Goal: Task Accomplishment & Management: Manage account settings

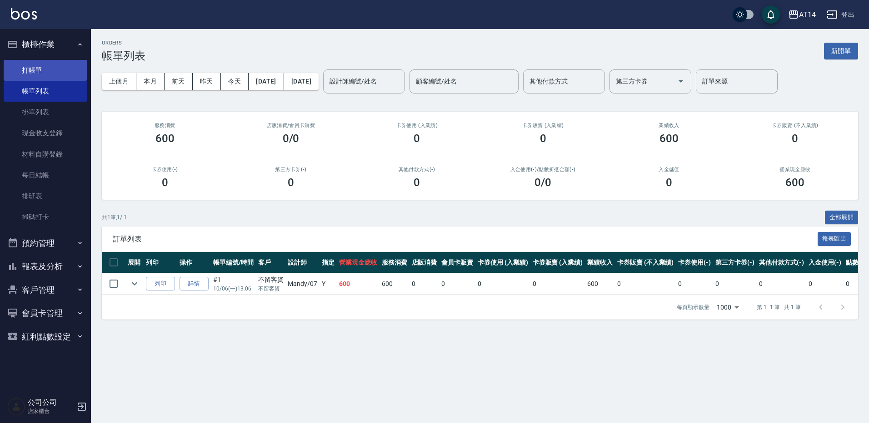
click at [54, 71] on link "打帳單" at bounding box center [46, 70] width 84 height 21
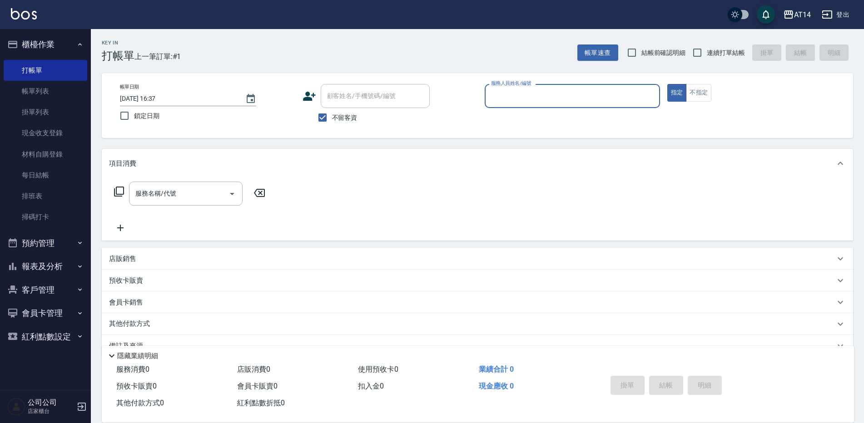
click at [526, 99] on input "服務人員姓名/編號" at bounding box center [572, 96] width 167 height 16
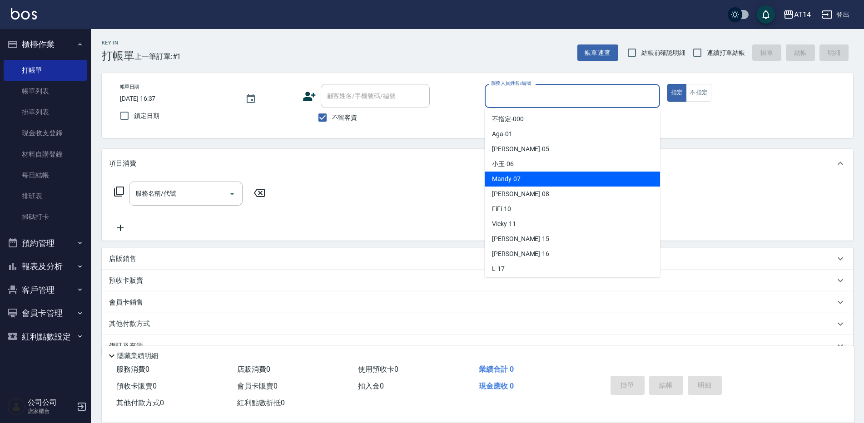
click at [523, 178] on div "Mandy -07" at bounding box center [572, 179] width 175 height 15
type input "Mandy-07"
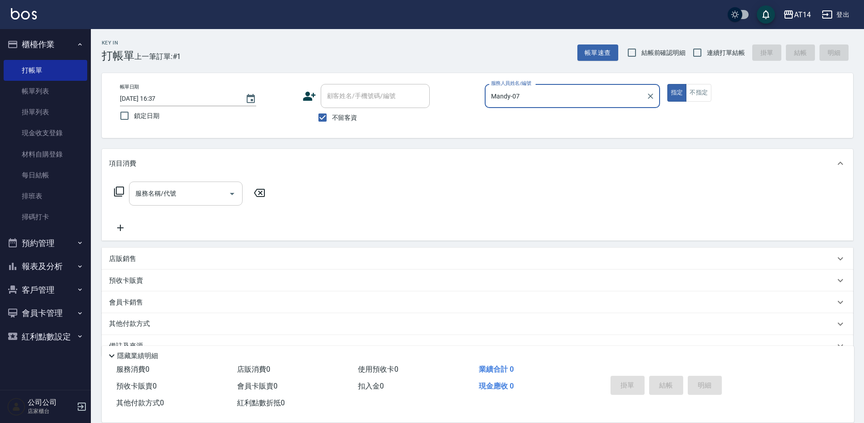
click at [233, 193] on icon "Open" at bounding box center [232, 194] width 11 height 11
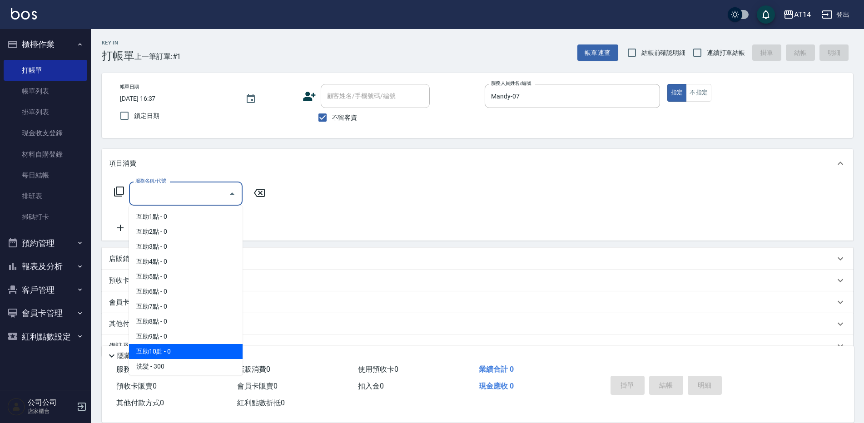
scroll to position [91, 0]
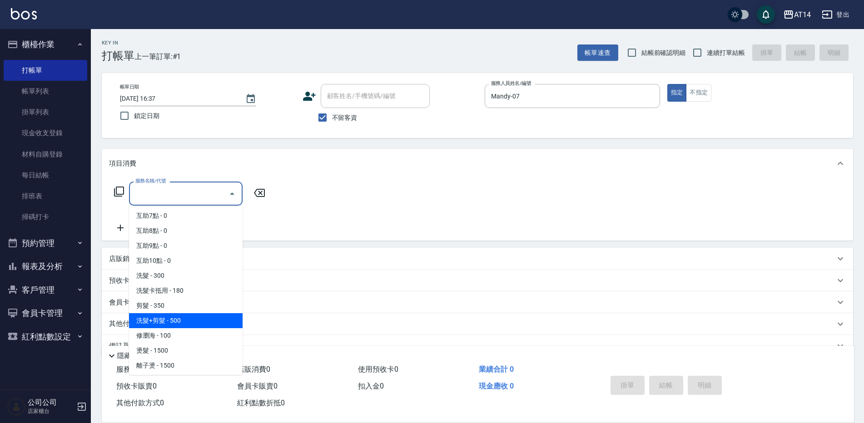
click at [185, 322] on span "洗髮+剪髮 - 500" at bounding box center [186, 321] width 114 height 15
type input "洗髮+剪髮(022)"
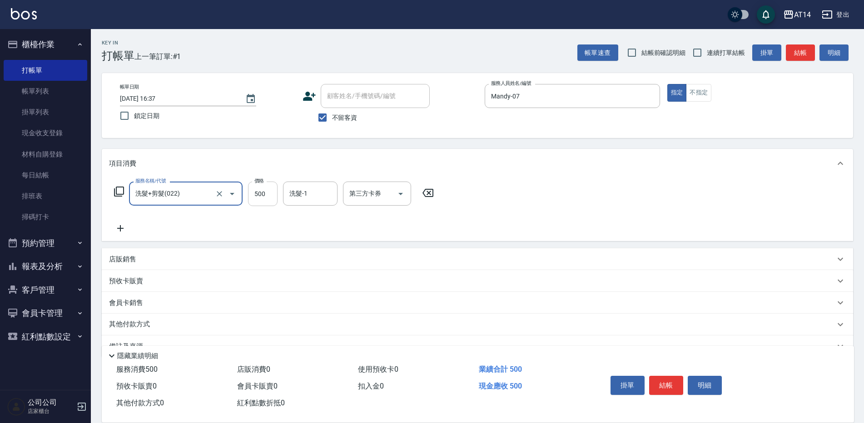
click at [264, 196] on input "500" at bounding box center [263, 194] width 30 height 25
click at [219, 192] on icon "Clear" at bounding box center [219, 193] width 9 height 9
type input "800"
click at [233, 194] on icon "Open" at bounding box center [232, 194] width 5 height 2
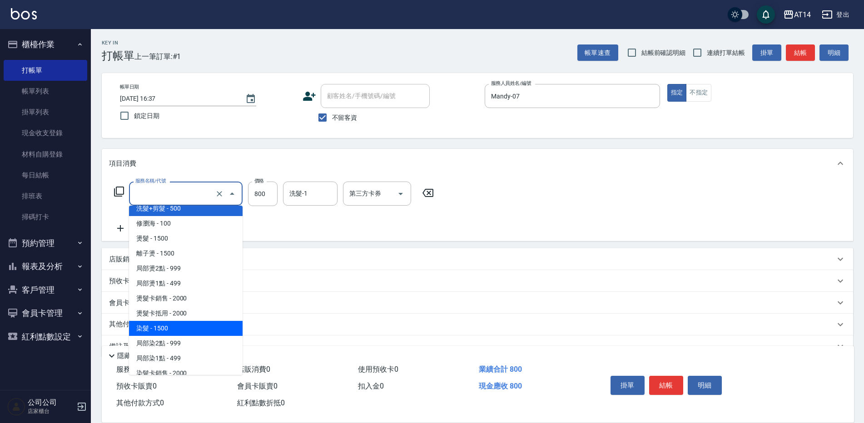
scroll to position [273, 0]
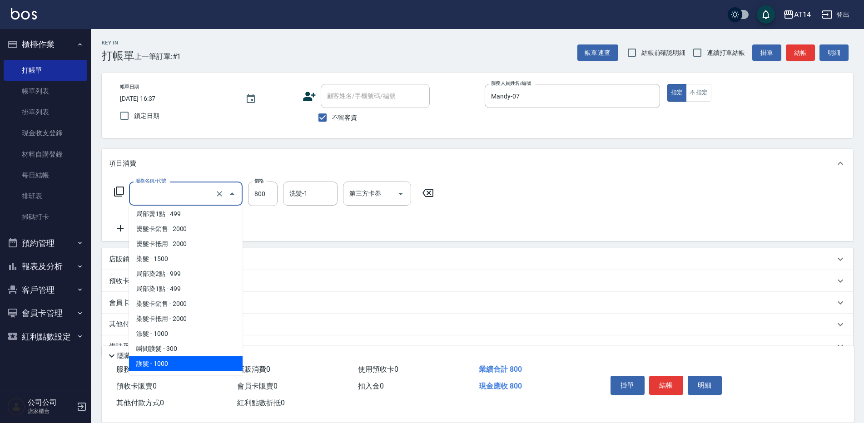
click at [174, 363] on span "護髮 - 1000" at bounding box center [186, 364] width 114 height 15
type input "護髮(051)"
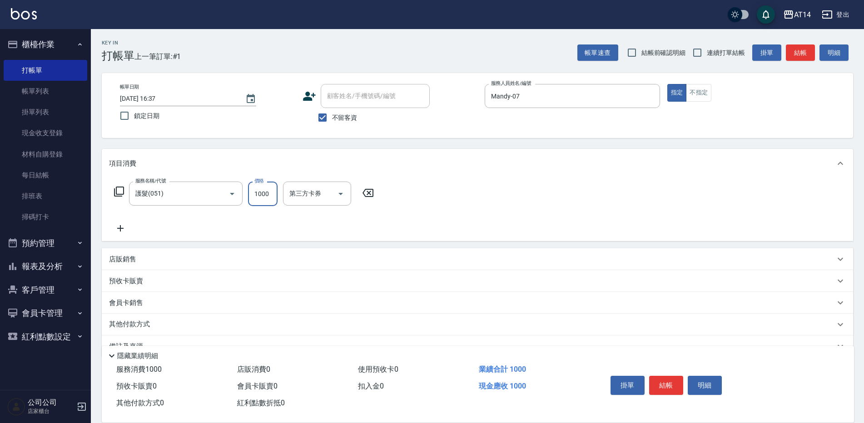
click at [257, 193] on input "1000" at bounding box center [263, 194] width 30 height 25
type input "800"
click at [659, 378] on button "結帳" at bounding box center [666, 385] width 34 height 19
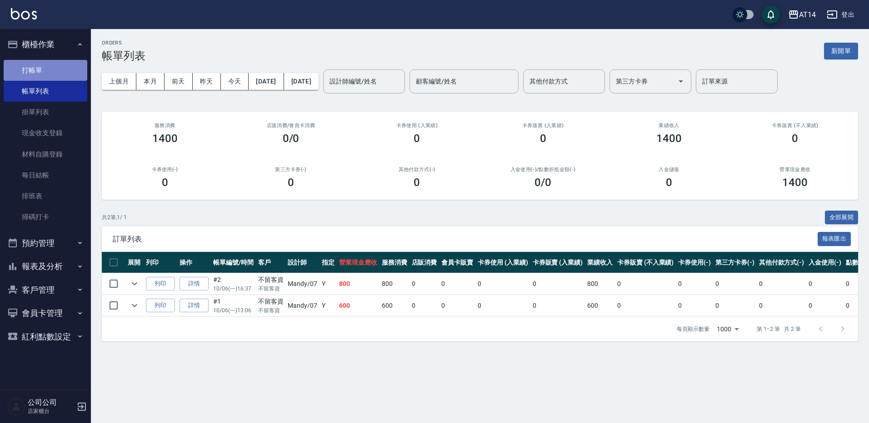
click at [49, 69] on link "打帳單" at bounding box center [46, 70] width 84 height 21
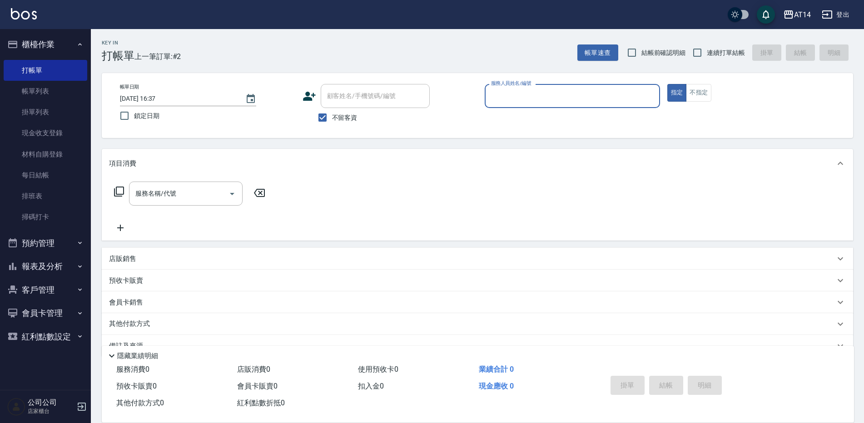
click at [546, 100] on input "服務人員姓名/編號" at bounding box center [572, 96] width 167 height 16
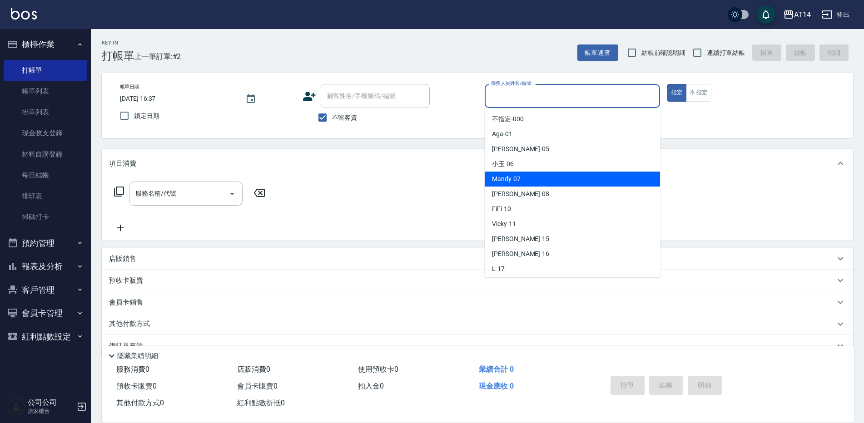
click at [503, 178] on span "Mandy -07" at bounding box center [506, 179] width 29 height 10
type input "Mandy-07"
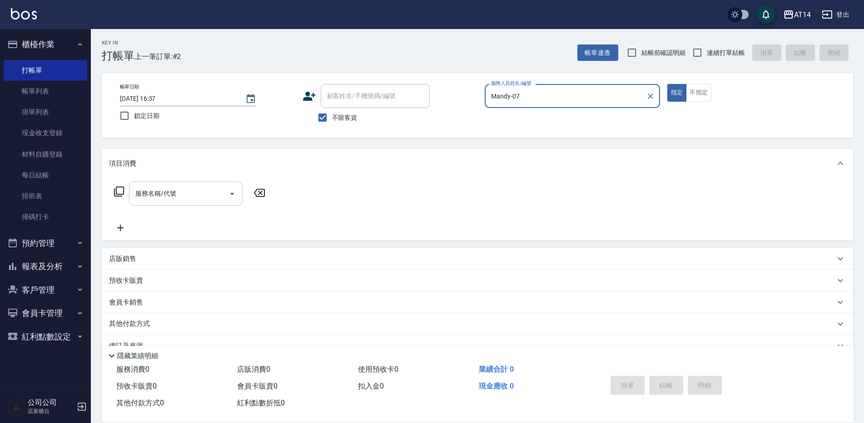
click at [232, 196] on icon "Open" at bounding box center [232, 194] width 11 height 11
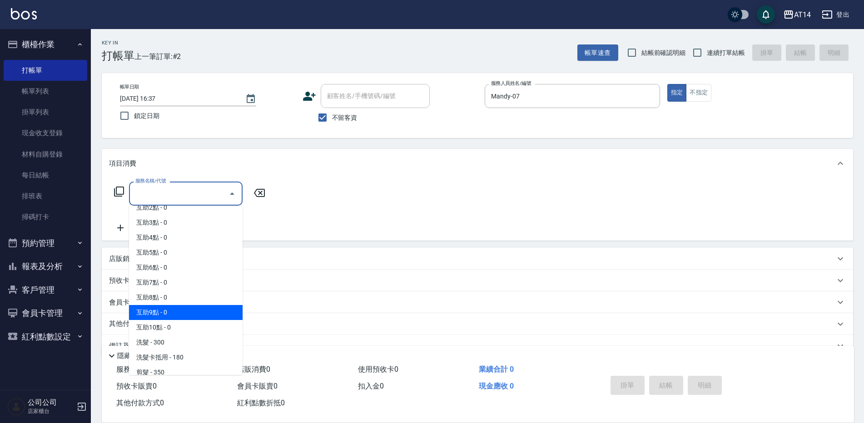
scroll to position [45, 0]
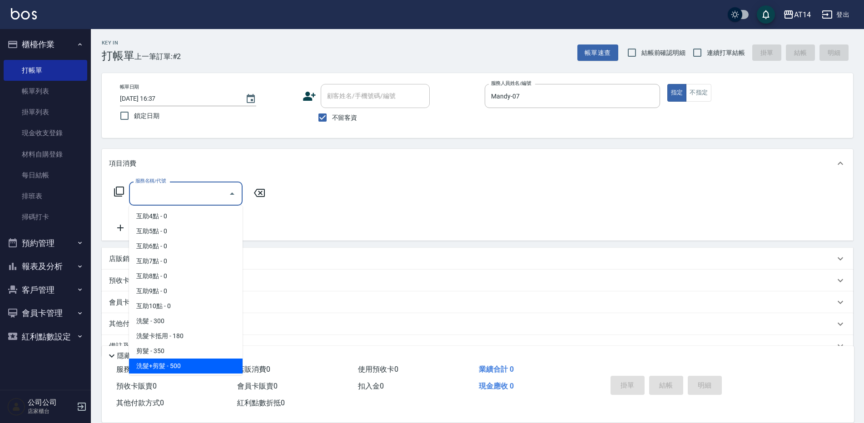
click at [186, 364] on span "洗髮+剪髮 - 500" at bounding box center [186, 366] width 114 height 15
type input "洗髮+剪髮(022)"
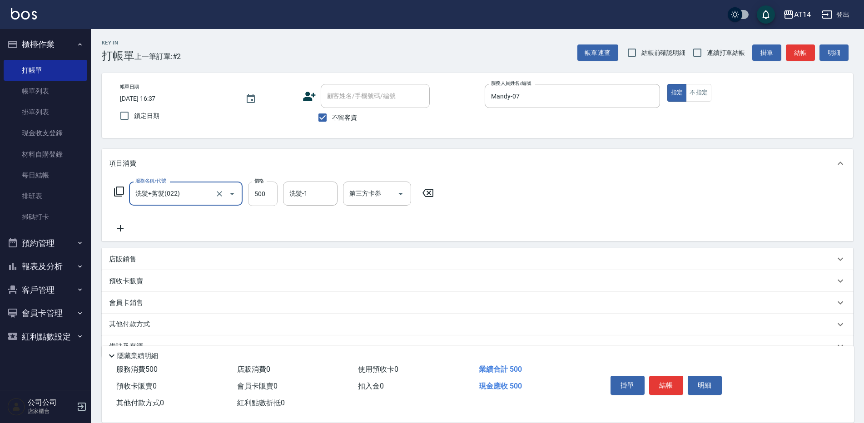
click at [268, 195] on input "500" at bounding box center [263, 194] width 30 height 25
type input "600"
click at [122, 225] on icon at bounding box center [120, 228] width 23 height 11
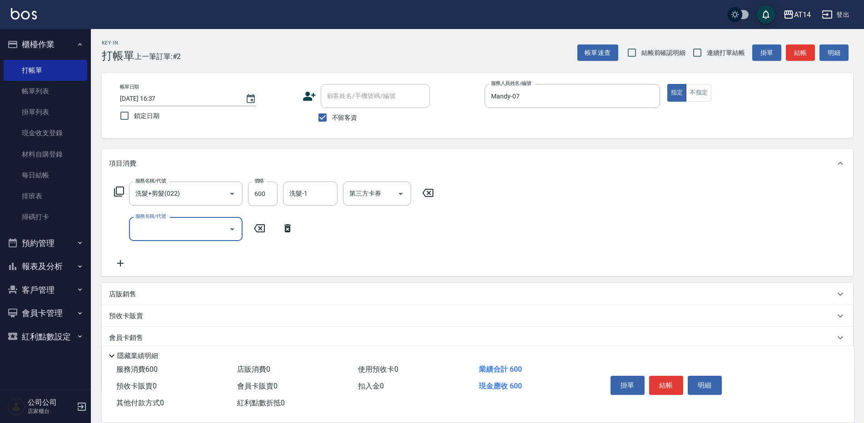
click at [133, 231] on div "服務名稱/代號" at bounding box center [186, 229] width 114 height 24
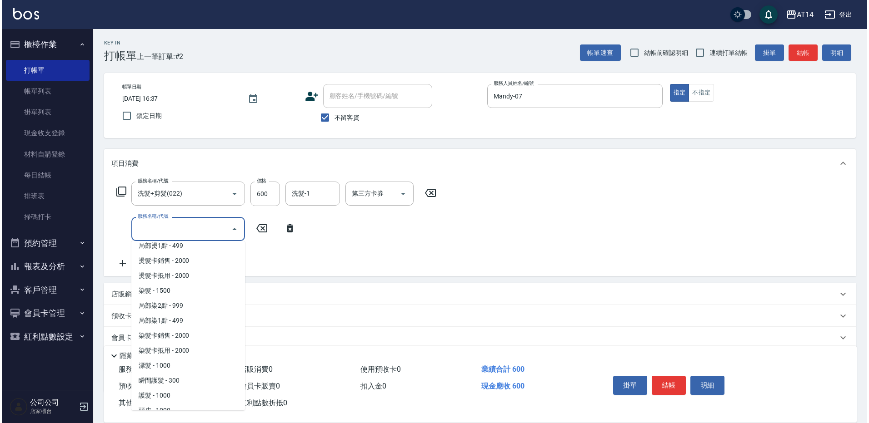
scroll to position [273, 0]
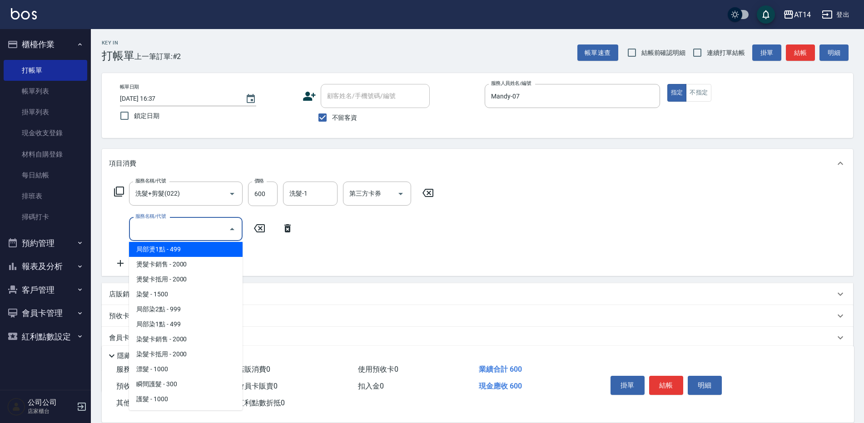
click at [187, 250] on span "局部燙1點 - 499" at bounding box center [186, 249] width 114 height 15
type input "局部燙1點(034)"
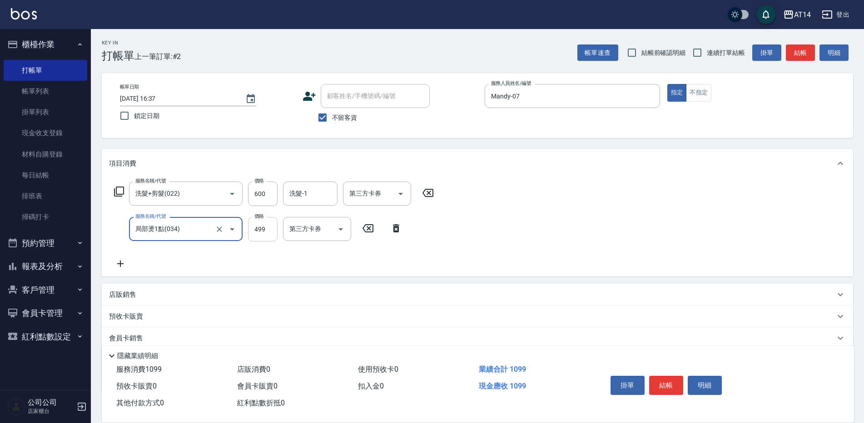
click at [266, 232] on input "499" at bounding box center [263, 229] width 30 height 25
type input "700"
click at [665, 384] on button "結帳" at bounding box center [666, 385] width 34 height 19
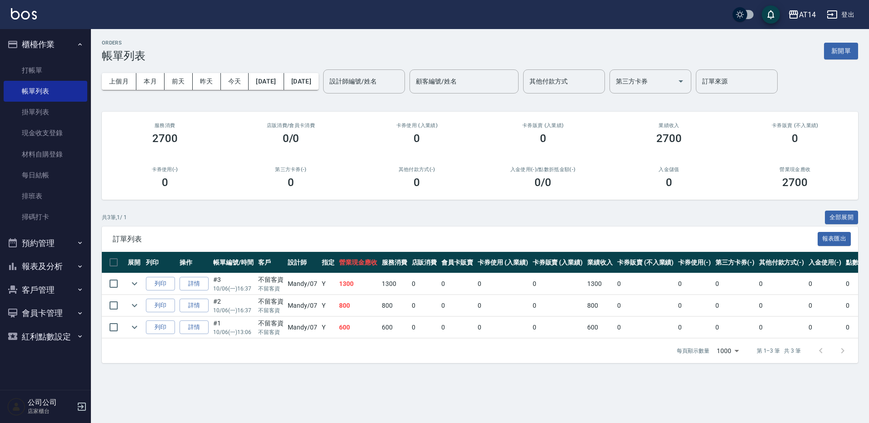
click at [51, 266] on button "報表及分析" at bounding box center [46, 267] width 84 height 24
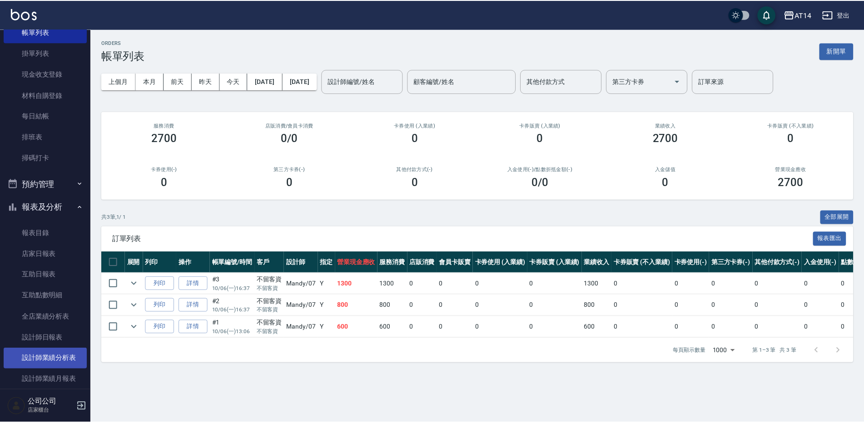
scroll to position [136, 0]
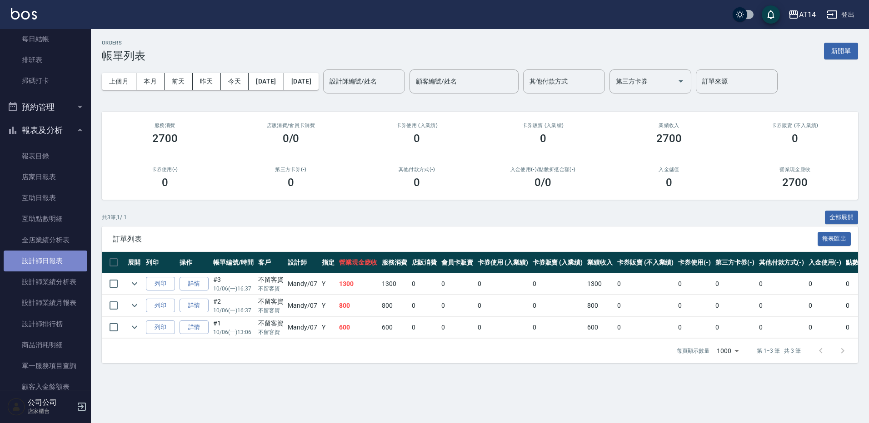
click at [55, 266] on link "設計師日報表" at bounding box center [46, 261] width 84 height 21
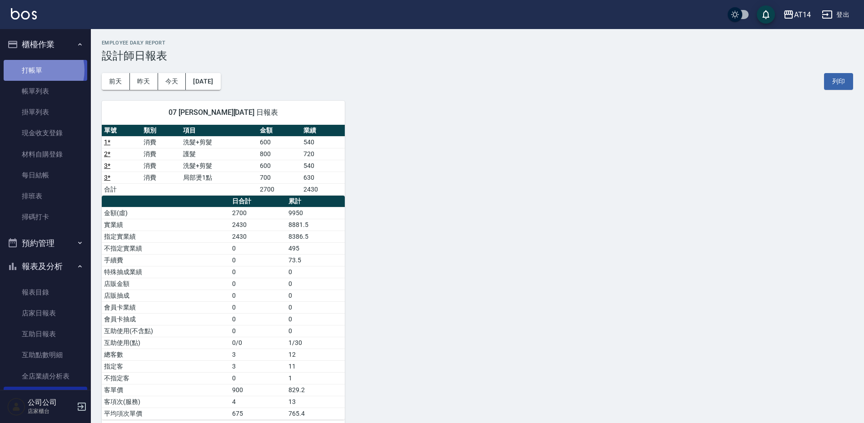
click at [33, 70] on link "打帳單" at bounding box center [46, 70] width 84 height 21
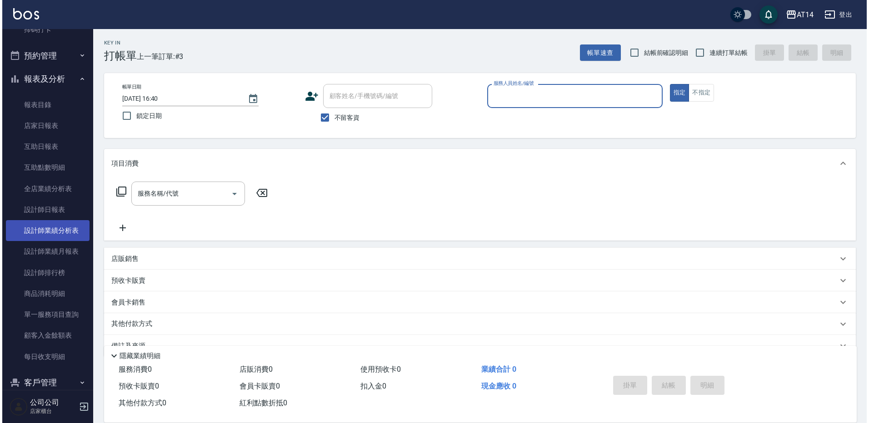
scroll to position [249, 0]
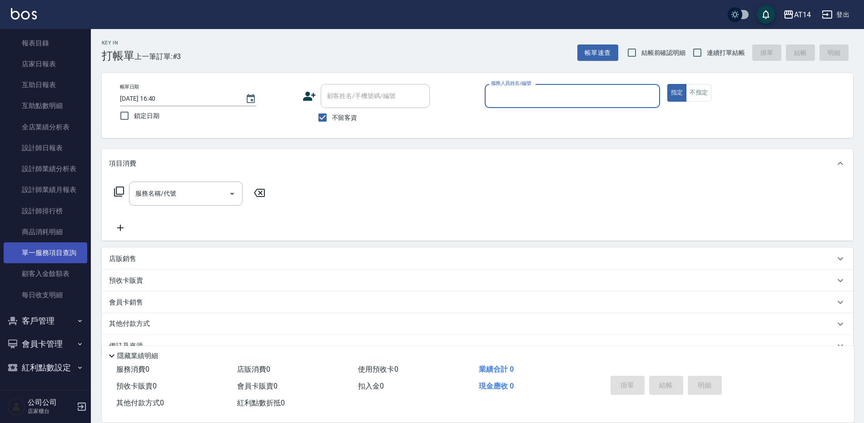
click at [51, 257] on link "單一服務項目查詢" at bounding box center [46, 253] width 84 height 21
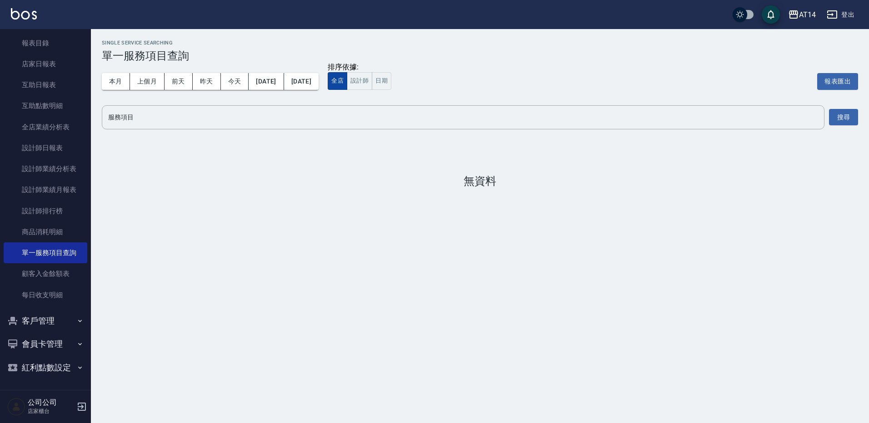
click at [347, 74] on button "全店" at bounding box center [338, 81] width 20 height 18
click at [372, 77] on button "設計師" at bounding box center [359, 81] width 25 height 18
click at [856, 119] on button "搜尋" at bounding box center [843, 117] width 29 height 17
click at [282, 83] on button "2025/10/01" at bounding box center [266, 81] width 35 height 17
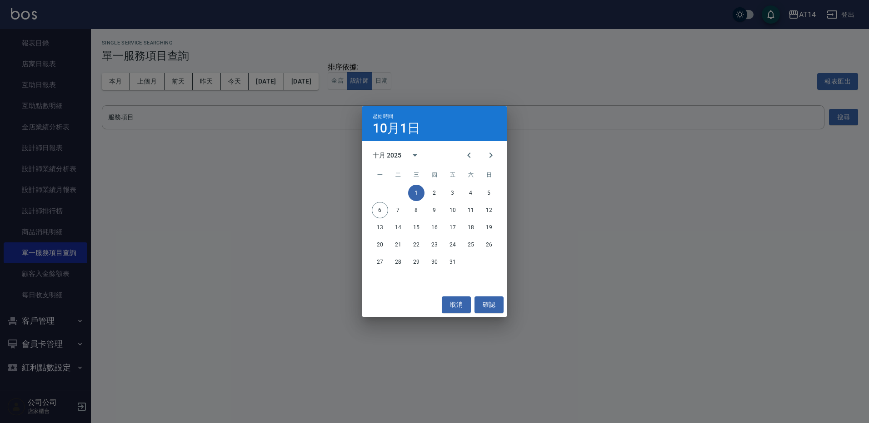
click at [327, 51] on div "起始時間 10月1日 十月 2025 一 二 三 四 五 六 日 1 2 3 4 5 6 7 8 9 10 11 12 13 14 15 16 17 18 1…" at bounding box center [434, 211] width 869 height 423
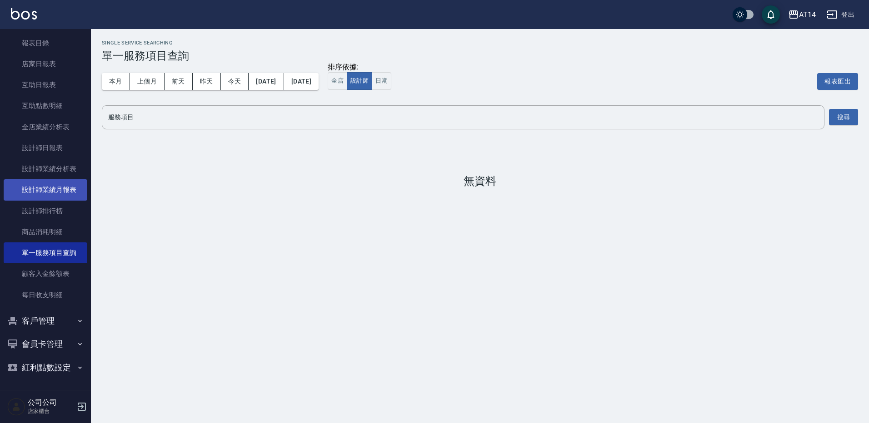
click at [71, 187] on link "設計師業績月報表" at bounding box center [46, 189] width 84 height 21
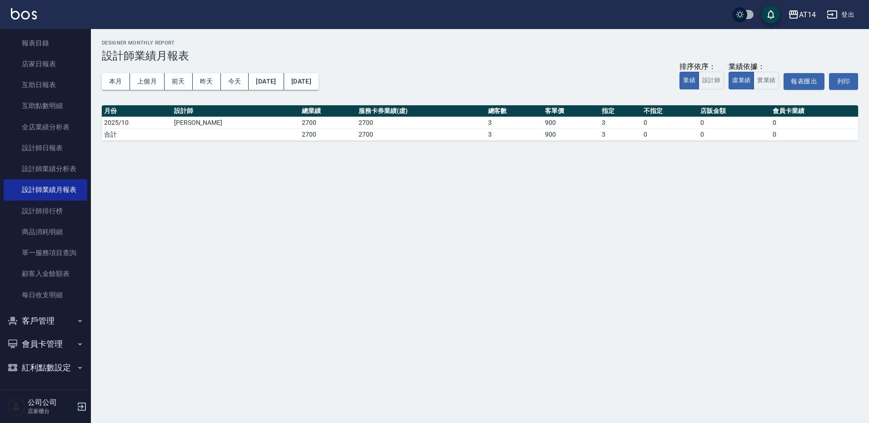
click at [849, 15] on button "登出" at bounding box center [840, 14] width 35 height 17
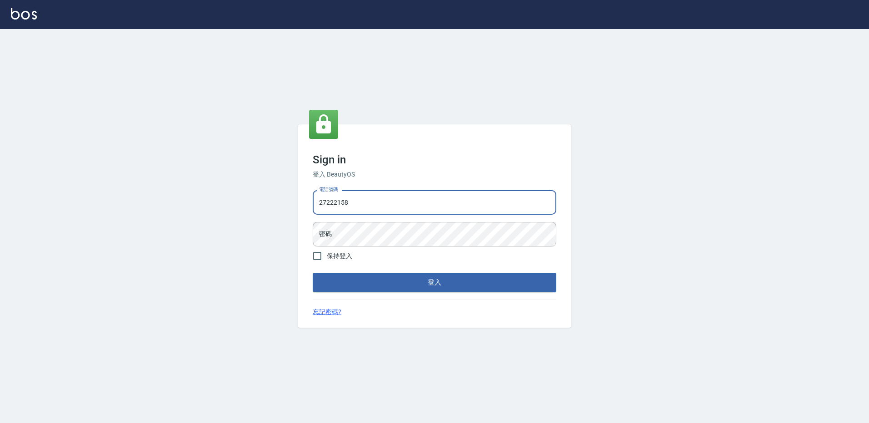
drag, startPoint x: 364, startPoint y: 202, endPoint x: 49, endPoint y: 179, distance: 316.6
click at [63, 194] on div "Sign in 登入 BeautyOS 電話號碼 27222158 電話號碼 密碼 密碼 保持登入 登入 忘記密碼?" at bounding box center [434, 226] width 869 height 394
type input "0"
type input "0926610480"
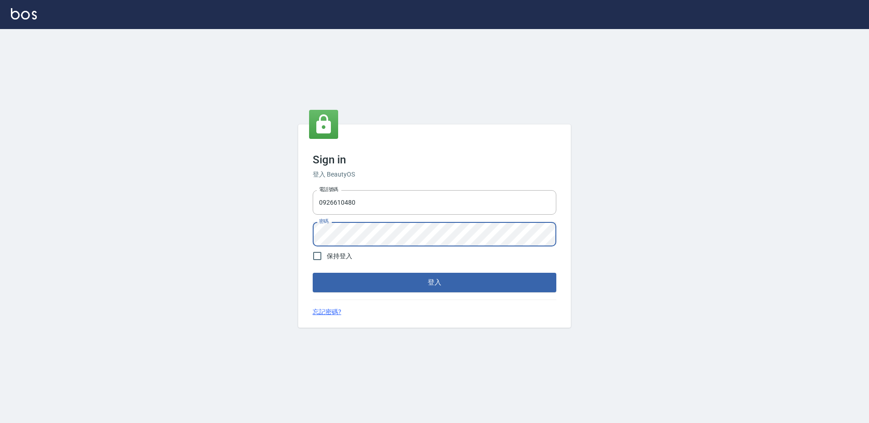
click at [313, 273] on button "登入" at bounding box center [435, 282] width 244 height 19
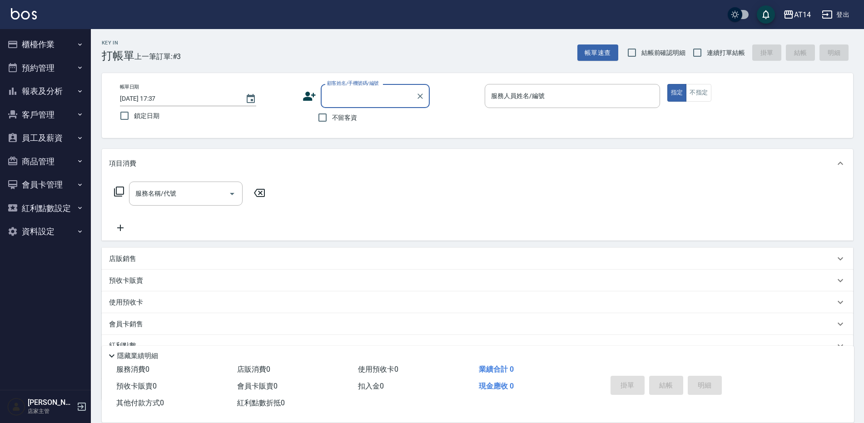
click at [53, 96] on button "報表及分析" at bounding box center [46, 92] width 84 height 24
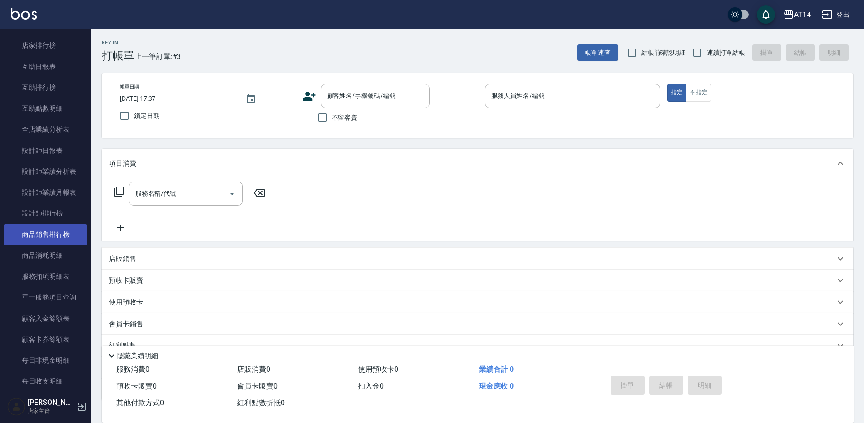
scroll to position [136, 0]
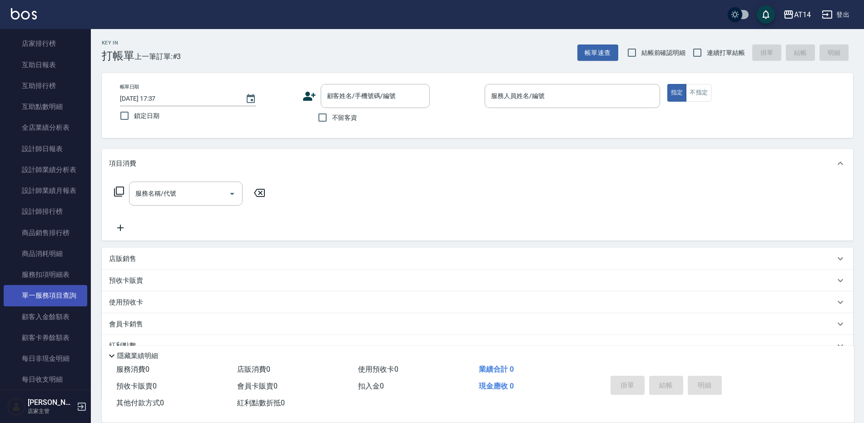
click at [53, 294] on link "單一服務項目查詢" at bounding box center [46, 295] width 84 height 21
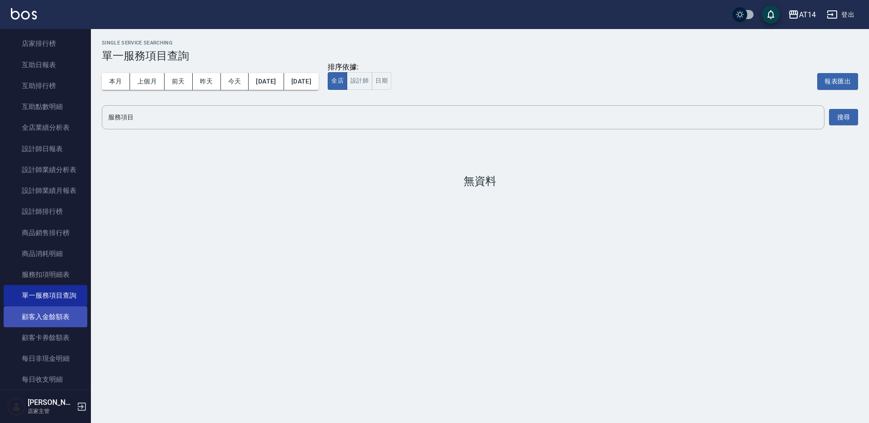
click at [61, 317] on link "顧客入金餘額表" at bounding box center [46, 317] width 84 height 21
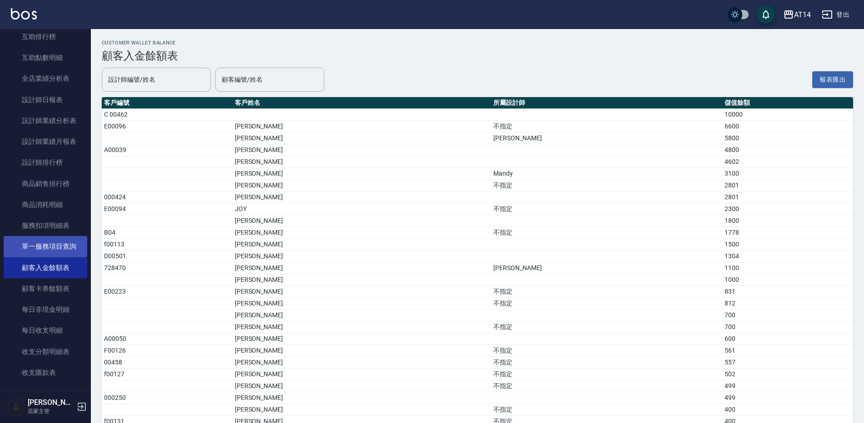
scroll to position [136, 0]
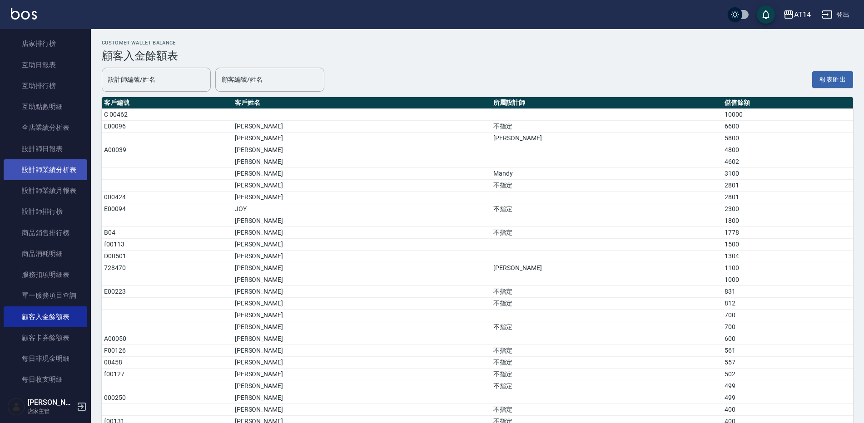
click at [73, 174] on link "設計師業績分析表" at bounding box center [46, 169] width 84 height 21
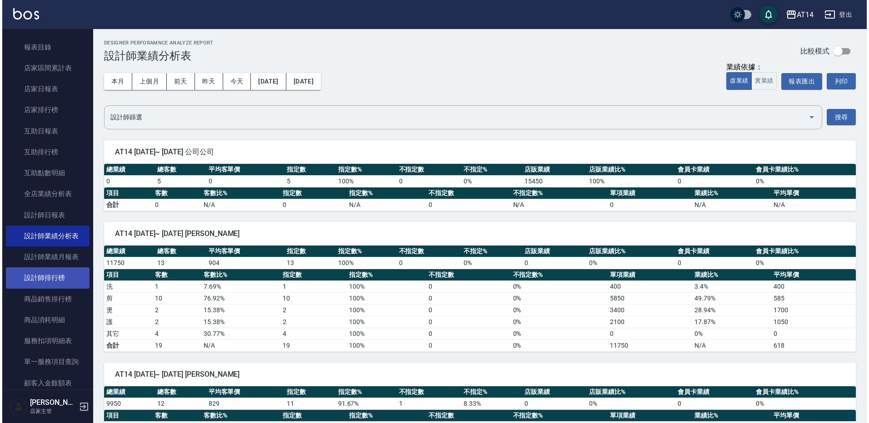
scroll to position [91, 0]
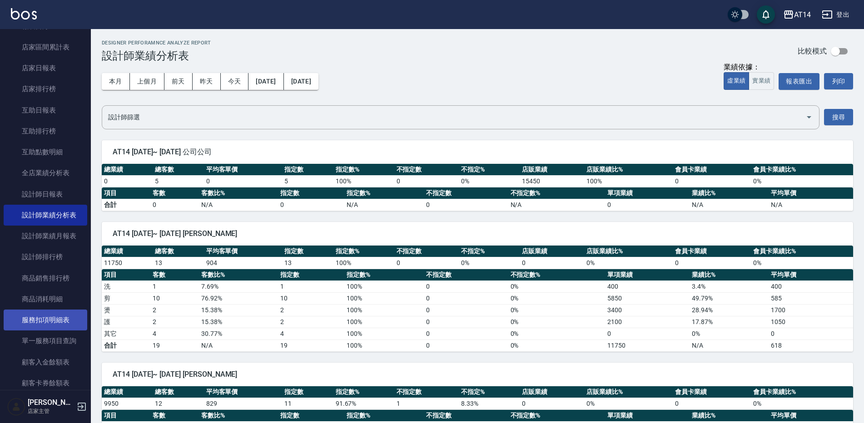
click at [66, 314] on link "服務扣項明細表" at bounding box center [46, 320] width 84 height 21
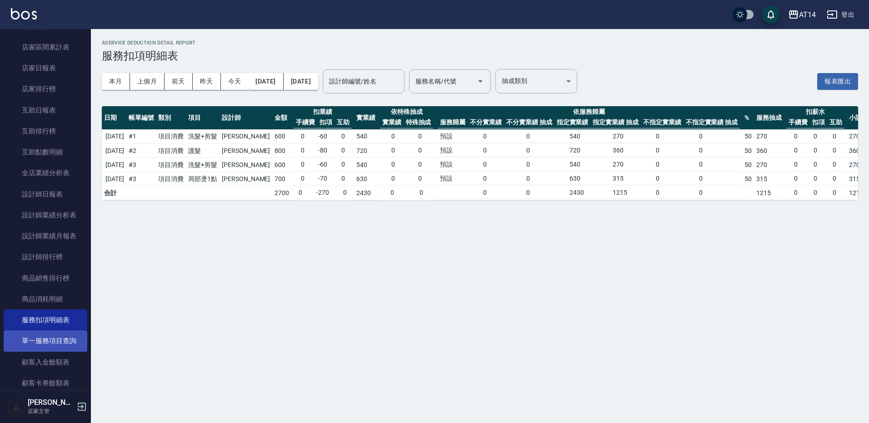
click at [65, 344] on link "單一服務項目查詢" at bounding box center [46, 341] width 84 height 21
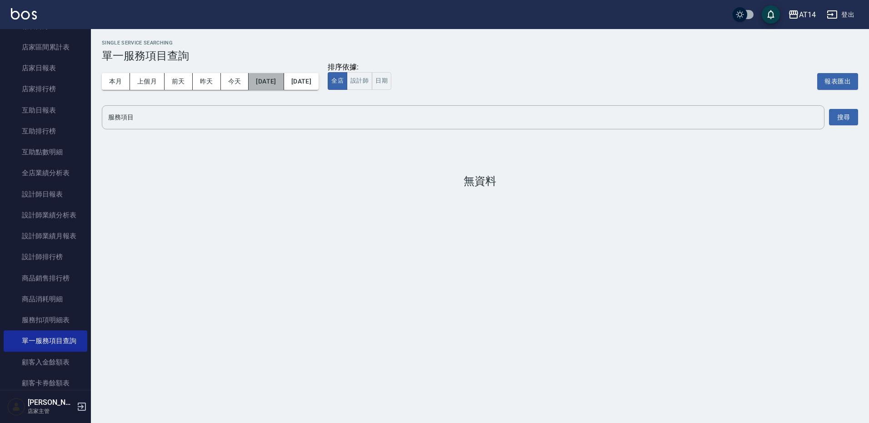
click at [276, 80] on button "2025/10/01" at bounding box center [266, 81] width 35 height 17
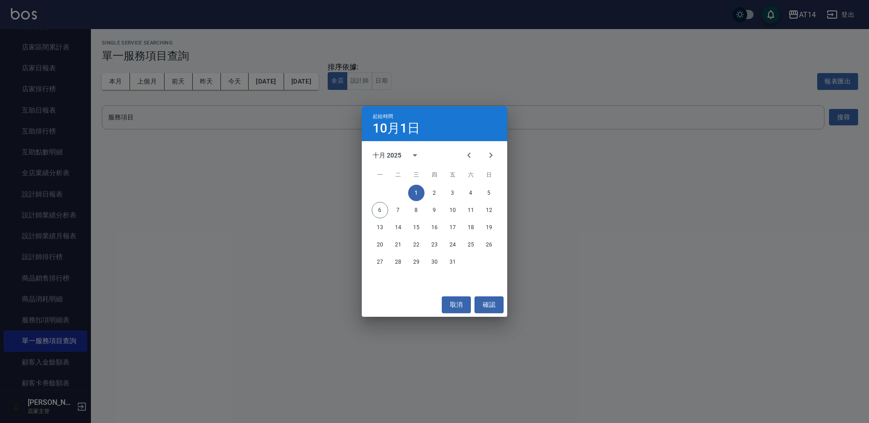
click at [453, 149] on div "十月 2025" at bounding box center [434, 156] width 145 height 14
click at [472, 154] on icon "Previous month" at bounding box center [468, 155] width 11 height 11
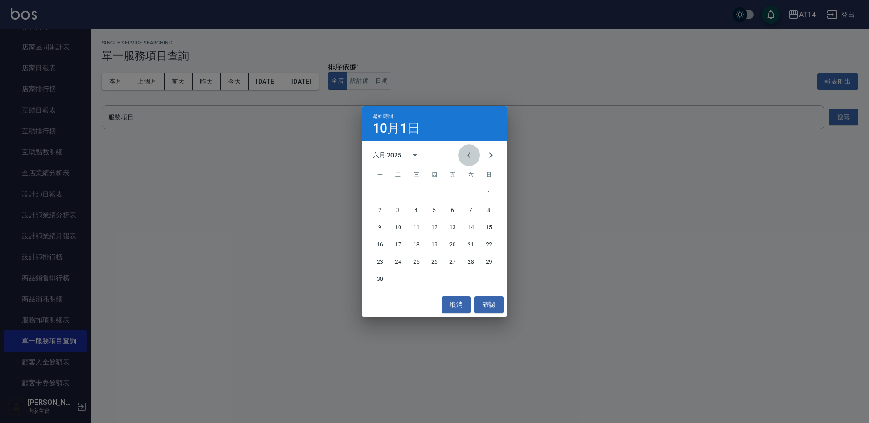
click at [472, 154] on icon "Previous month" at bounding box center [468, 155] width 11 height 11
click at [397, 158] on div "四月 2025" at bounding box center [387, 156] width 29 height 10
click at [467, 229] on button "2025" at bounding box center [481, 229] width 33 height 16
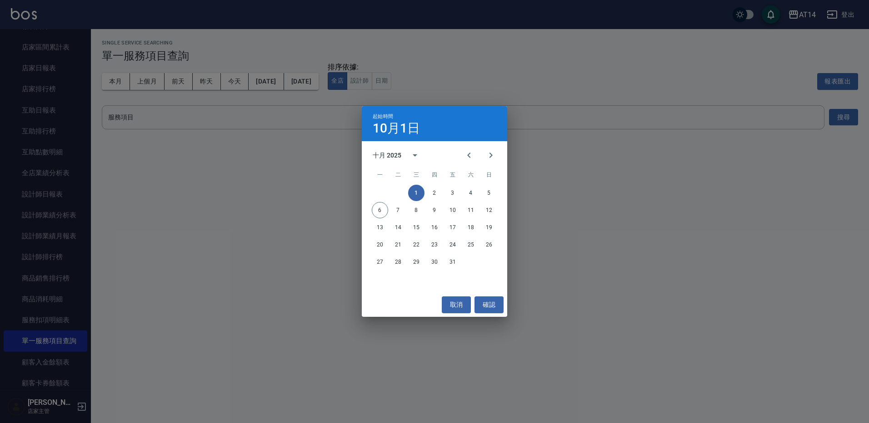
click at [390, 133] on h4 "10月1日" at bounding box center [396, 128] width 47 height 11
click at [470, 156] on icon "Previous month" at bounding box center [468, 155] width 11 height 11
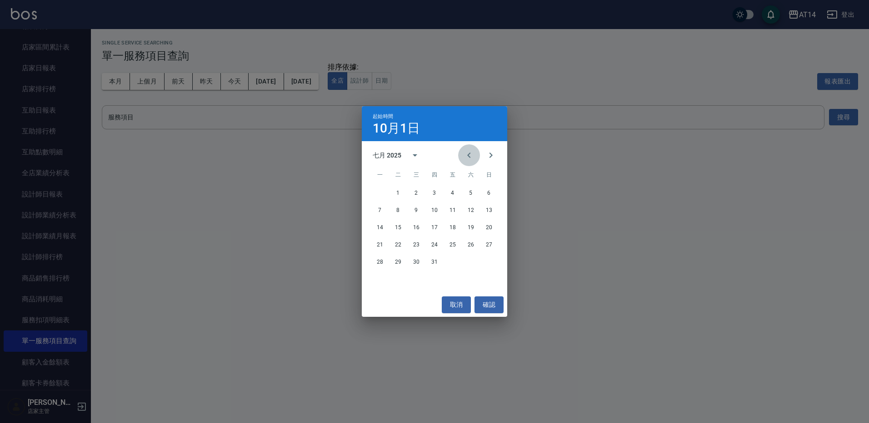
click at [470, 156] on icon "Previous month" at bounding box center [468, 155] width 11 height 11
click at [469, 157] on icon "Previous month" at bounding box center [468, 155] width 3 height 5
click at [466, 158] on icon "Previous month" at bounding box center [468, 155] width 11 height 11
click at [466, 189] on button "1" at bounding box center [471, 193] width 16 height 16
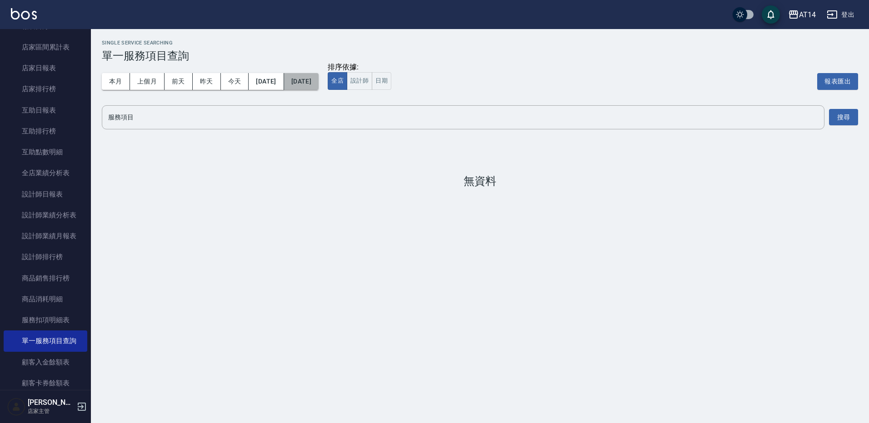
click at [319, 86] on button "[DATE]" at bounding box center [301, 81] width 35 height 17
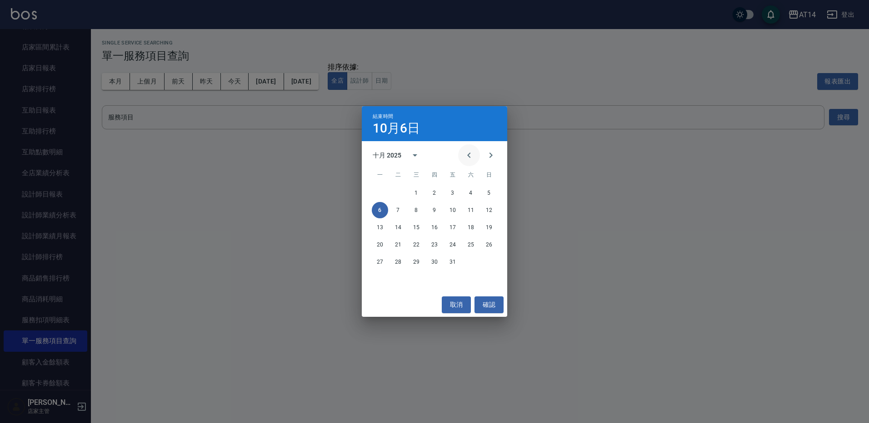
click at [472, 156] on icon "Previous month" at bounding box center [468, 155] width 11 height 11
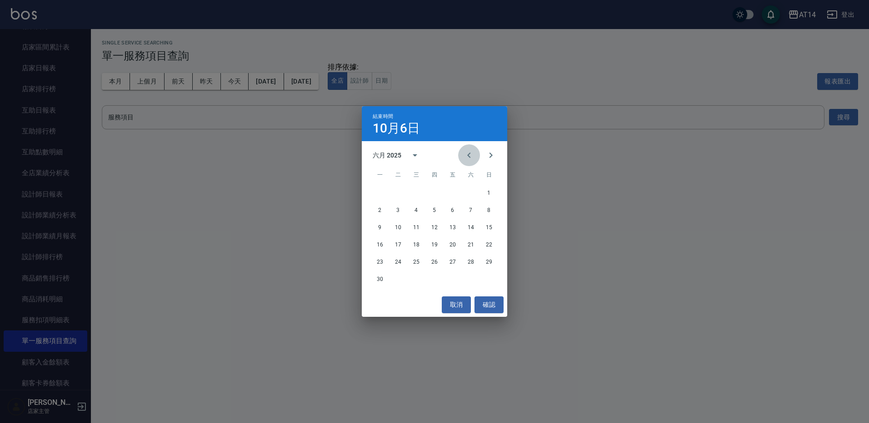
click at [472, 156] on icon "Previous month" at bounding box center [468, 155] width 11 height 11
click at [451, 264] on button "28" at bounding box center [452, 262] width 16 height 16
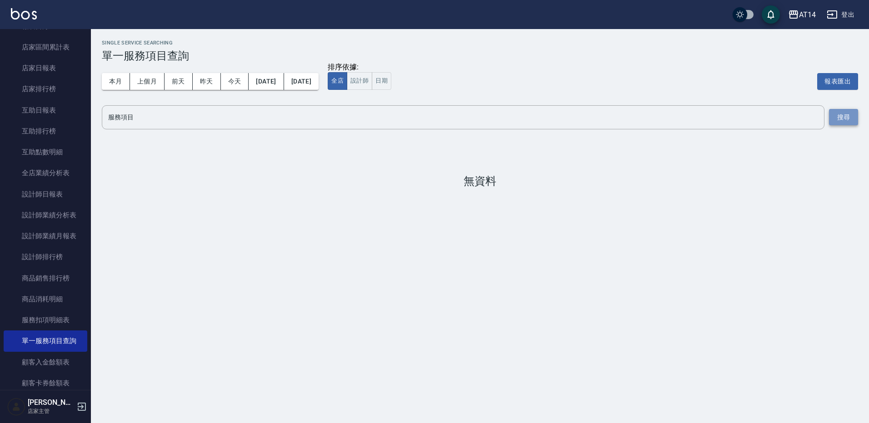
click at [846, 125] on button "搜尋" at bounding box center [843, 117] width 29 height 17
click at [849, 119] on button "搜尋" at bounding box center [843, 117] width 29 height 17
click at [372, 77] on button "設計師" at bounding box center [359, 81] width 25 height 18
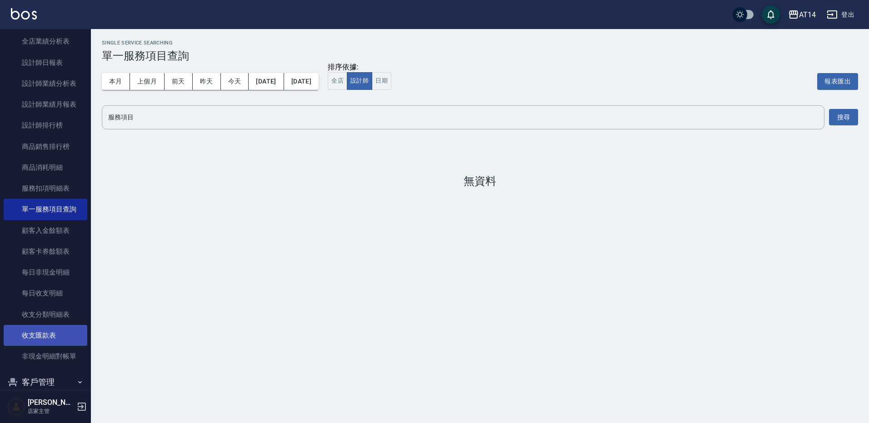
scroll to position [227, 0]
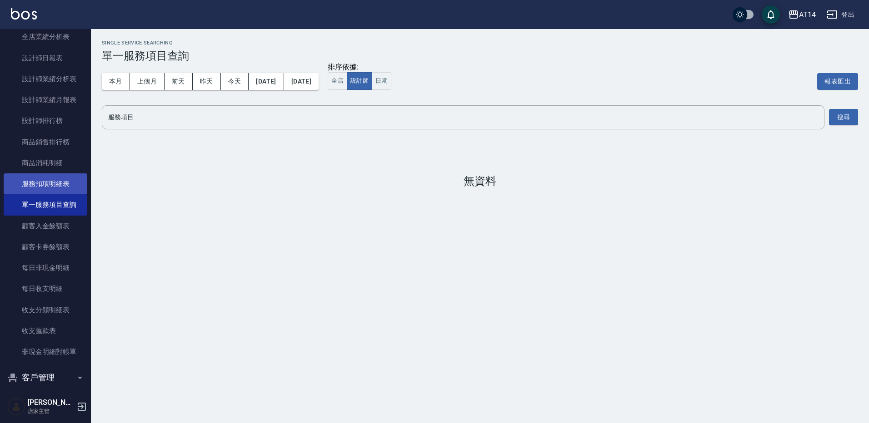
click at [71, 179] on link "服務扣項明細表" at bounding box center [46, 184] width 84 height 21
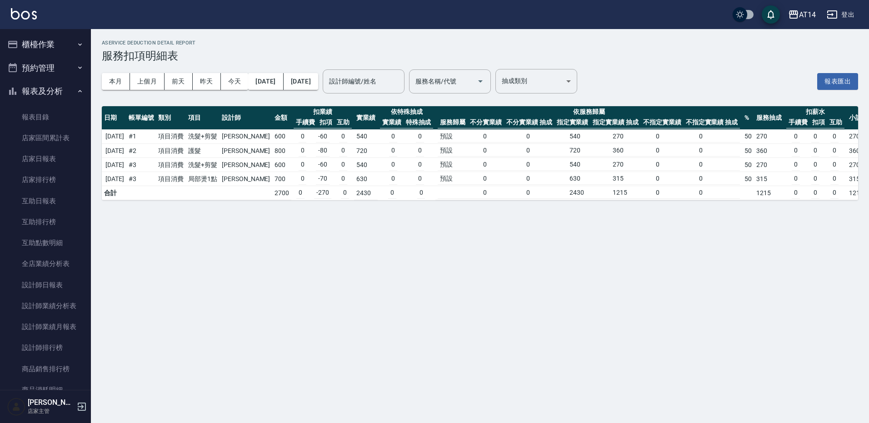
click at [60, 49] on button "櫃檯作業" at bounding box center [46, 45] width 84 height 24
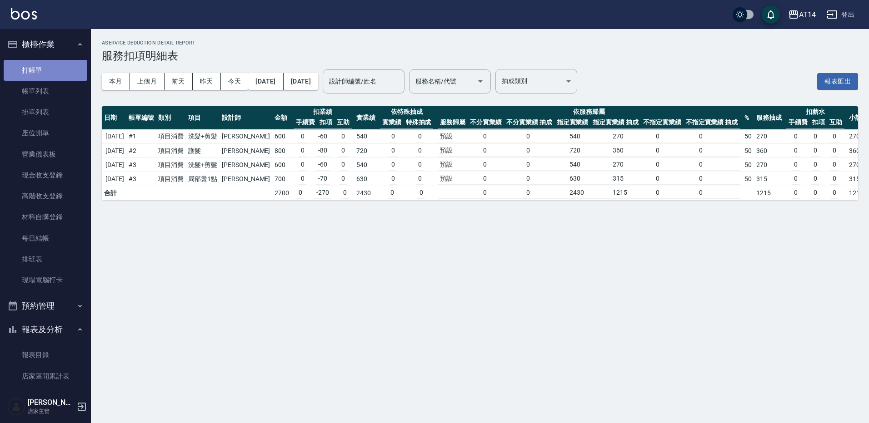
click at [53, 66] on link "打帳單" at bounding box center [46, 70] width 84 height 21
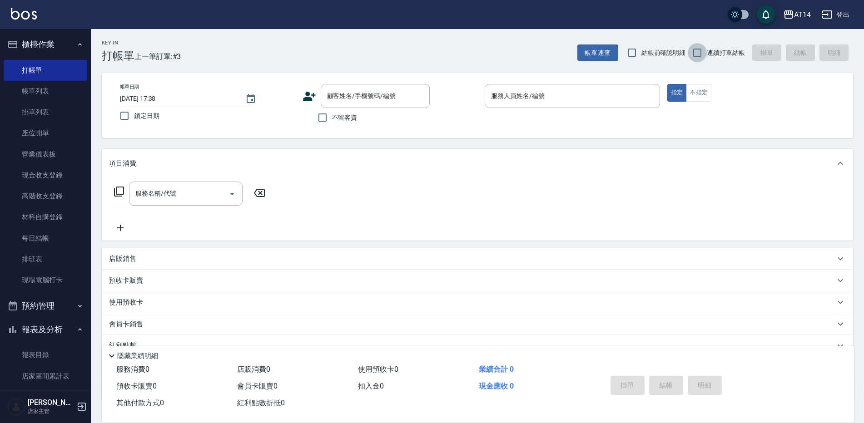
click at [697, 52] on input "連續打單結帳" at bounding box center [697, 52] width 19 height 19
checkbox input "true"
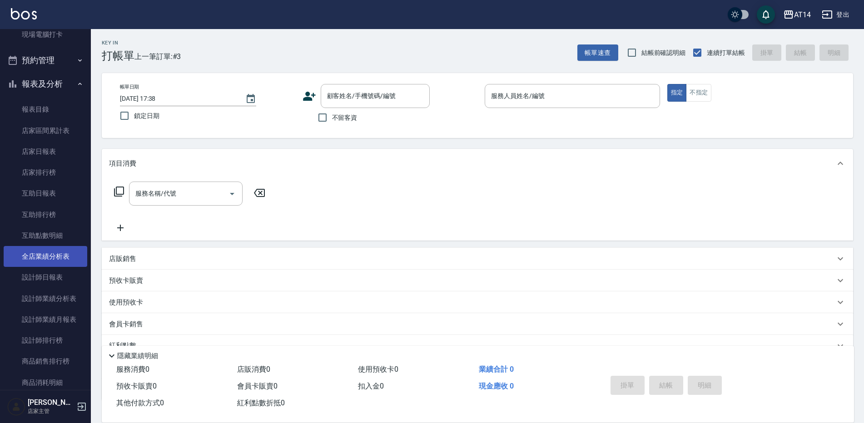
scroll to position [273, 0]
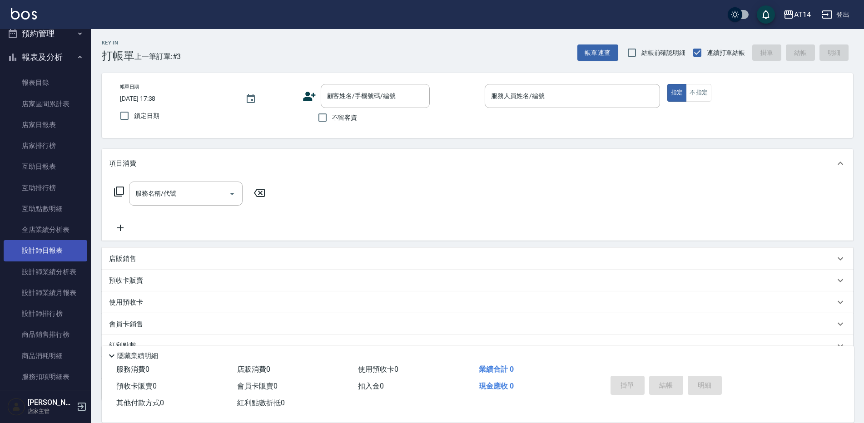
click at [56, 251] on link "設計師日報表" at bounding box center [46, 250] width 84 height 21
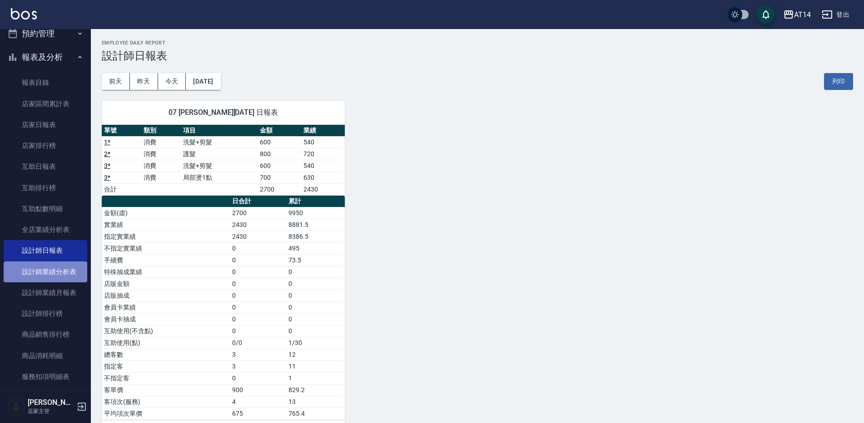
click at [73, 272] on link "設計師業績分析表" at bounding box center [46, 272] width 84 height 21
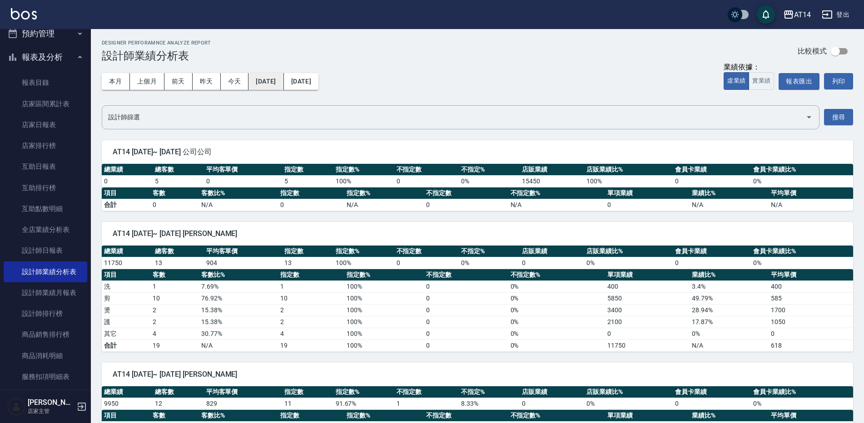
click at [270, 84] on button "2025/10/01" at bounding box center [266, 81] width 35 height 17
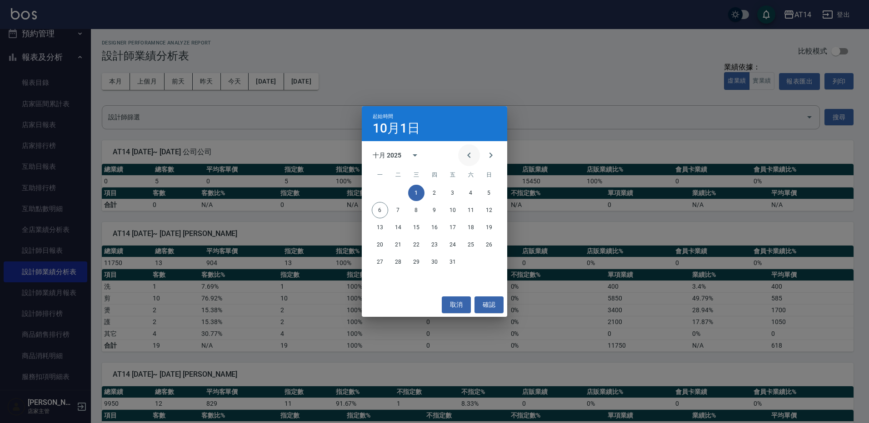
click at [474, 150] on button "Previous month" at bounding box center [469, 155] width 22 height 22
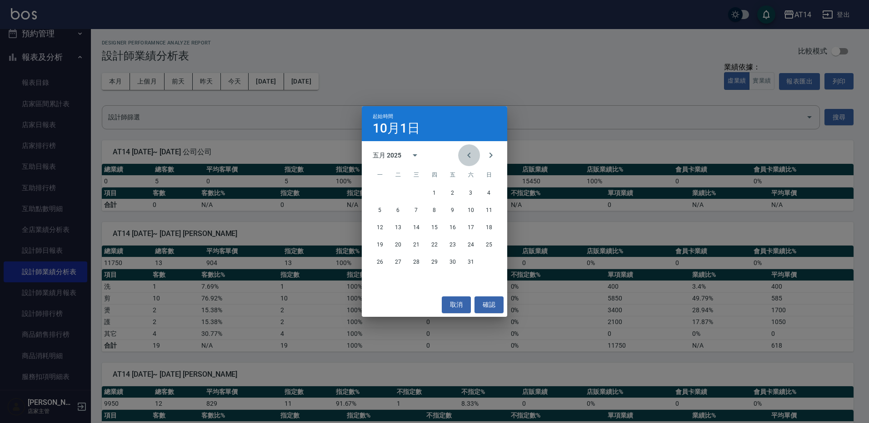
click at [474, 150] on button "Previous month" at bounding box center [469, 155] width 22 height 22
click at [471, 156] on icon "Previous month" at bounding box center [468, 155] width 11 height 11
click at [469, 191] on button "1" at bounding box center [471, 193] width 16 height 16
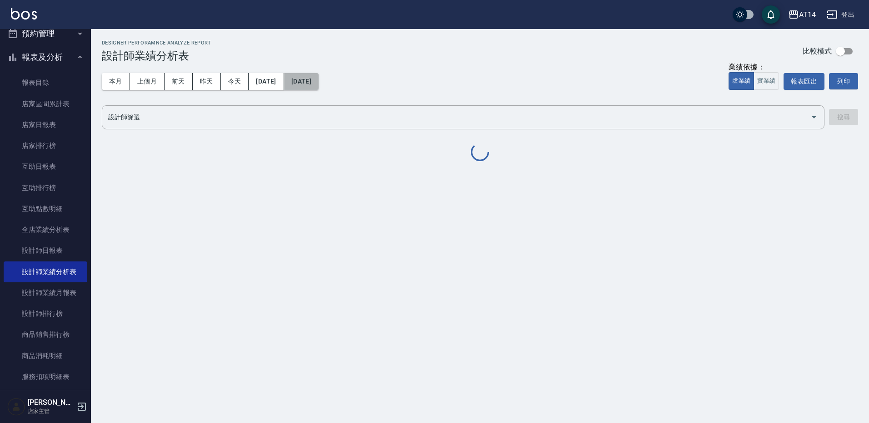
click at [319, 82] on button "[DATE]" at bounding box center [301, 81] width 35 height 17
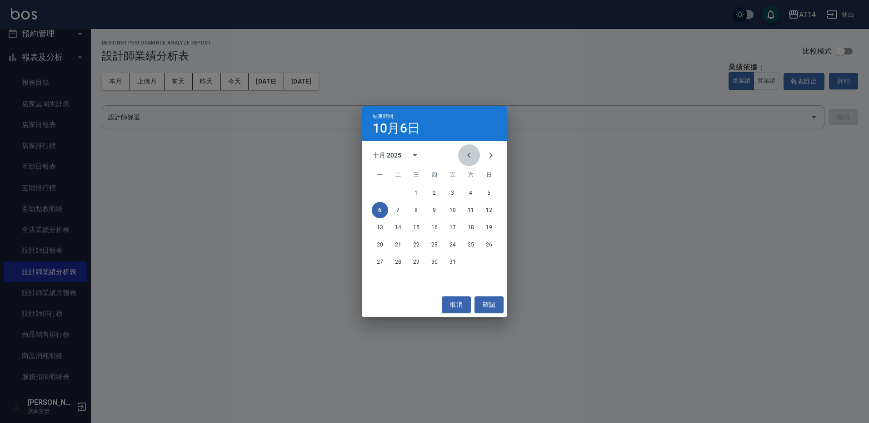
click at [473, 154] on icon "Previous month" at bounding box center [468, 155] width 11 height 11
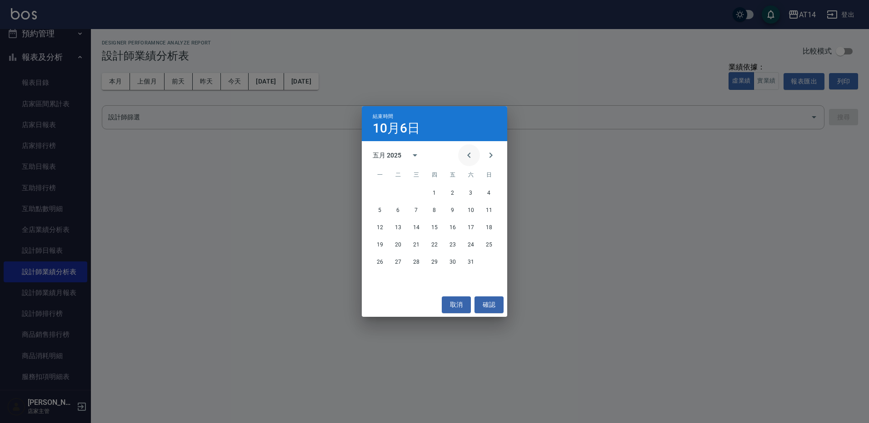
click at [473, 154] on icon "Previous month" at bounding box center [468, 155] width 11 height 11
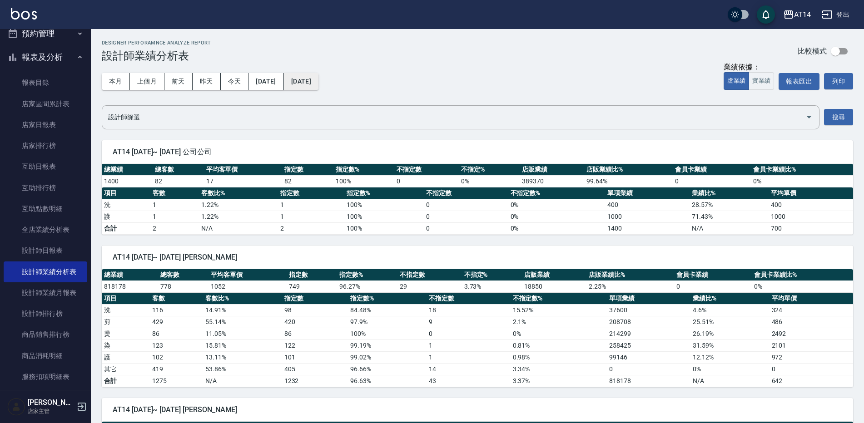
click at [319, 85] on button "[DATE]" at bounding box center [301, 81] width 35 height 17
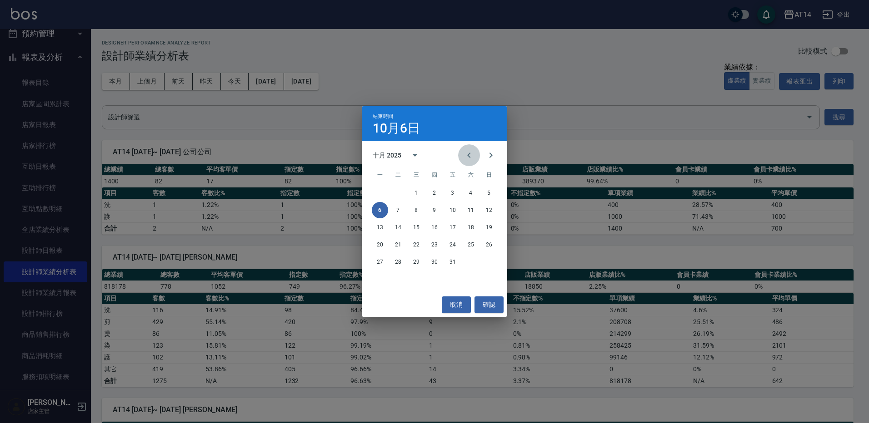
click at [473, 152] on icon "Previous month" at bounding box center [468, 155] width 11 height 11
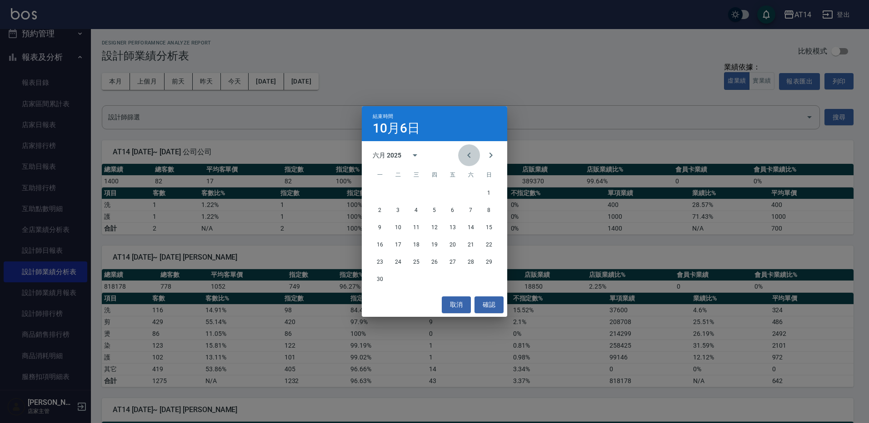
click at [473, 152] on icon "Previous month" at bounding box center [468, 155] width 11 height 11
click at [448, 263] on button "28" at bounding box center [452, 262] width 16 height 16
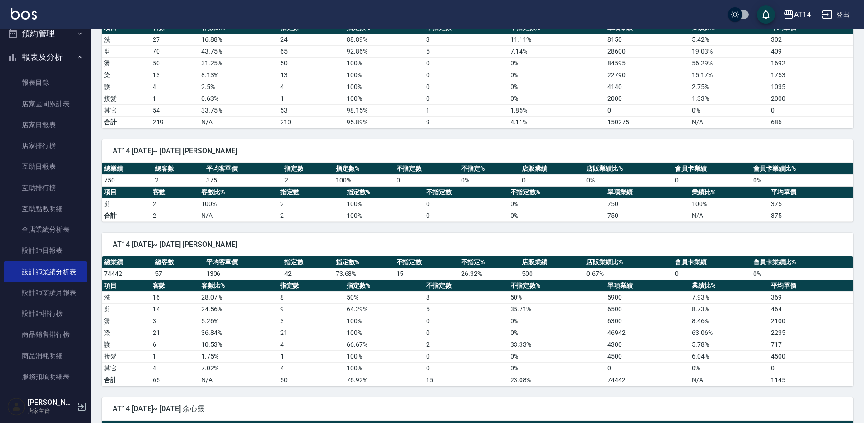
scroll to position [1090, 0]
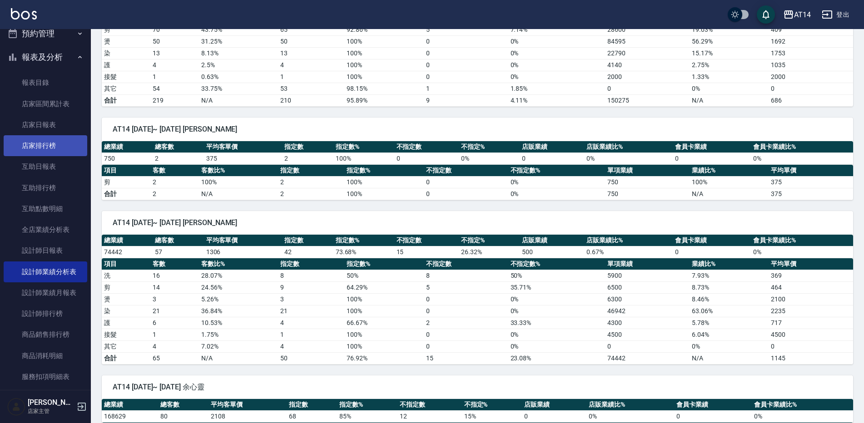
click at [59, 147] on link "店家排行榜" at bounding box center [46, 145] width 84 height 21
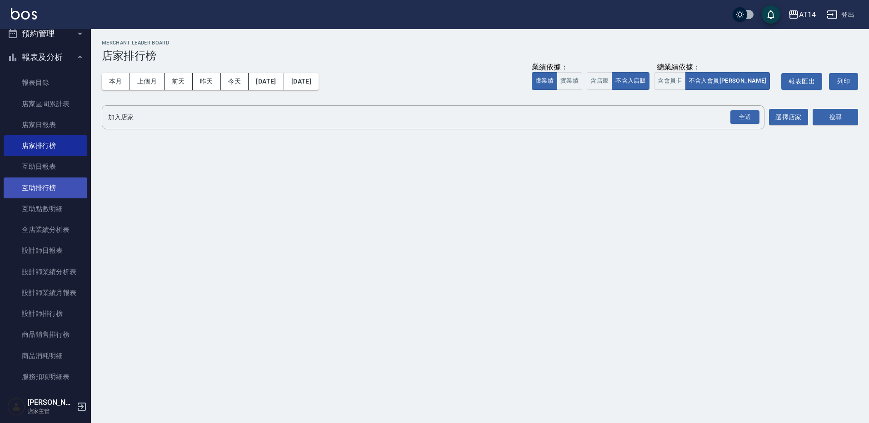
click at [66, 187] on link "互助排行榜" at bounding box center [46, 188] width 84 height 21
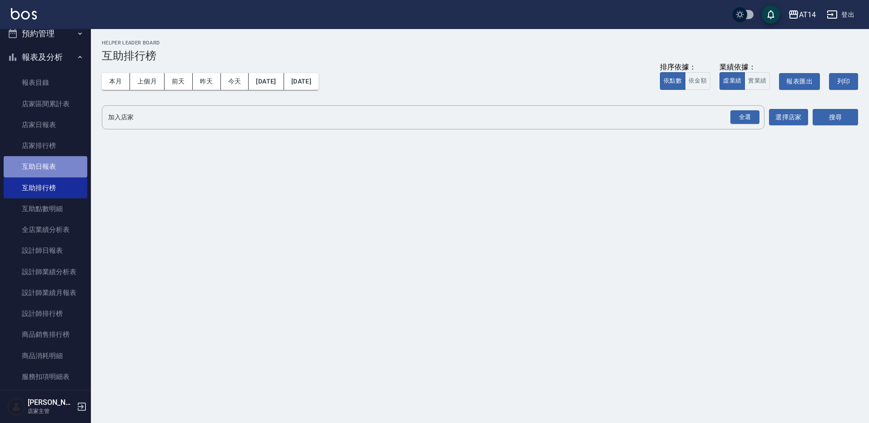
click at [67, 171] on link "互助日報表" at bounding box center [46, 166] width 84 height 21
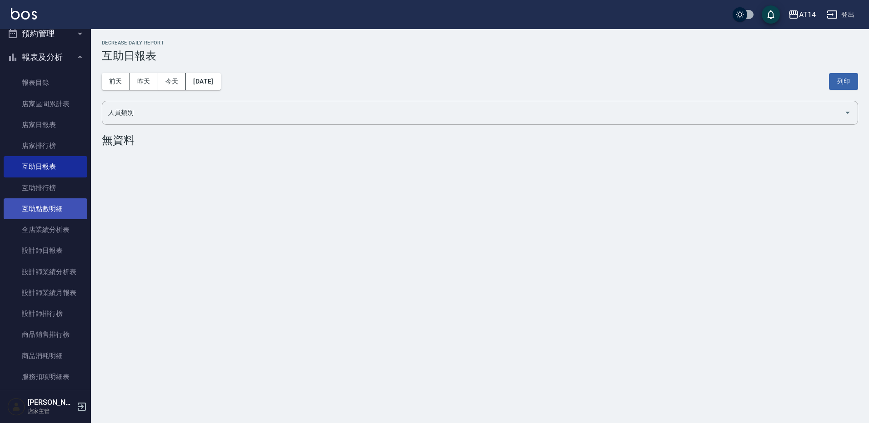
click at [58, 216] on link "互助點數明細" at bounding box center [46, 209] width 84 height 21
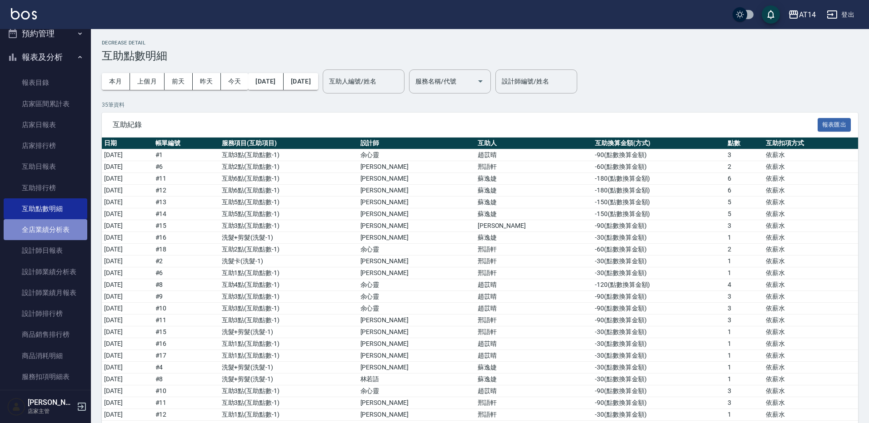
click at [55, 234] on link "全店業績分析表" at bounding box center [46, 229] width 84 height 21
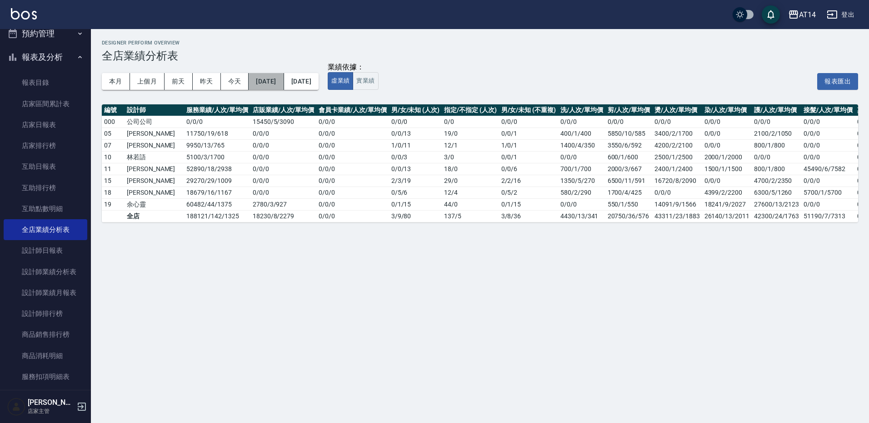
click at [284, 88] on button "2025/10/01" at bounding box center [266, 81] width 35 height 17
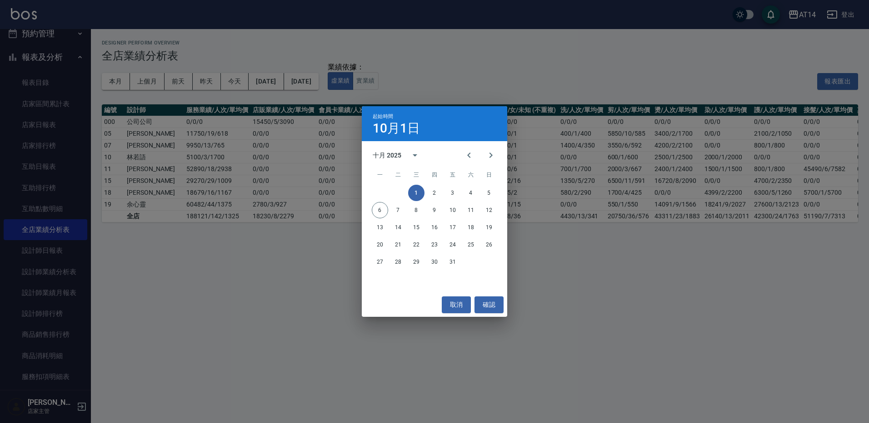
click at [282, 70] on div "起始時間 10月1日 十月 2025 一 二 三 四 五 六 日 1 2 3 4 5 6 7 8 9 10 11 12 13 14 15 16 17 18 1…" at bounding box center [434, 211] width 869 height 423
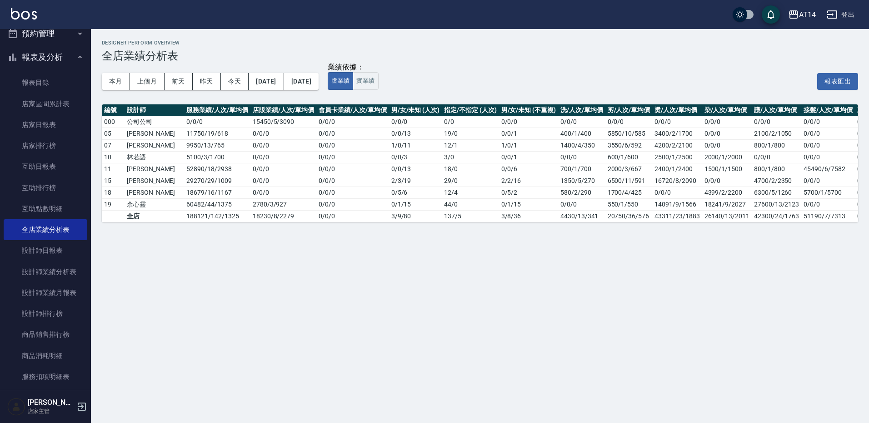
click at [282, 70] on div "本月 上個月 前天 昨天 今天 2025/10/01 2025/10/06" at bounding box center [210, 81] width 217 height 39
click at [284, 79] on button "2025/10/01" at bounding box center [266, 81] width 35 height 17
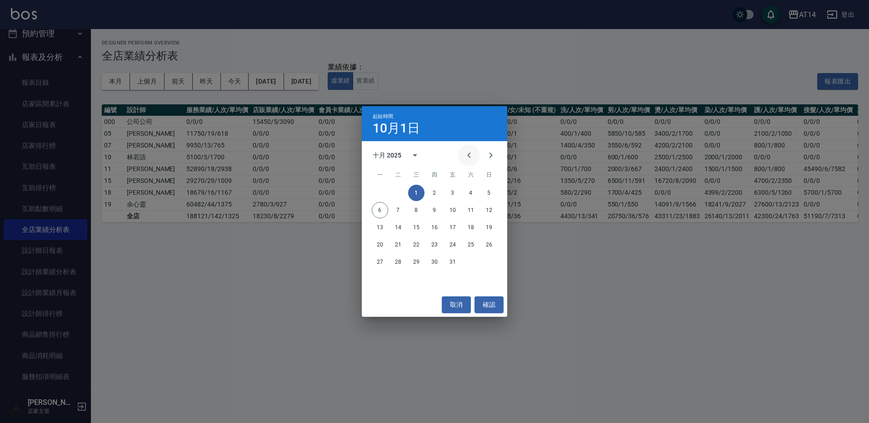
click at [467, 147] on button "Previous month" at bounding box center [469, 155] width 22 height 22
click at [467, 148] on button "Previous month" at bounding box center [469, 155] width 22 height 22
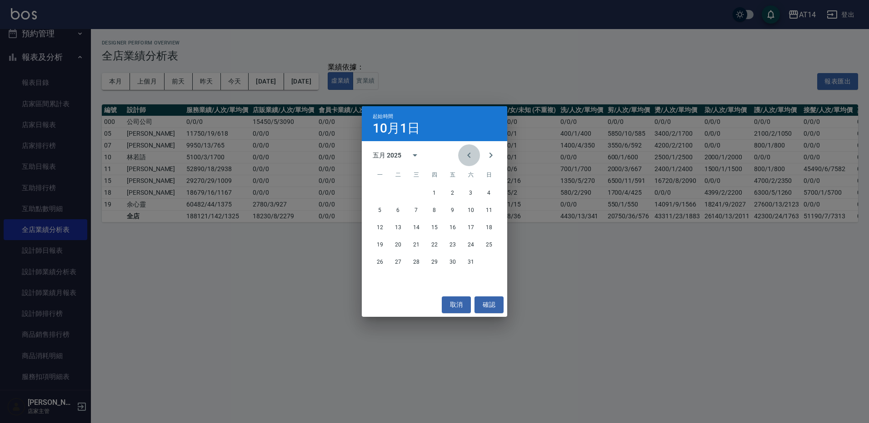
click at [467, 148] on button "Previous month" at bounding box center [469, 155] width 22 height 22
click at [498, 153] on button "Next month" at bounding box center [491, 155] width 22 height 22
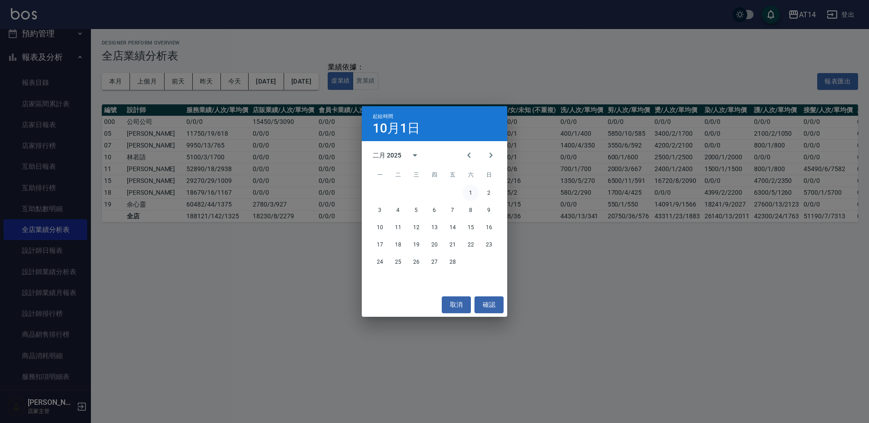
click at [472, 191] on button "1" at bounding box center [471, 193] width 16 height 16
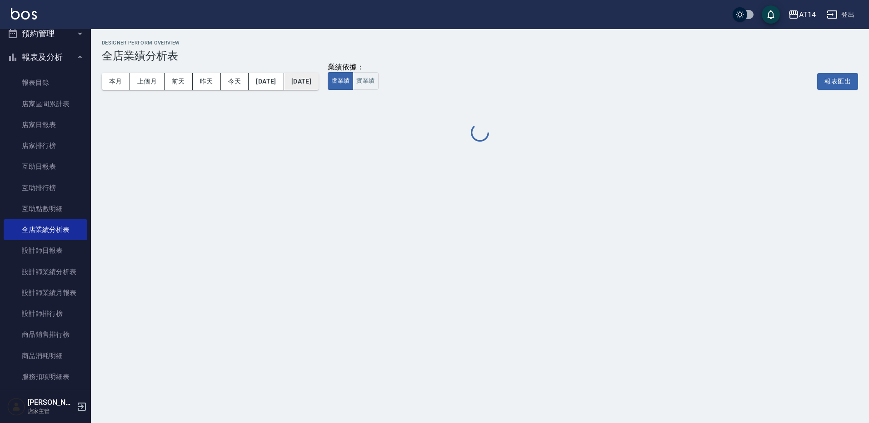
click at [319, 78] on button "[DATE]" at bounding box center [301, 81] width 35 height 17
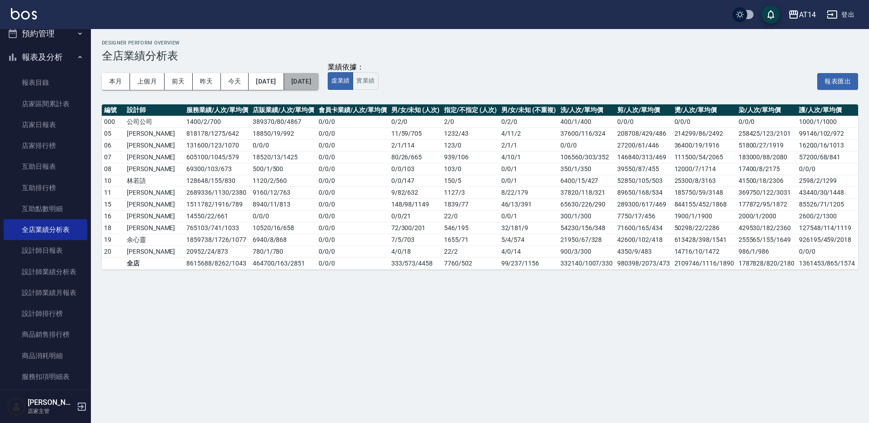
click at [319, 78] on button "[DATE]" at bounding box center [301, 81] width 35 height 17
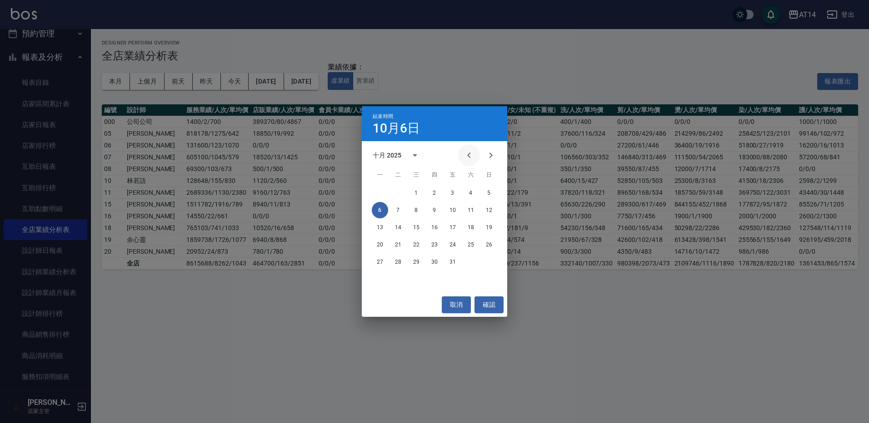
click at [462, 159] on button "Previous month" at bounding box center [469, 155] width 22 height 22
click at [466, 157] on icon "Previous month" at bounding box center [468, 155] width 11 height 11
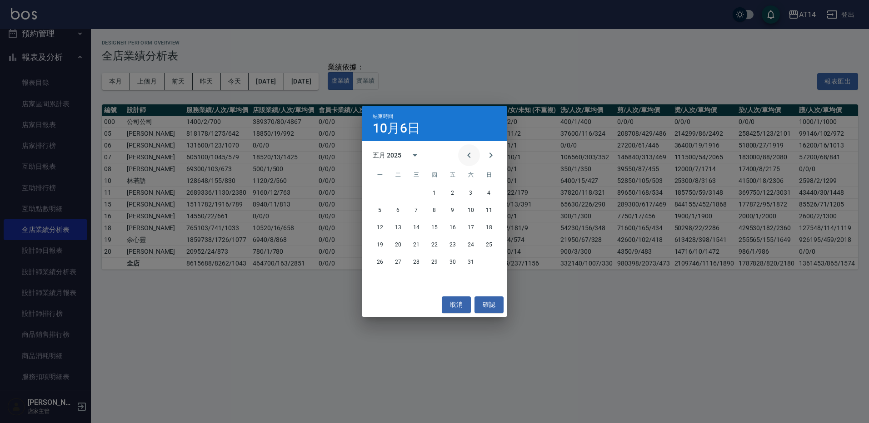
click at [466, 157] on icon "Previous month" at bounding box center [468, 155] width 11 height 11
click at [445, 262] on button "28" at bounding box center [452, 262] width 16 height 16
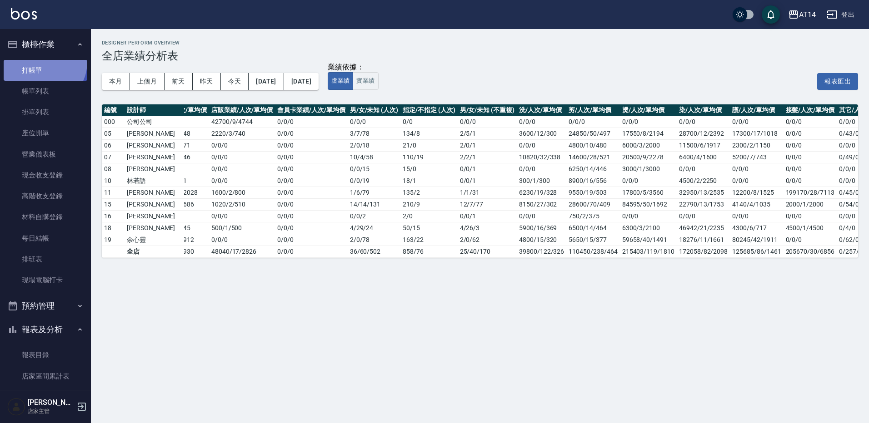
click at [43, 62] on link "打帳單" at bounding box center [46, 70] width 84 height 21
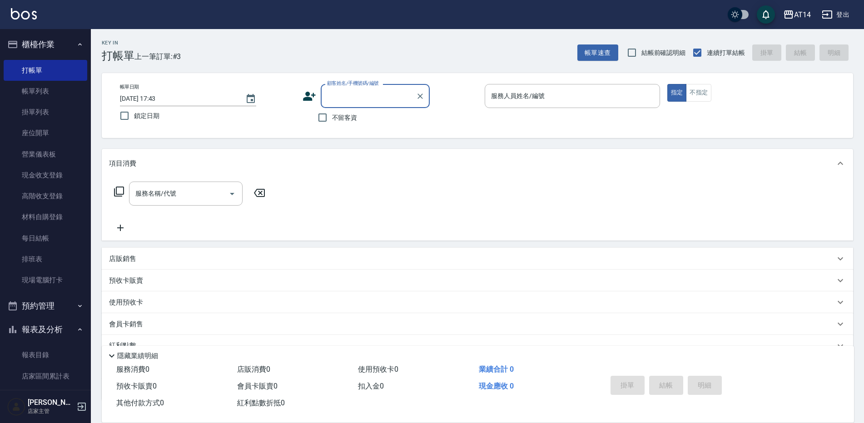
click at [842, 15] on button "登出" at bounding box center [835, 14] width 35 height 17
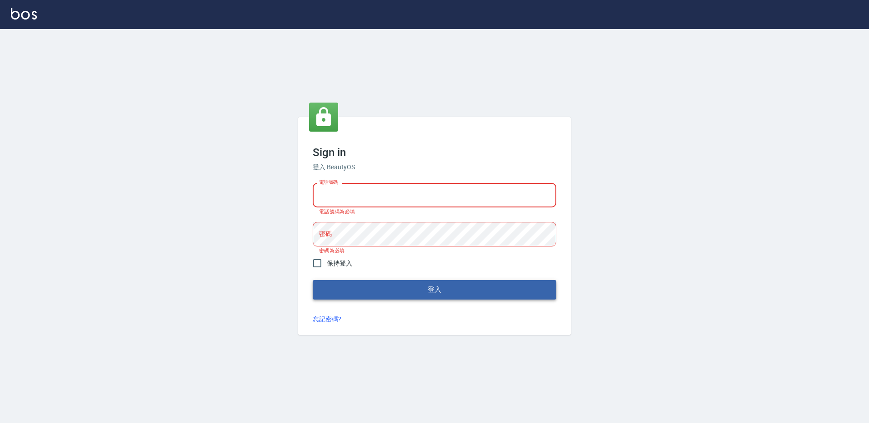
type input "27222158"
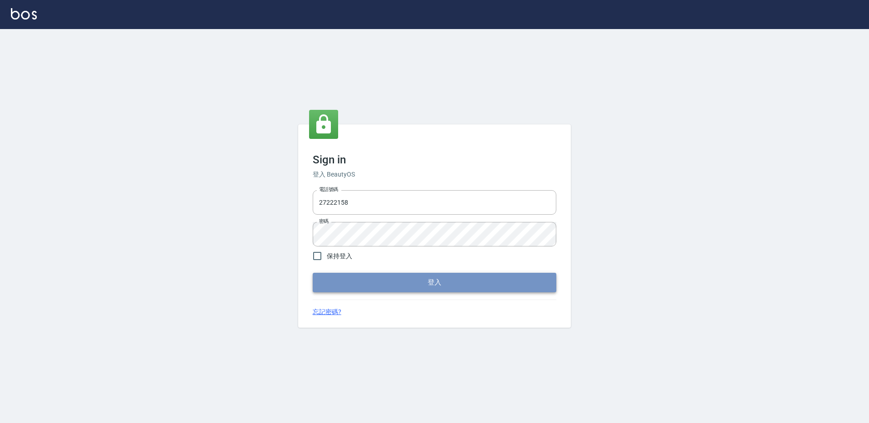
click at [457, 286] on button "登入" at bounding box center [435, 282] width 244 height 19
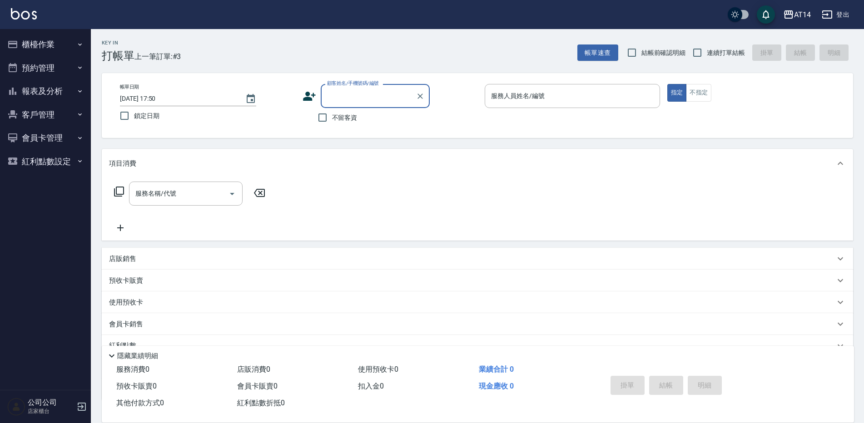
click at [346, 124] on label "不留客資" at bounding box center [335, 117] width 45 height 19
click at [332, 124] on input "不留客資" at bounding box center [322, 117] width 19 height 19
checkbox input "true"
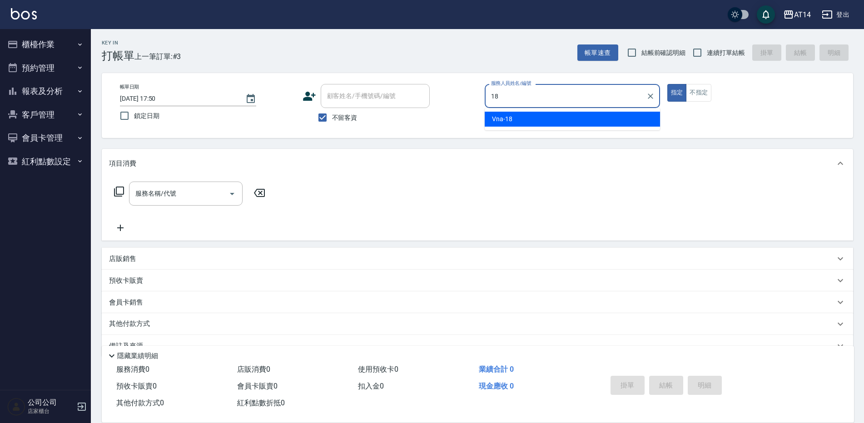
type input "Vna-18"
type button "true"
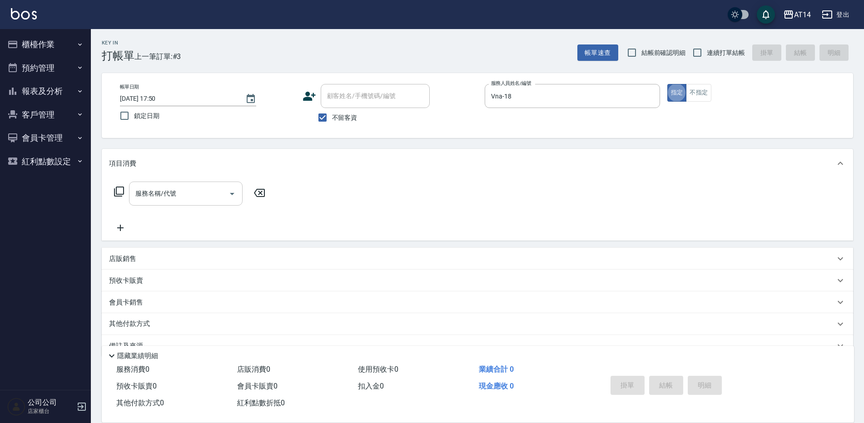
click at [180, 188] on input "服務名稱/代號" at bounding box center [179, 194] width 92 height 16
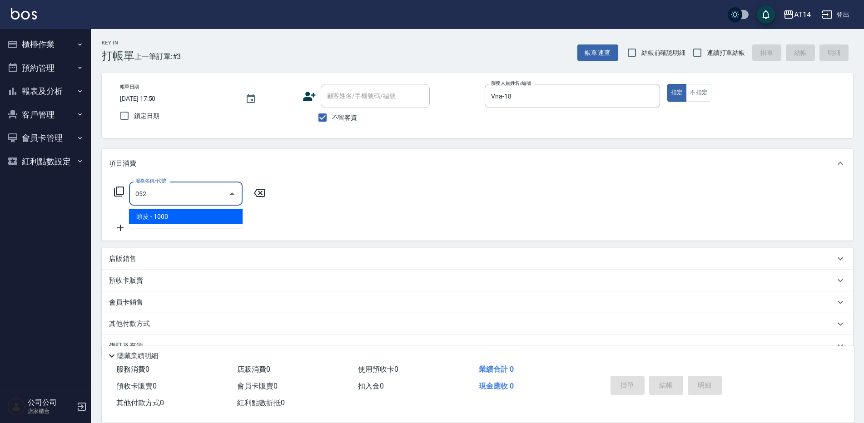
click at [180, 220] on span "頭皮 - 1000" at bounding box center [186, 216] width 114 height 15
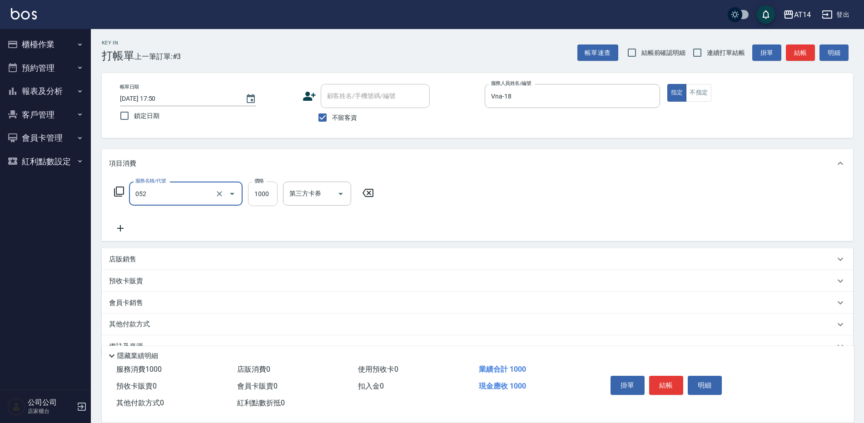
type input "頭皮(052)"
click at [259, 191] on input "1000" at bounding box center [263, 194] width 30 height 25
type input "1150"
click at [804, 51] on button "結帳" at bounding box center [800, 53] width 29 height 17
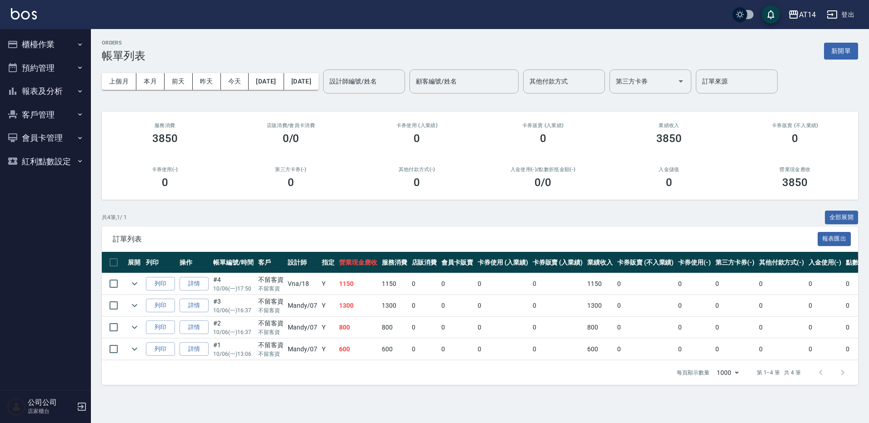
click at [51, 47] on button "櫃檯作業" at bounding box center [46, 45] width 84 height 24
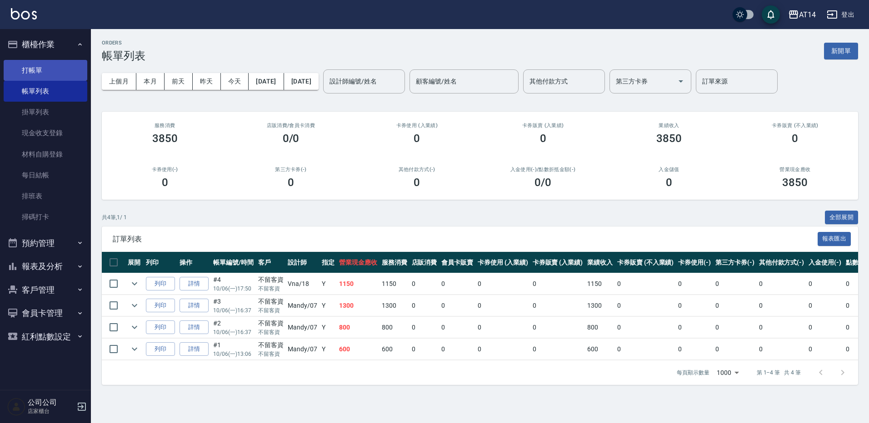
click at [43, 71] on link "打帳單" at bounding box center [46, 70] width 84 height 21
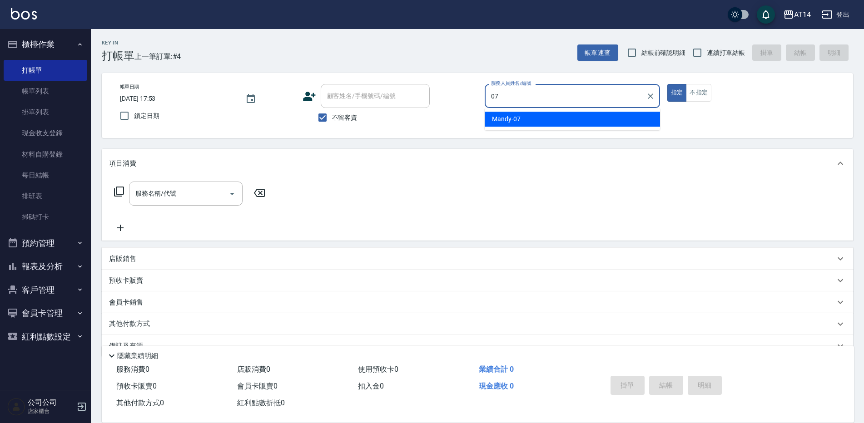
type input "Mandy-07"
type button "true"
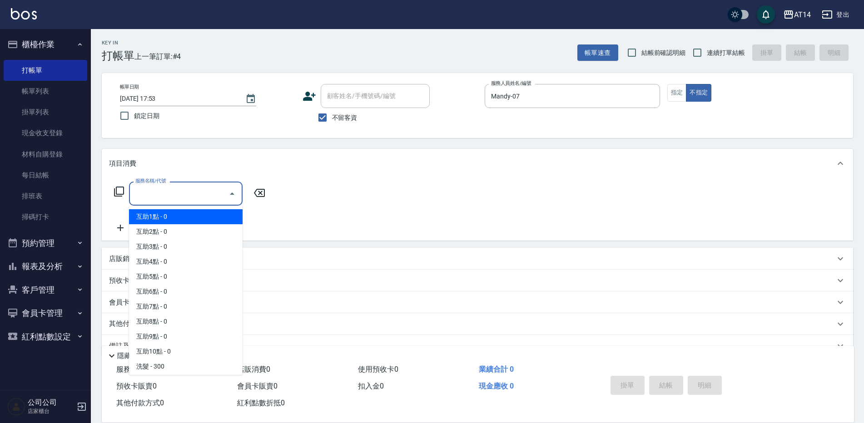
click at [162, 197] on div "服務名稱/代號 服務名稱/代號" at bounding box center [186, 194] width 114 height 24
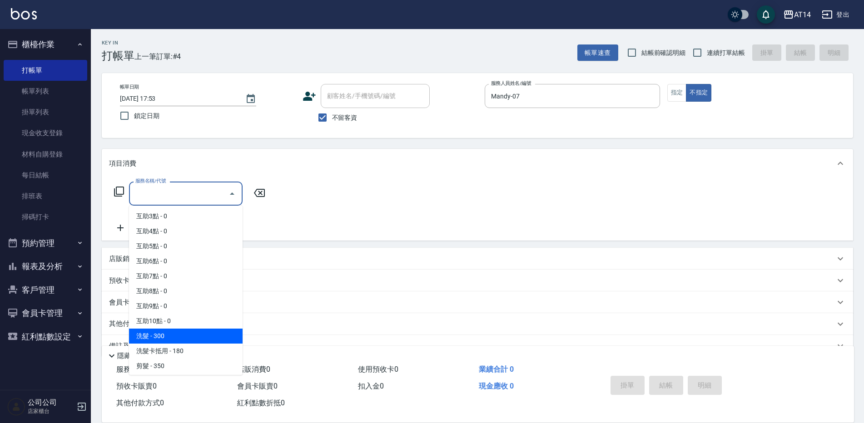
scroll to position [45, 0]
click at [195, 324] on span "洗髮 - 300" at bounding box center [186, 321] width 114 height 15
type input "洗髮(011)"
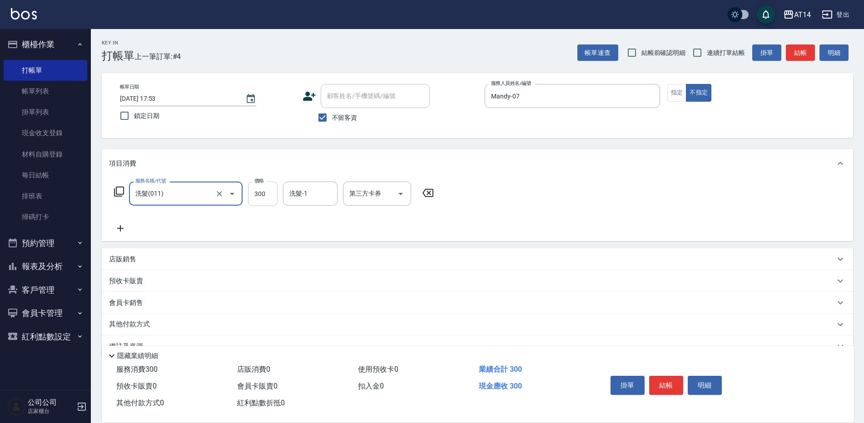
click at [268, 193] on input "300" at bounding box center [263, 194] width 30 height 25
type input "350"
click at [811, 56] on button "結帳" at bounding box center [800, 53] width 29 height 17
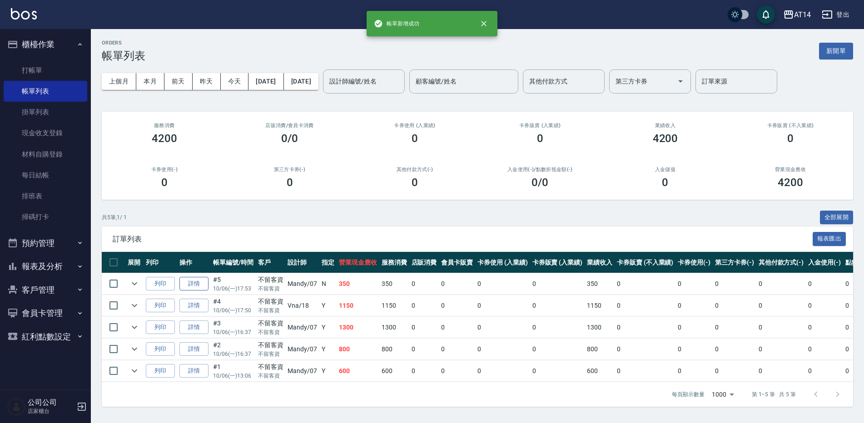
click at [198, 285] on link "詳情" at bounding box center [193, 284] width 29 height 14
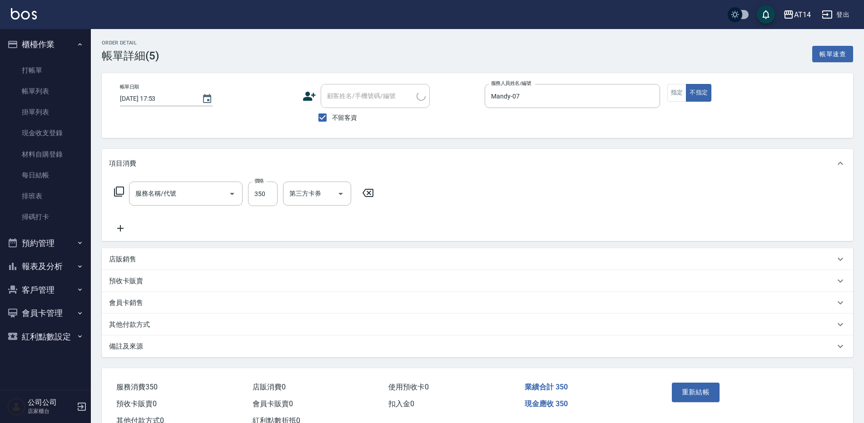
checkbox input "true"
type input "Mandy-07"
type input "洗髮(011)"
click at [260, 198] on input "350" at bounding box center [263, 194] width 30 height 25
type input "300"
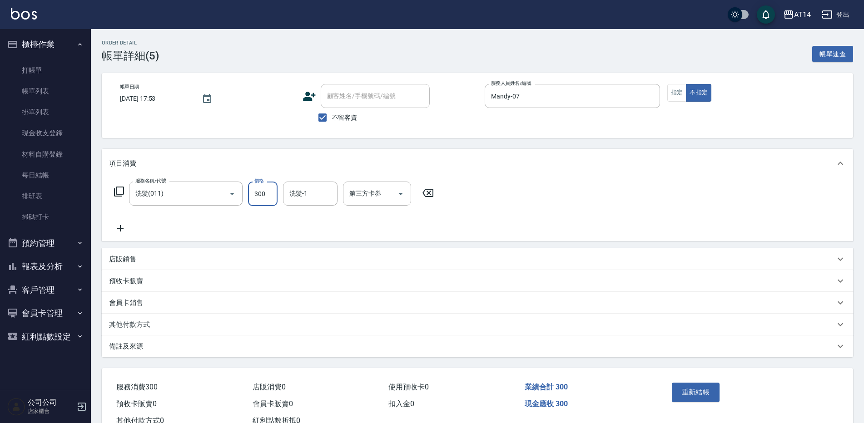
click at [118, 229] on icon at bounding box center [120, 228] width 23 height 11
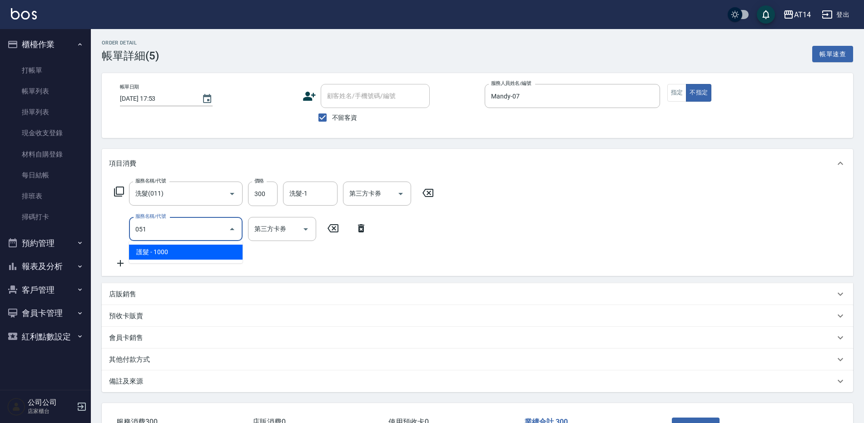
click at [165, 250] on span "護髮 - 1000" at bounding box center [186, 252] width 114 height 15
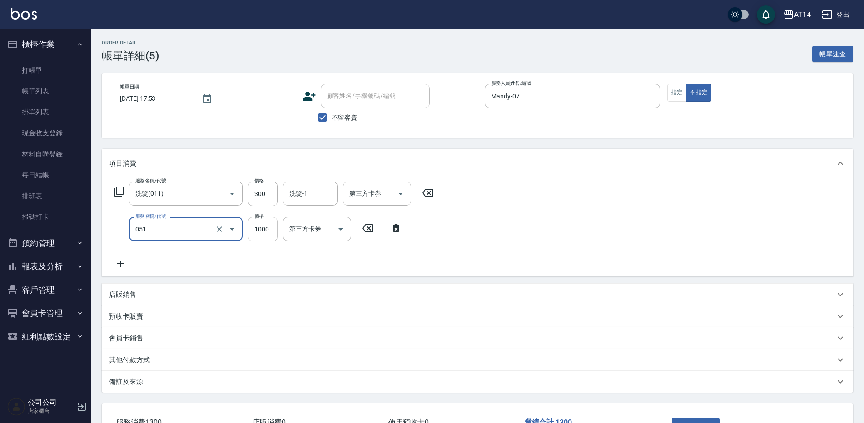
click at [267, 236] on input "1000" at bounding box center [263, 229] width 30 height 25
type input "護髮(051)"
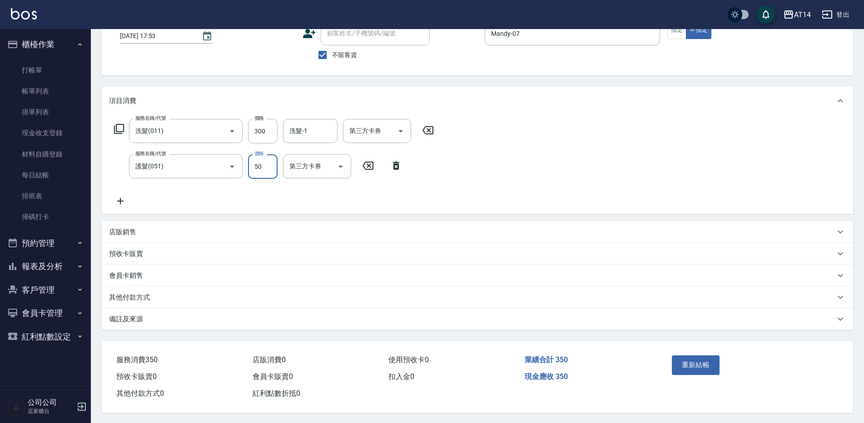
scroll to position [68, 0]
type input "50"
click at [707, 363] on button "重新結帳" at bounding box center [696, 364] width 48 height 19
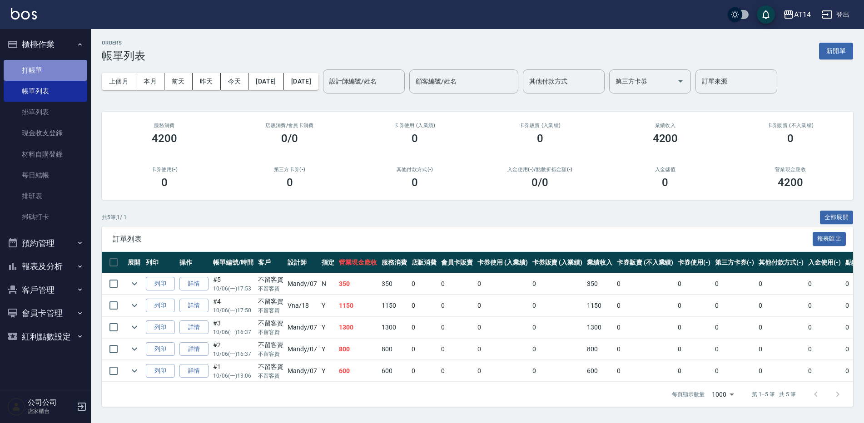
click at [51, 75] on link "打帳單" at bounding box center [46, 70] width 84 height 21
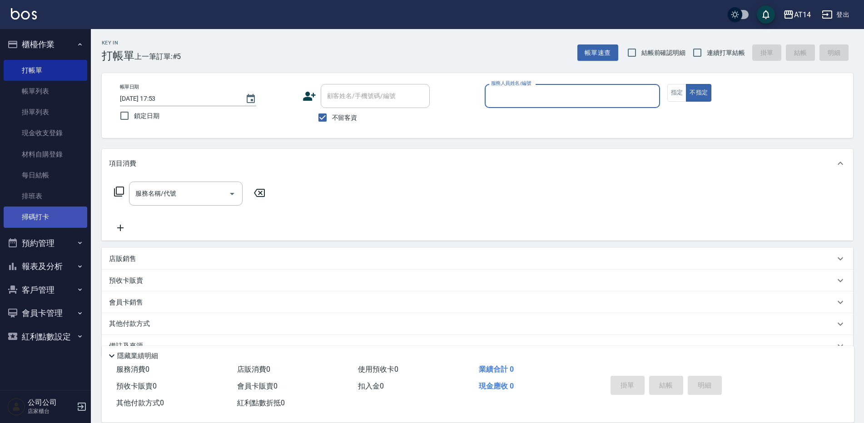
click at [35, 212] on link "掃碼打卡" at bounding box center [46, 217] width 84 height 21
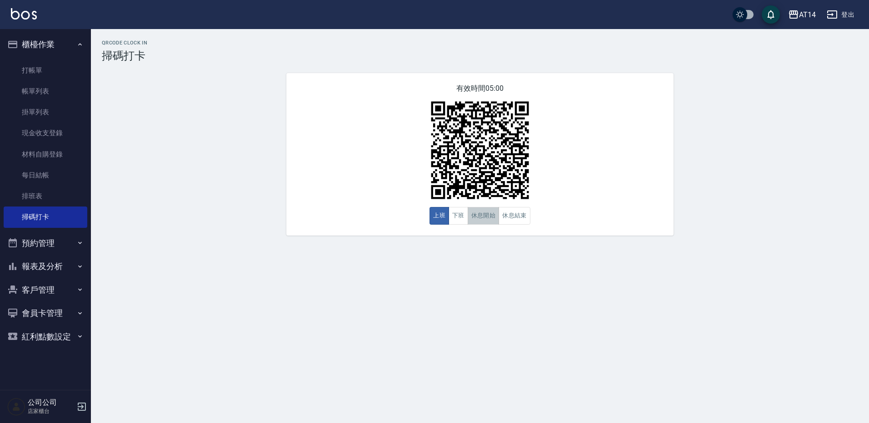
click at [481, 220] on button "休息開始" at bounding box center [484, 216] width 32 height 18
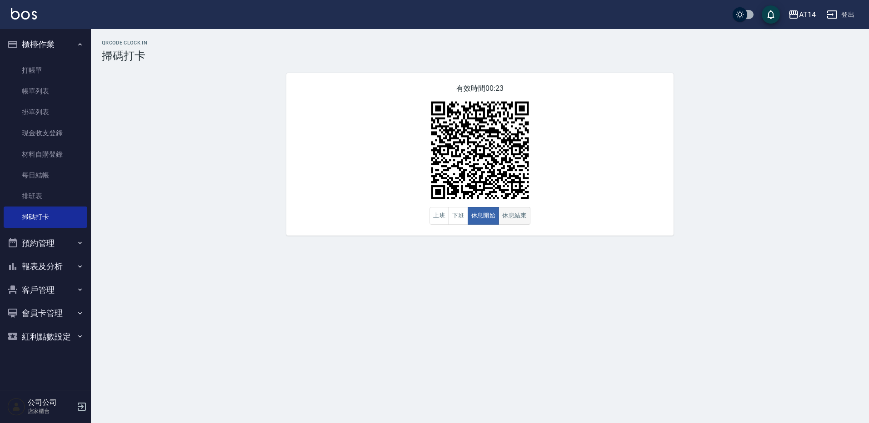
click at [509, 212] on button "休息結束" at bounding box center [514, 216] width 32 height 18
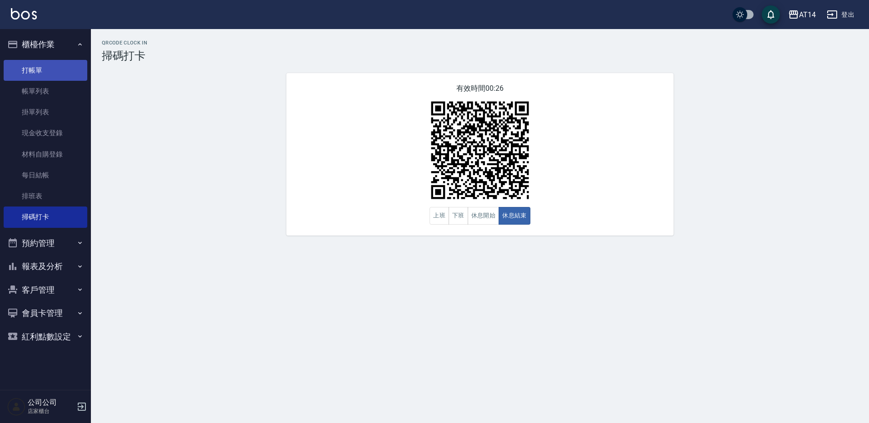
click at [40, 62] on link "打帳單" at bounding box center [46, 70] width 84 height 21
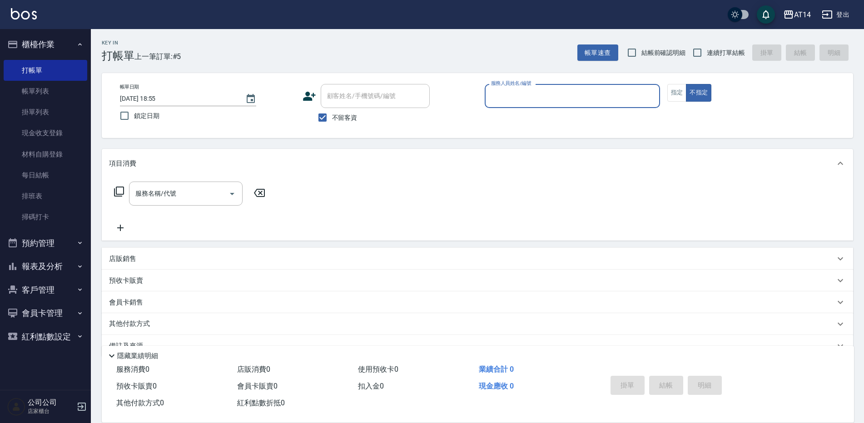
click at [46, 261] on button "報表及分析" at bounding box center [46, 267] width 84 height 24
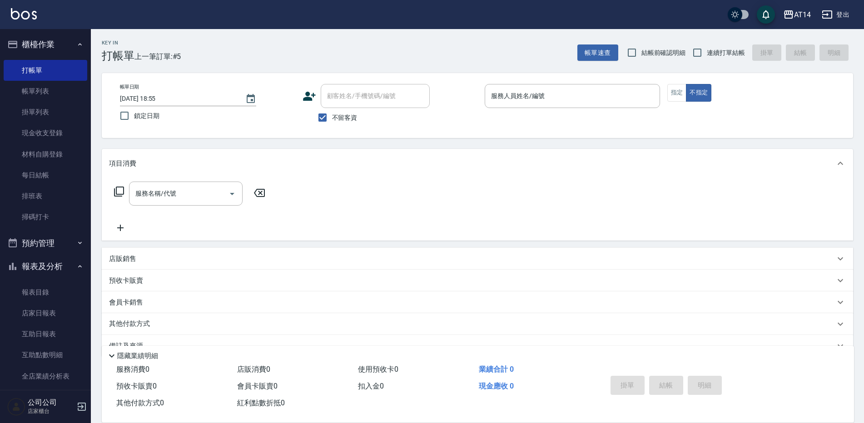
drag, startPoint x: 25, startPoint y: 264, endPoint x: 29, endPoint y: 261, distance: 5.2
click at [28, 262] on button "報表及分析" at bounding box center [46, 267] width 84 height 24
click at [39, 244] on button "預約管理" at bounding box center [46, 244] width 84 height 24
click at [50, 319] on link "單週預約紀錄" at bounding box center [46, 311] width 84 height 21
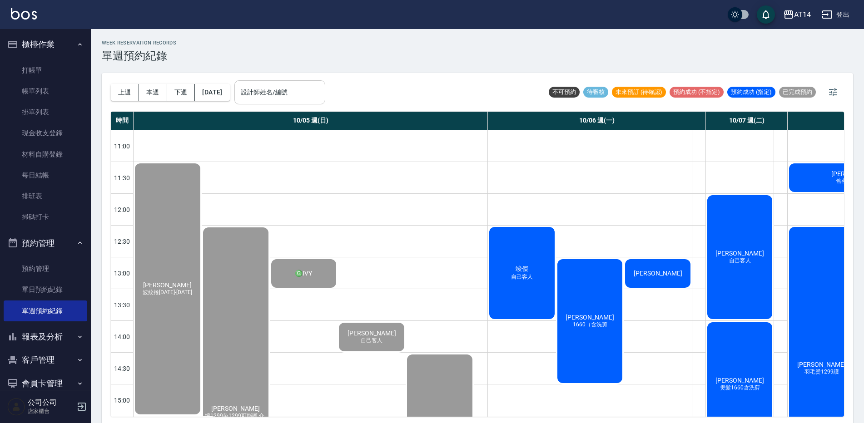
click at [308, 93] on input "設計師姓名/編號" at bounding box center [280, 93] width 83 height 16
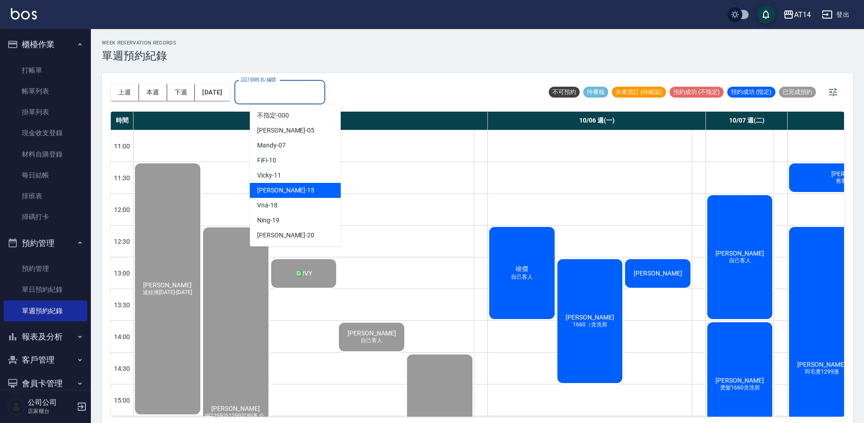
click at [295, 189] on div "Dora -15" at bounding box center [295, 190] width 91 height 15
type input "Dora-15"
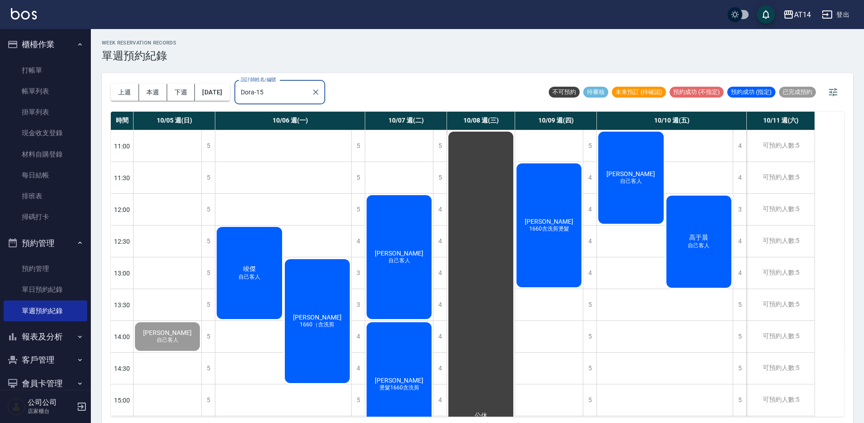
click at [256, 270] on span "竣傑" at bounding box center [249, 269] width 16 height 8
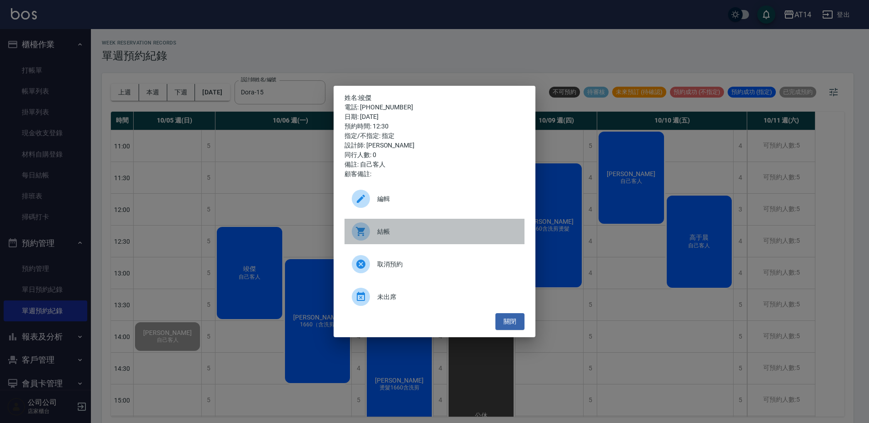
click at [401, 219] on div "結帳" at bounding box center [434, 231] width 180 height 25
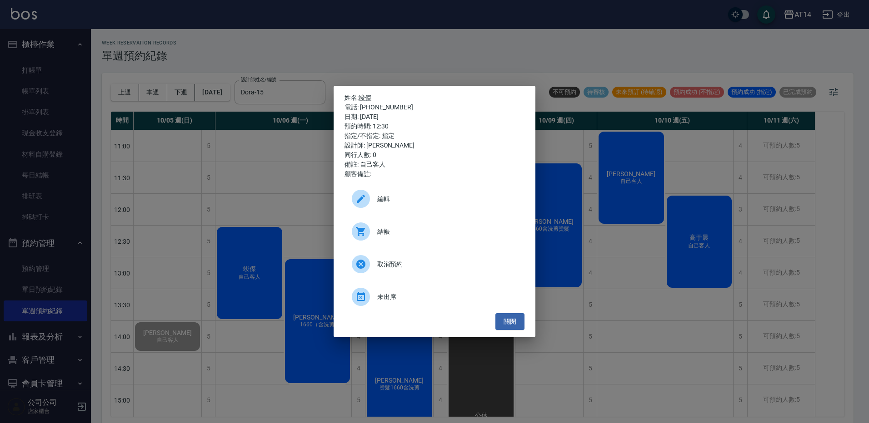
click at [353, 69] on div "姓名: 竣傑 電話: 0972199105 日期: 2025/10/06 預約時間: 12:30 指定/不指定: 指定 設計師: Dora 同行人數: 0 備…" at bounding box center [434, 211] width 869 height 423
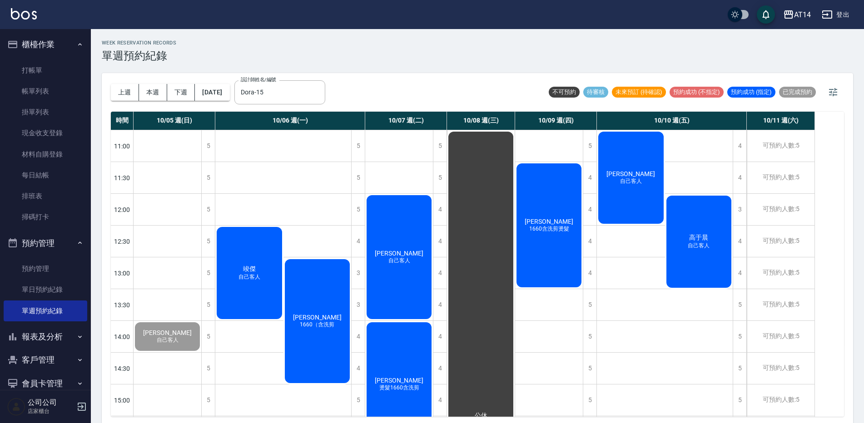
click at [313, 301] on div "陳韋宇 1660（含洗剪" at bounding box center [318, 321] width 68 height 127
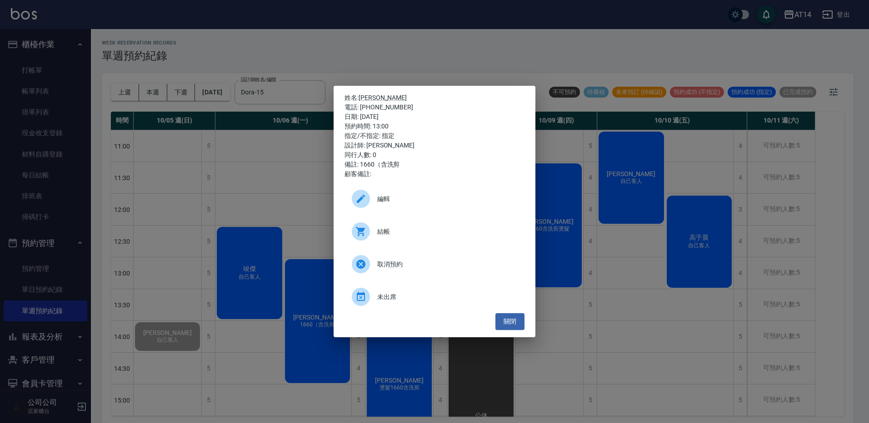
click at [409, 234] on span "結帳" at bounding box center [447, 232] width 140 height 10
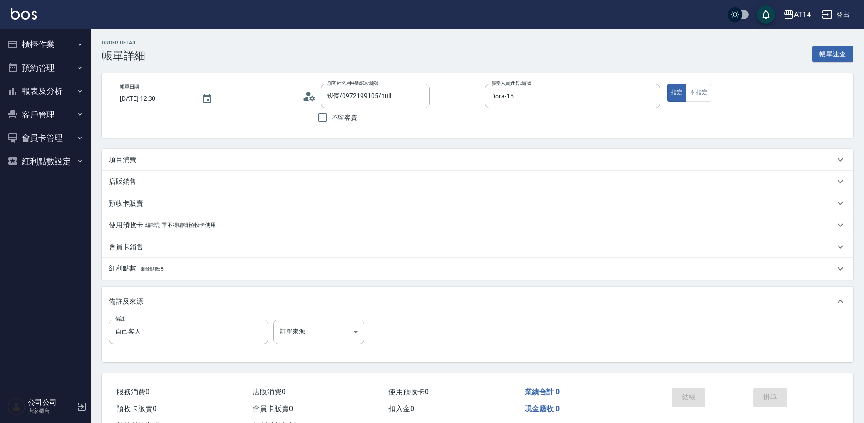
click at [163, 150] on div "項目消費" at bounding box center [478, 160] width 752 height 22
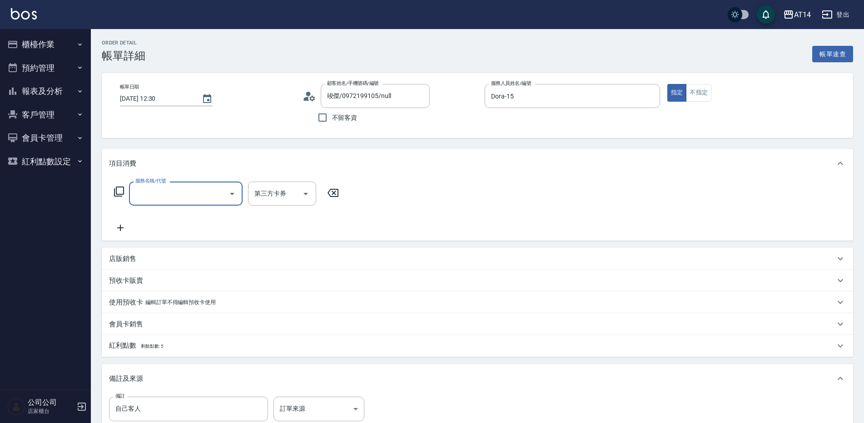
click at [166, 199] on input "服務名稱/代號" at bounding box center [179, 194] width 92 height 16
type input "031"
type input "3"
type input "燙髮(031)"
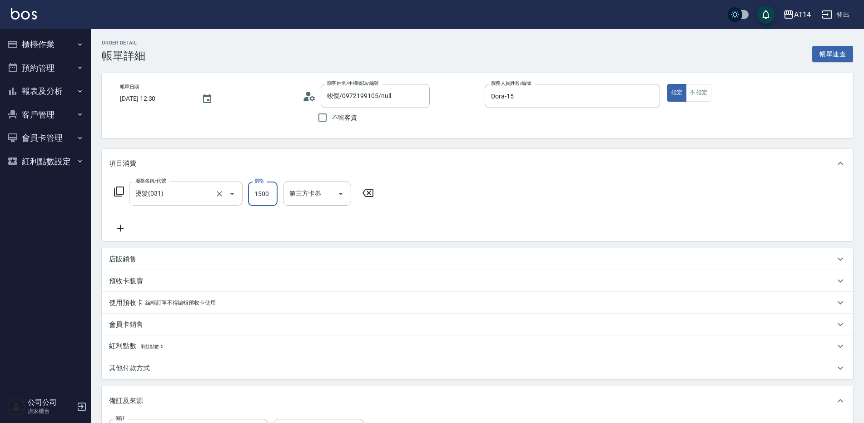
type input "1"
type input "0"
type input "1000"
type input "2"
type input "1000"
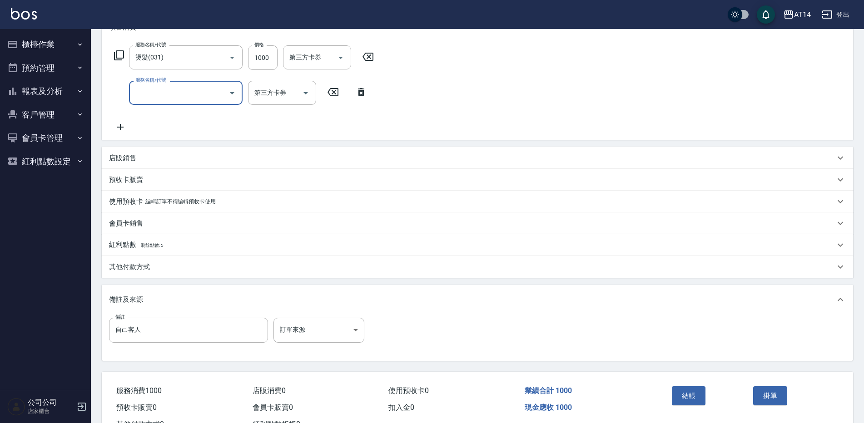
scroll to position [172, 0]
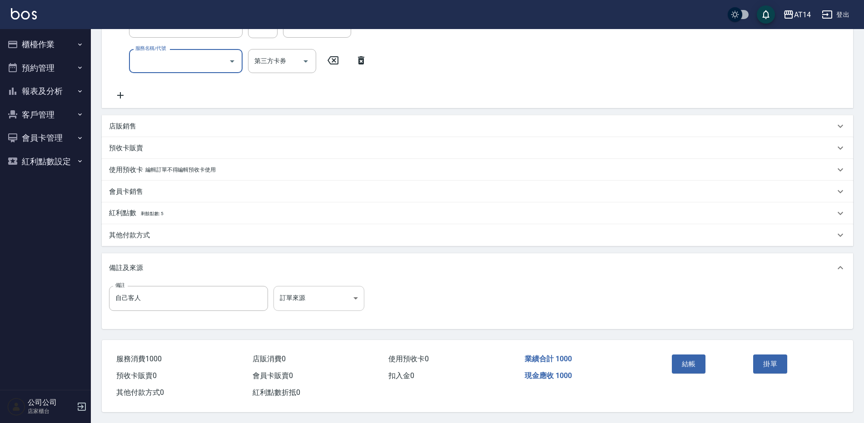
click at [309, 299] on body "AT14 登出 櫃檯作業 打帳單 帳單列表 掛單列表 現金收支登錄 材料自購登錄 每日結帳 排班表 掃碼打卡 預約管理 預約管理 單日預約紀錄 單週預約紀錄 …" at bounding box center [432, 128] width 864 height 592
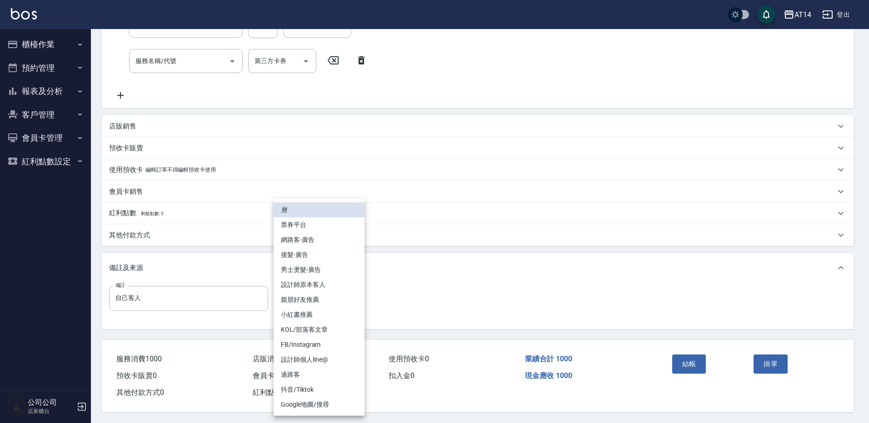
click at [316, 289] on li "設計師原本客人" at bounding box center [319, 285] width 91 height 15
type input "設計師原本客人"
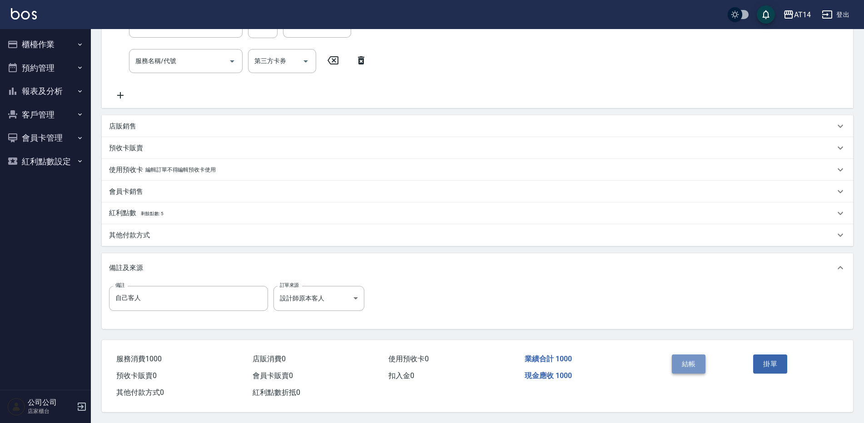
click at [692, 357] on button "結帳" at bounding box center [689, 364] width 34 height 19
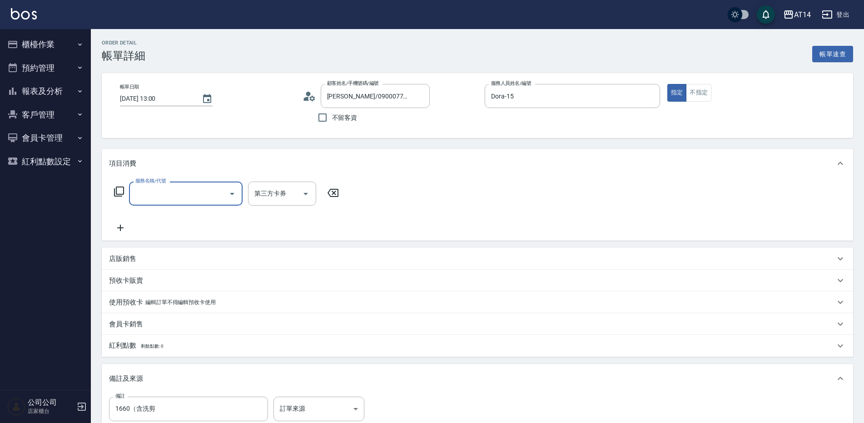
click at [170, 200] on input "服務名稱/代號" at bounding box center [179, 194] width 92 height 16
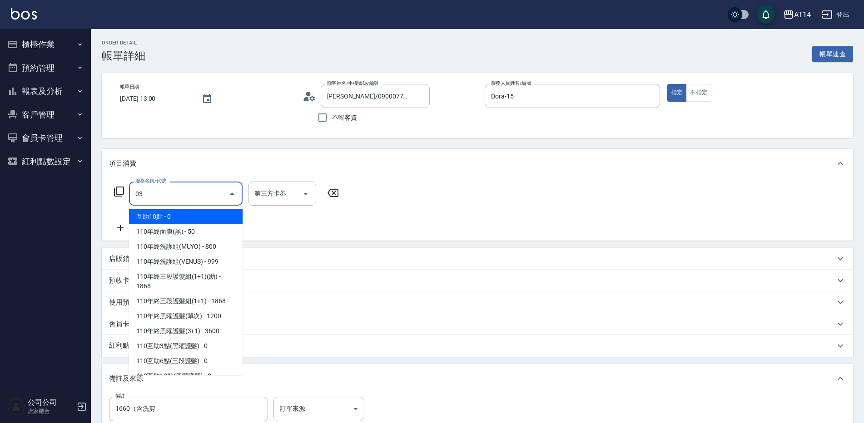
type input "031"
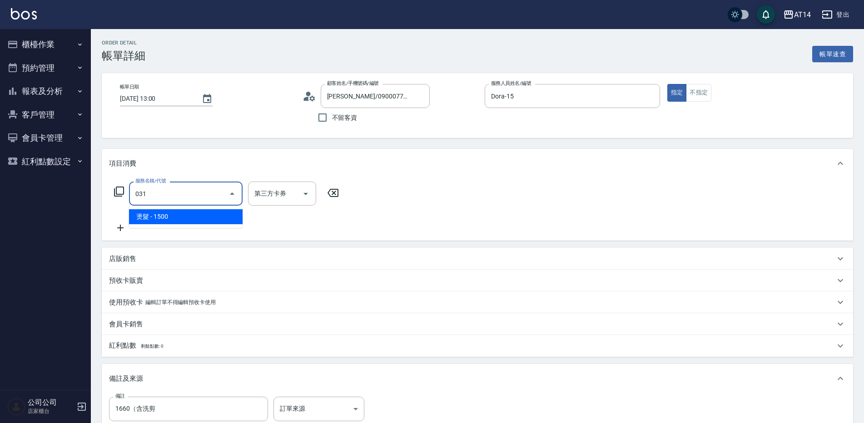
type input "3"
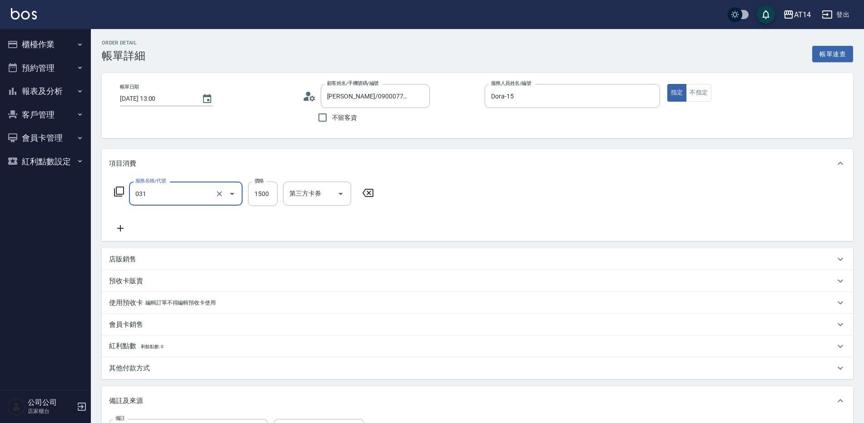
type input "燙髮(031)"
type input "1"
type input "0"
type input "1660"
type input "3"
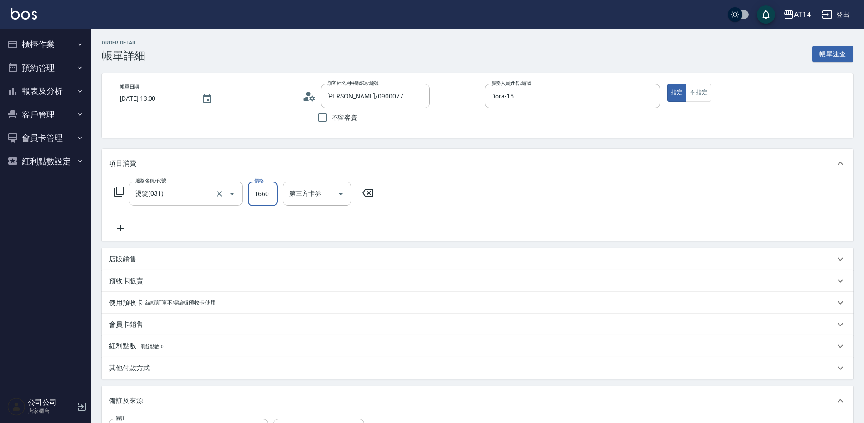
type input "1660"
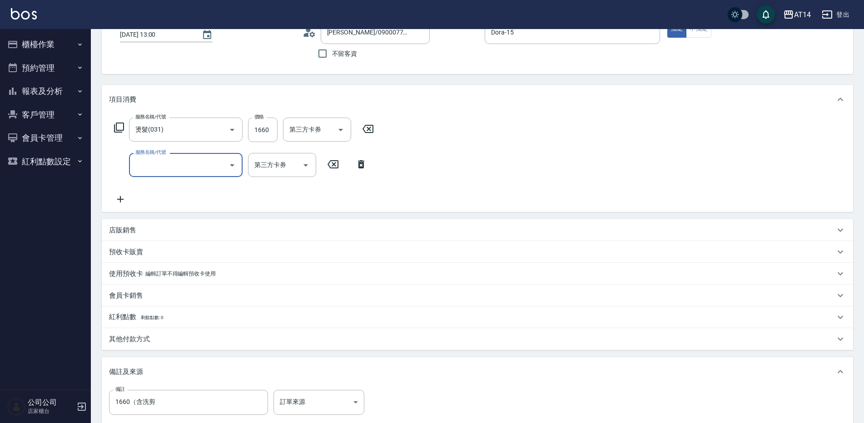
scroll to position [136, 0]
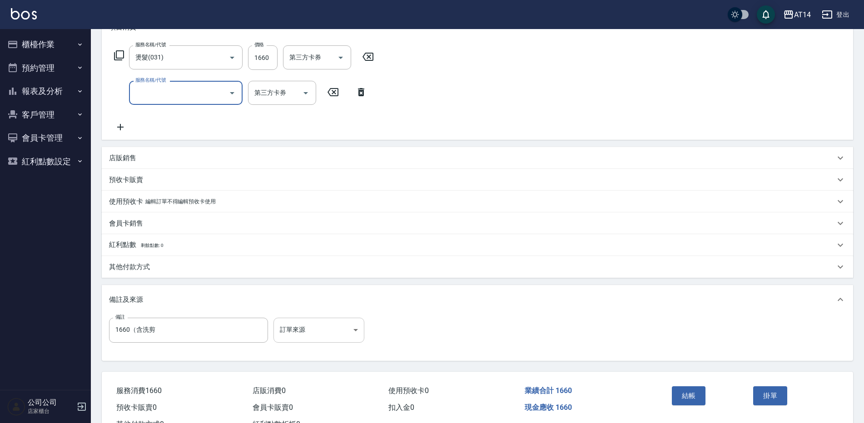
click at [317, 318] on body "AT14 登出 櫃檯作業 打帳單 帳單列表 掛單列表 現金收支登錄 材料自購登錄 每日結帳 排班表 掃碼打卡 預約管理 預約管理 單日預約紀錄 單週預約紀錄 …" at bounding box center [432, 160] width 864 height 592
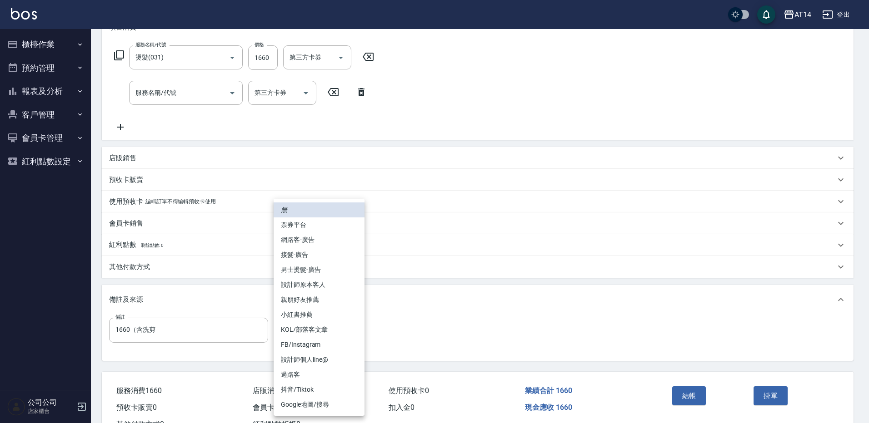
click at [324, 284] on li "設計師原本客人" at bounding box center [319, 285] width 91 height 15
type input "設計師原本客人"
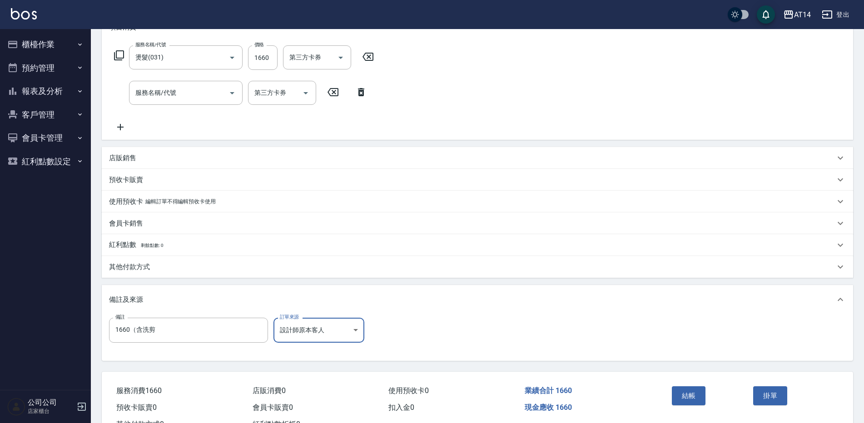
click at [155, 96] on input "服務名稱/代號" at bounding box center [179, 93] width 92 height 16
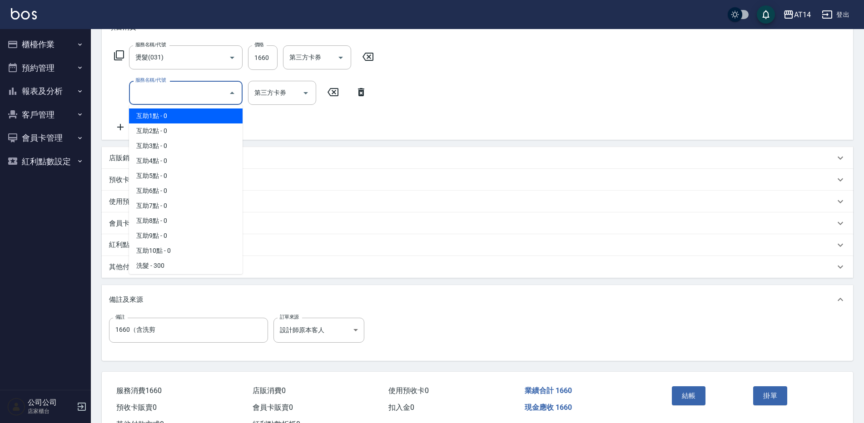
drag, startPoint x: 158, startPoint y: 117, endPoint x: 292, endPoint y: 112, distance: 134.6
click at [159, 117] on span "互助1點 - 0" at bounding box center [186, 116] width 114 height 15
type input "互助1點(001)"
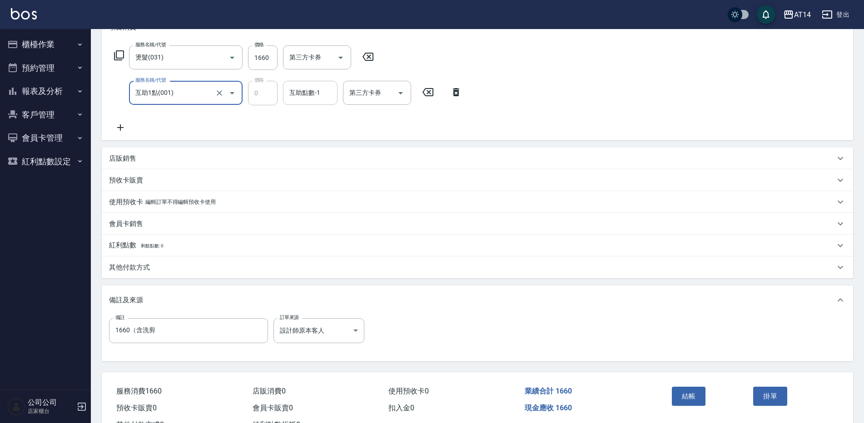
click at [312, 95] on input "互助點數-1" at bounding box center [310, 93] width 46 height 16
type input "[PERSON_NAME]-67"
click at [195, 96] on input "互助1點(001)" at bounding box center [173, 93] width 80 height 16
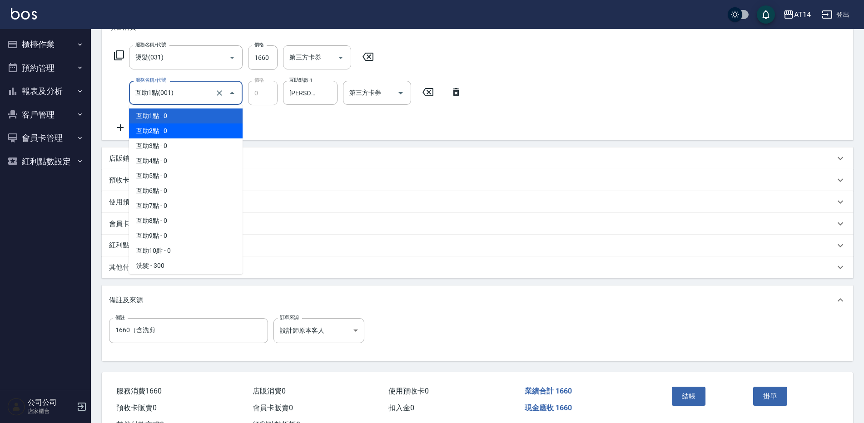
click at [192, 128] on span "互助2點 - 0" at bounding box center [186, 131] width 114 height 15
type input "互助2點(002)"
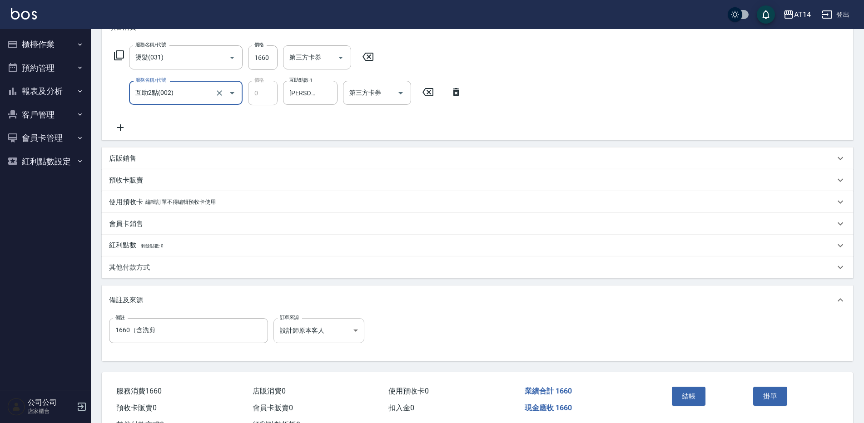
click at [303, 327] on body "AT14 登出 櫃檯作業 打帳單 帳單列表 掛單列表 現金收支登錄 材料自購登錄 每日結帳 排班表 掃碼打卡 預約管理 預約管理 單日預約紀錄 單週預約紀錄 …" at bounding box center [432, 160] width 864 height 592
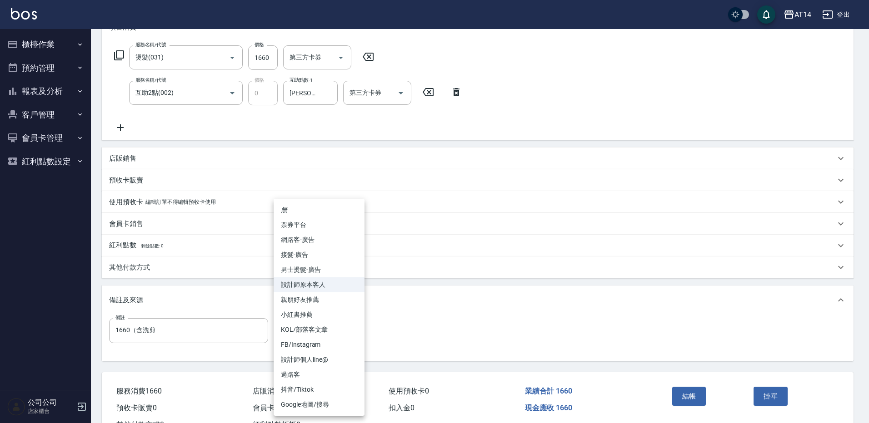
click at [337, 274] on li "男士燙髮-廣告" at bounding box center [319, 270] width 91 height 15
type input "男士燙髮-廣告"
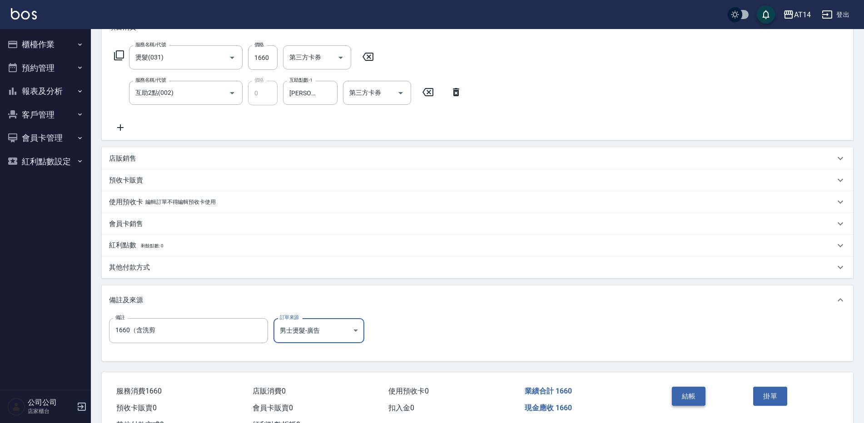
click at [677, 391] on button "結帳" at bounding box center [689, 396] width 34 height 19
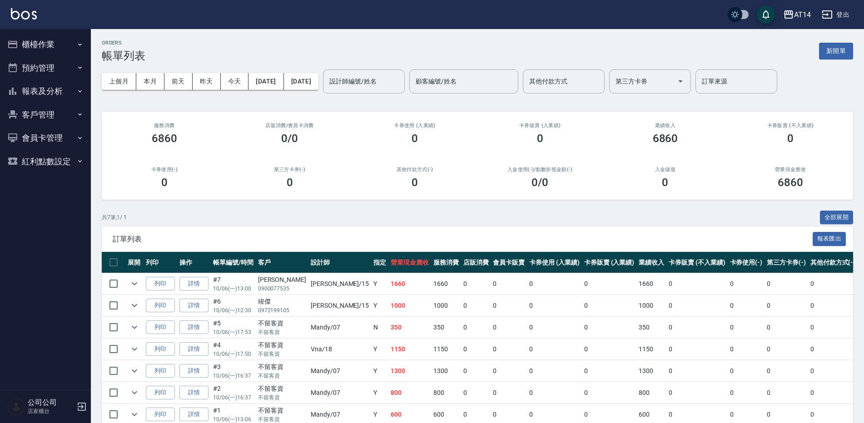
click at [53, 45] on button "櫃檯作業" at bounding box center [46, 45] width 84 height 24
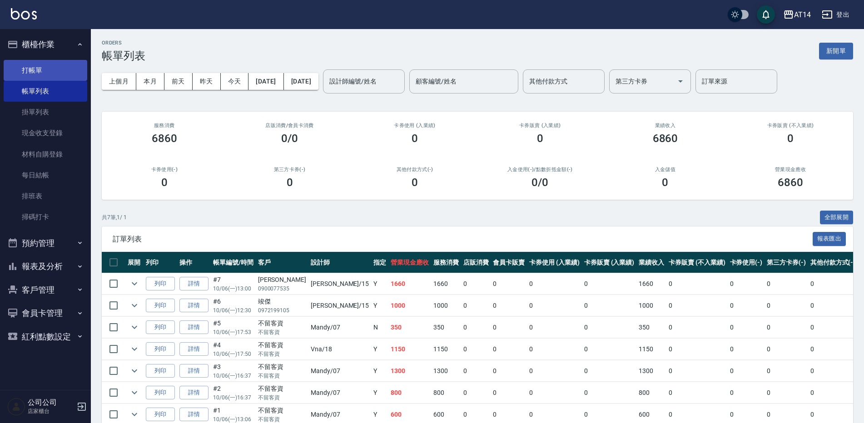
click at [53, 68] on link "打帳單" at bounding box center [46, 70] width 84 height 21
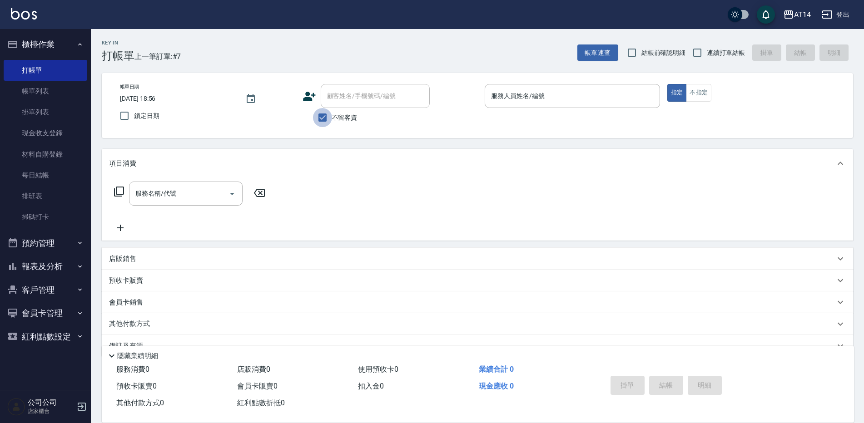
click at [317, 114] on input "不留客資" at bounding box center [322, 117] width 19 height 19
checkbox input "false"
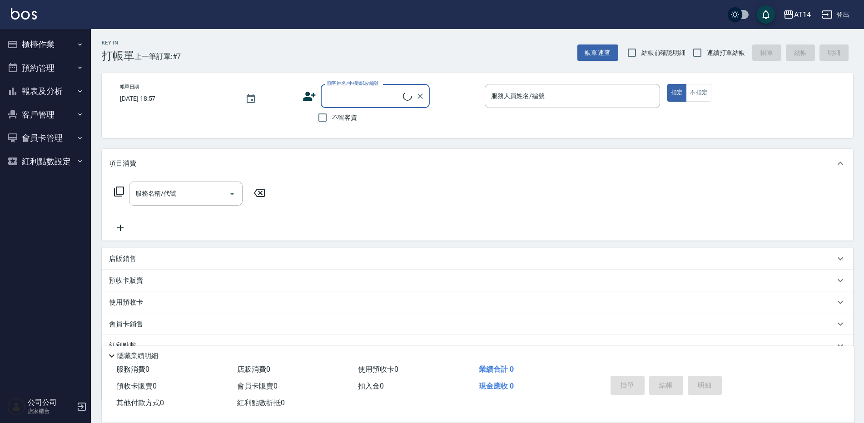
click at [48, 66] on button "預約管理" at bounding box center [46, 68] width 84 height 24
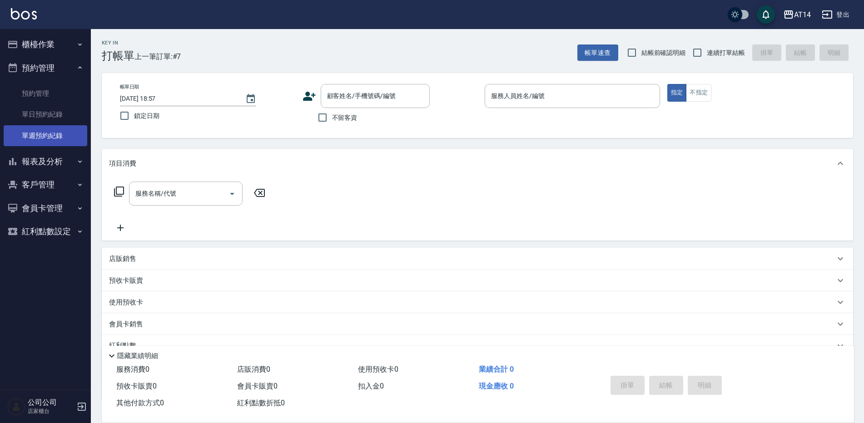
click at [56, 133] on link "單週預約紀錄" at bounding box center [46, 135] width 84 height 21
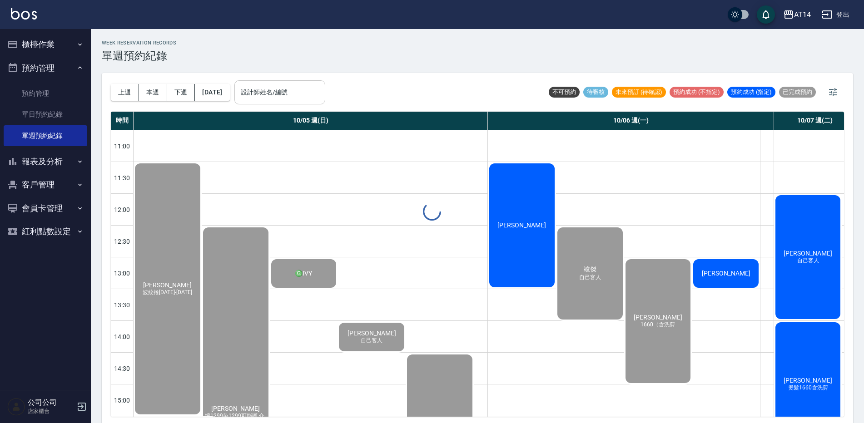
click at [296, 87] on div "設計師姓名/編號 設計師姓名/編號" at bounding box center [279, 92] width 91 height 24
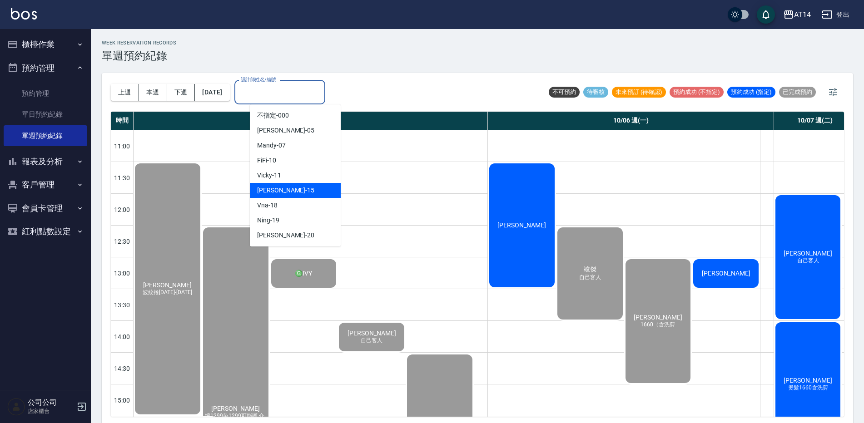
click at [287, 192] on div "Dora -15" at bounding box center [295, 190] width 91 height 15
type input "Dora-15"
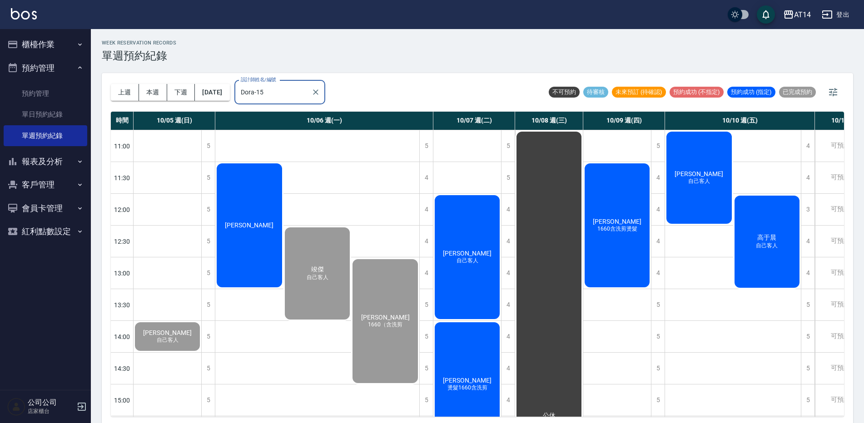
click at [264, 216] on div "[PERSON_NAME]" at bounding box center [249, 225] width 68 height 127
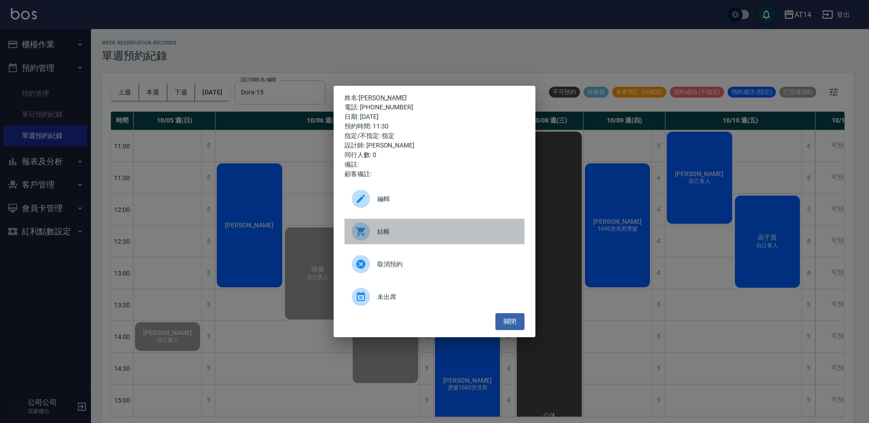
click at [383, 231] on span "結帳" at bounding box center [447, 232] width 140 height 10
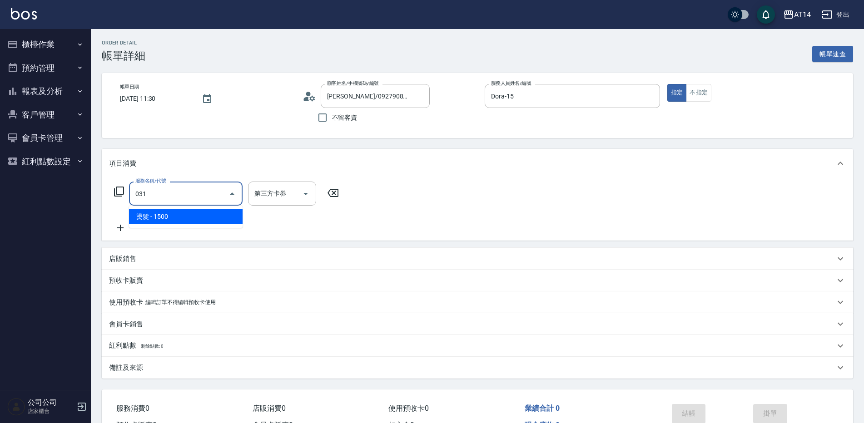
type input "3"
type input "燙髮(031)"
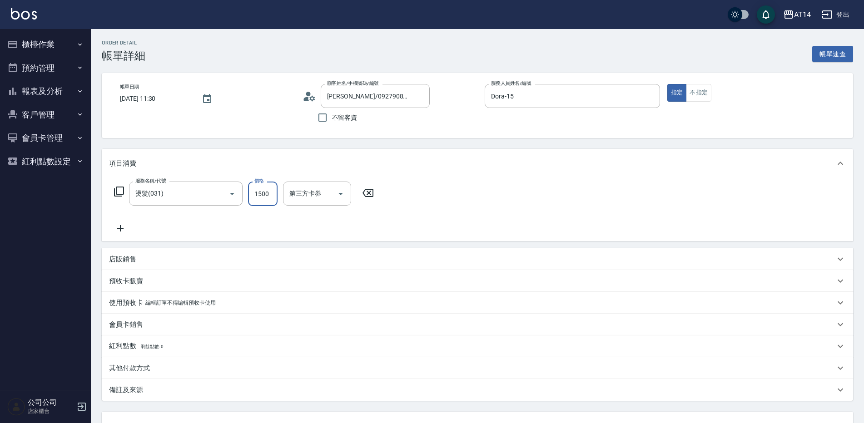
type input "2"
type input "0"
type input "2160"
type input "4"
type input "2160"
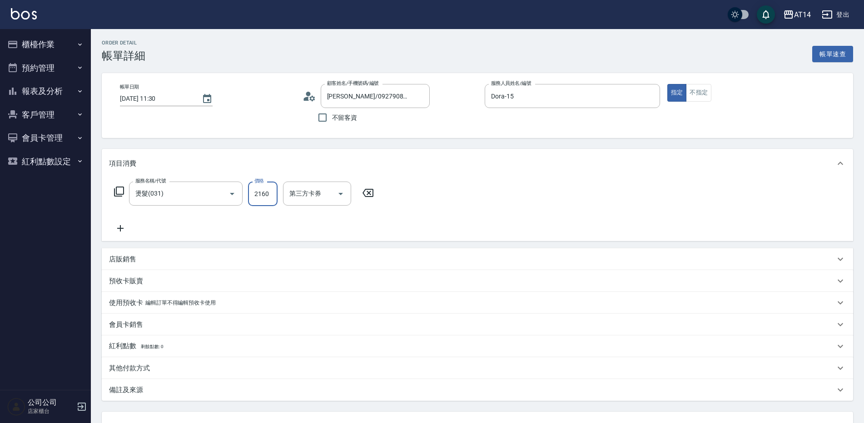
click at [108, 231] on div "服務名稱/代號 燙髮(031) 服務名稱/代號 價格 2160 價格 第三方卡券 第三方卡券" at bounding box center [478, 209] width 752 height 63
click at [122, 227] on icon at bounding box center [120, 228] width 23 height 11
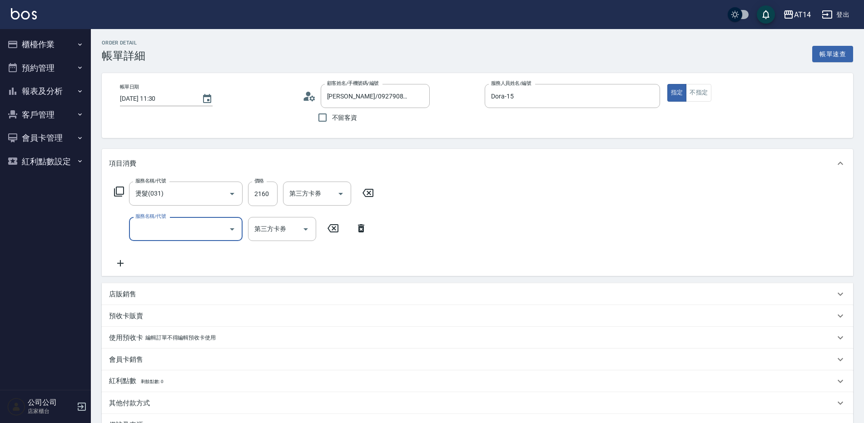
click at [173, 224] on input "服務名稱/代號" at bounding box center [179, 229] width 92 height 16
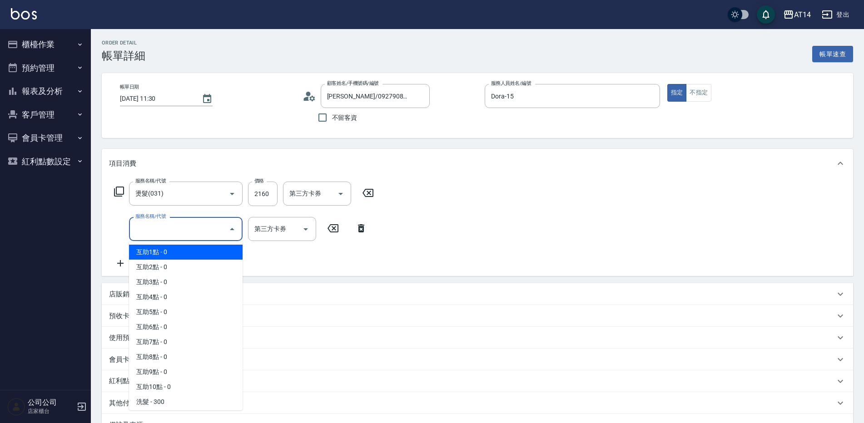
type input "6"
click at [175, 255] on span "互助1點 - 0" at bounding box center [186, 252] width 114 height 15
type input "互助1點(001)"
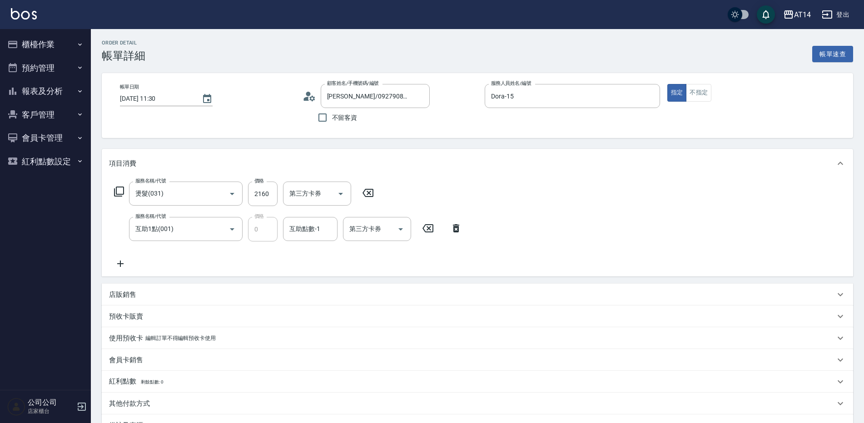
click at [281, 229] on div "服務名稱/代號 互助1點(001) 服務名稱/代號 價格 0 價格 互助點數-1 互助點數-1 第三方卡券 第三方卡券" at bounding box center [288, 229] width 358 height 25
click at [299, 227] on div "互助點數-1 互助點數-1" at bounding box center [310, 229] width 55 height 24
type input "[PERSON_NAME]-67"
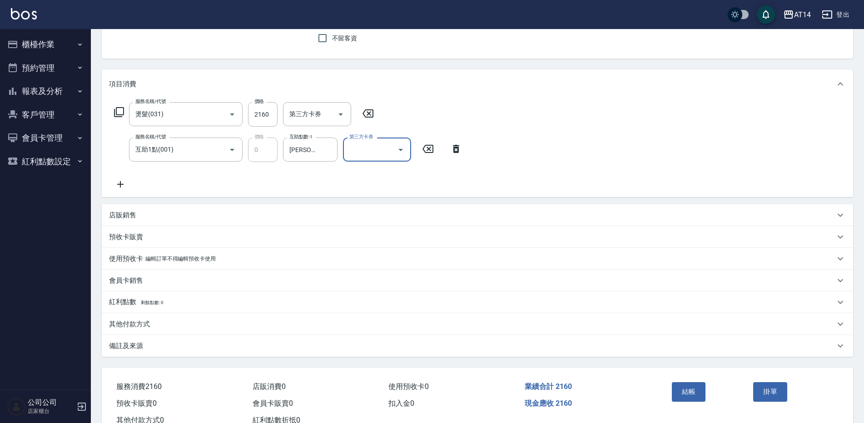
scroll to position [111, 0]
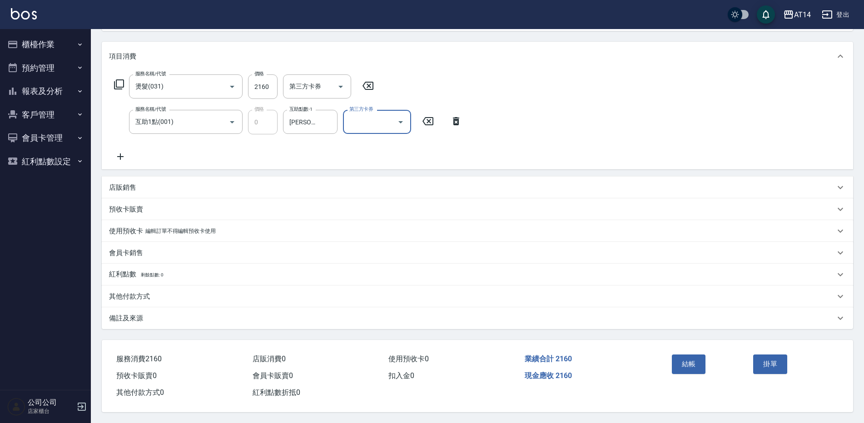
click at [187, 319] on div "備註及來源" at bounding box center [472, 319] width 726 height 10
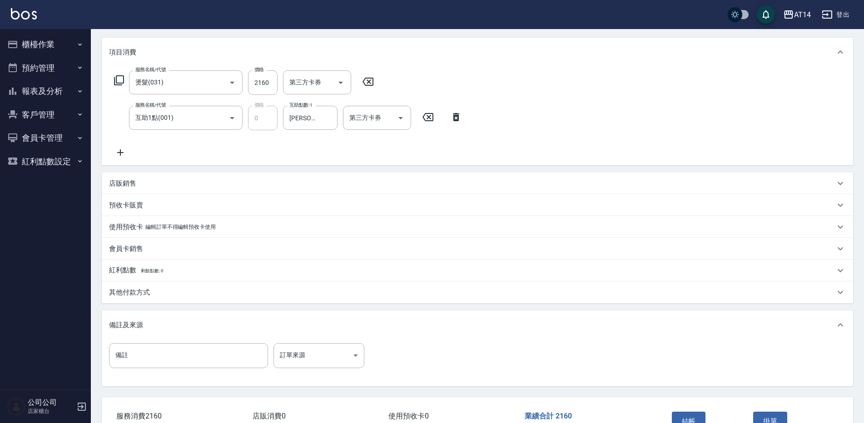
click at [128, 300] on div "其他付款方式" at bounding box center [478, 293] width 752 height 22
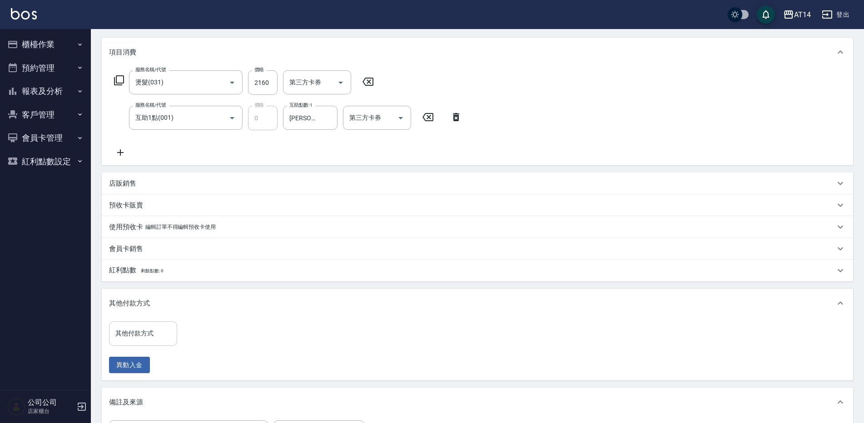
drag, startPoint x: 142, startPoint y: 317, endPoint x: 143, endPoint y: 328, distance: 11.0
click at [142, 321] on div "其他付款方式 其他付款方式 其他付款方式 異動入金" at bounding box center [478, 335] width 752 height 92
click at [143, 331] on div "其他付款方式 其他付款方式" at bounding box center [143, 334] width 68 height 24
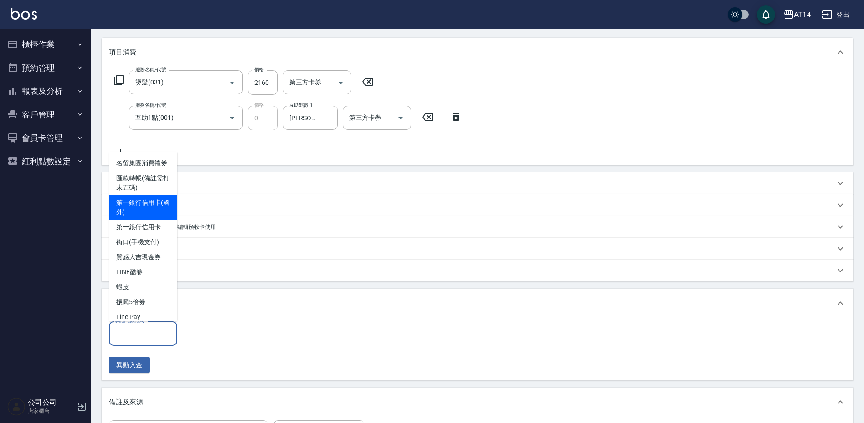
drag, startPoint x: 164, startPoint y: 212, endPoint x: 155, endPoint y: 209, distance: 8.9
click at [164, 211] on span "第一銀行信用卡(國外)" at bounding box center [143, 207] width 68 height 25
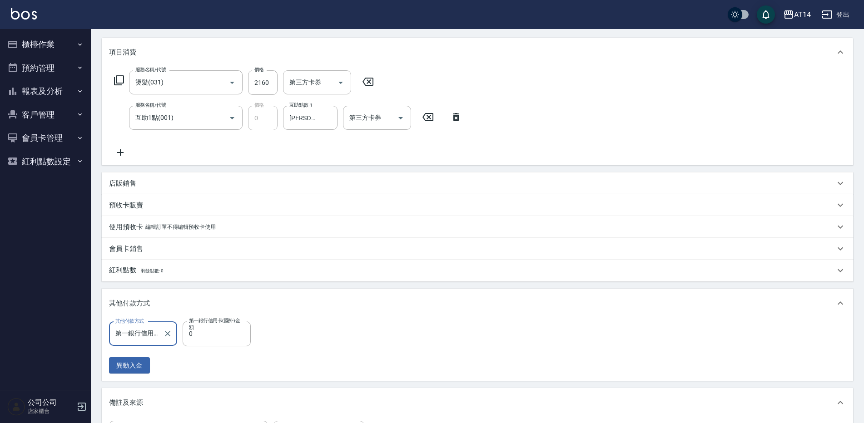
click at [147, 331] on input "第一銀行信用卡(國外)" at bounding box center [136, 334] width 46 height 16
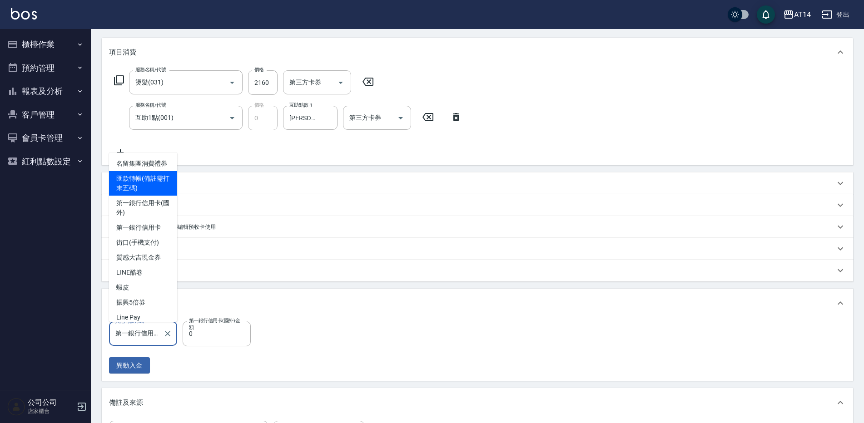
drag, startPoint x: 147, startPoint y: 199, endPoint x: 199, endPoint y: 304, distance: 117.0
click at [148, 196] on span "匯款轉帳(備註需打末五碼)" at bounding box center [143, 183] width 68 height 25
type input "匯款轉帳(備註需打末五碼)"
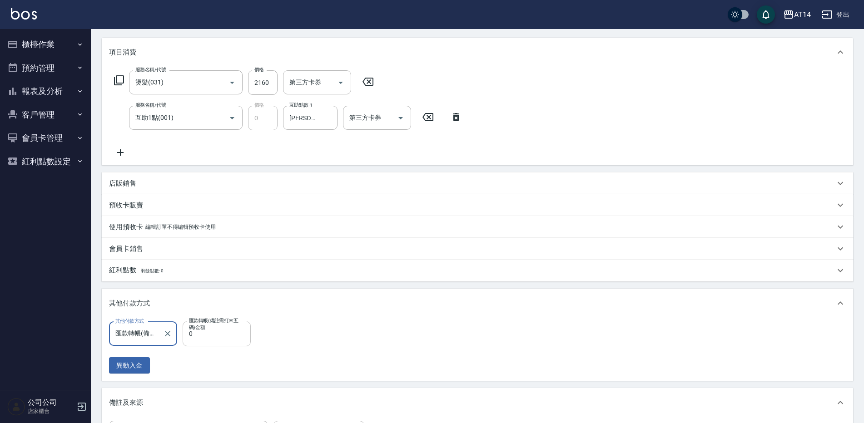
click at [222, 332] on input "0" at bounding box center [217, 334] width 68 height 25
type input "2160"
type input "0"
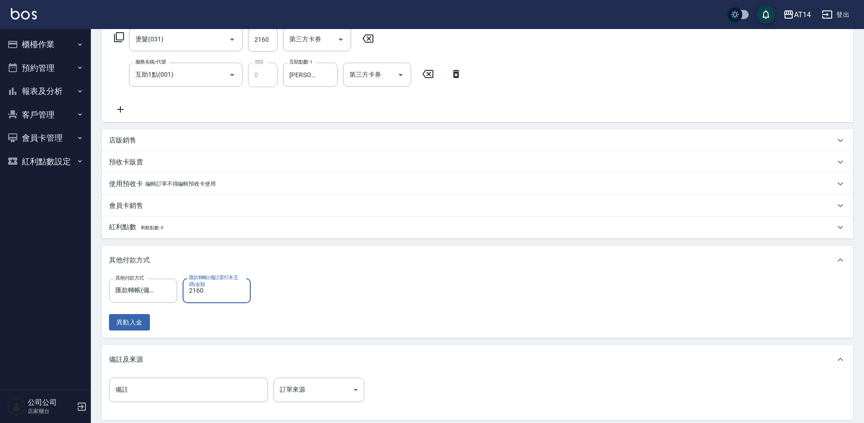
scroll to position [157, 0]
type input "2160"
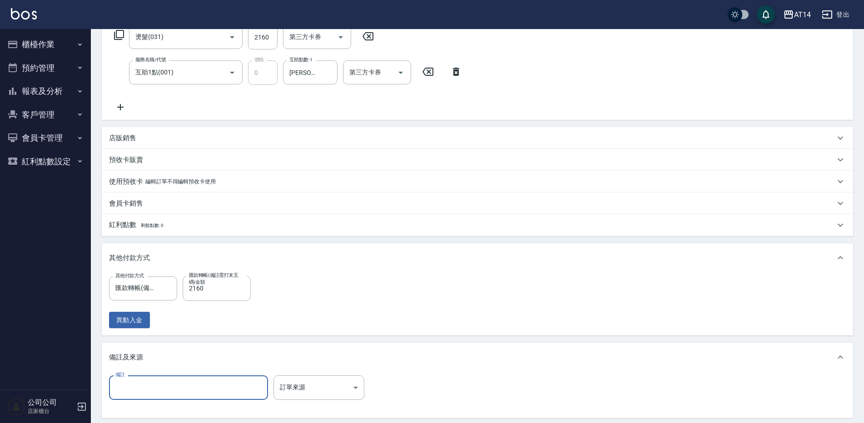
click at [164, 383] on input "備註" at bounding box center [188, 388] width 159 height 25
type input "85872"
click at [312, 378] on body "AT14 登出 櫃檯作業 打帳單 帳單列表 掛單列表 現金收支登錄 材料自購登錄 每日結帳 排班表 掃碼打卡 預約管理 預約管理 單日預約紀錄 單週預約紀錄 …" at bounding box center [432, 177] width 864 height 669
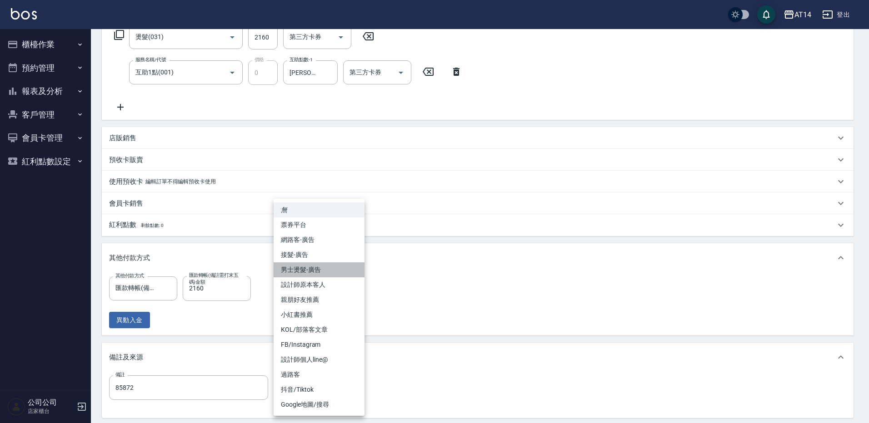
click at [318, 272] on li "男士燙髮-廣告" at bounding box center [319, 270] width 91 height 15
type input "男士燙髮-廣告"
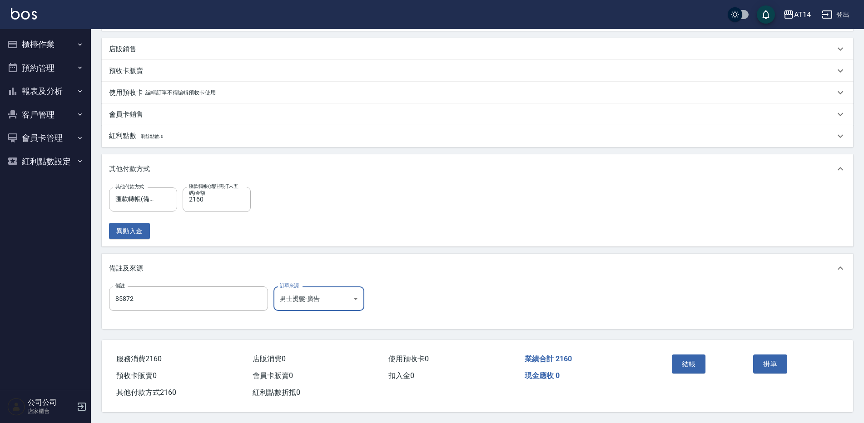
scroll to position [250, 0]
click at [690, 355] on button "結帳" at bounding box center [689, 364] width 34 height 19
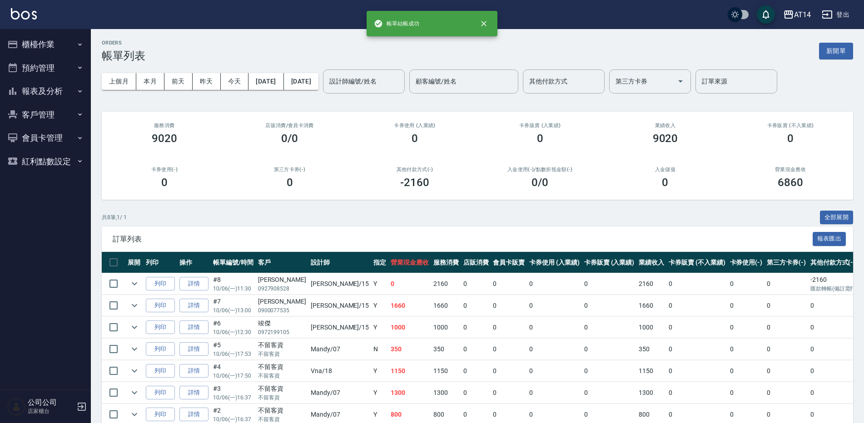
drag, startPoint x: 61, startPoint y: 57, endPoint x: 59, endPoint y: 52, distance: 5.7
click at [60, 54] on ul "櫃檯作業 打帳單 帳單列表 掛單列表 現金收支登錄 材料自購登錄 每日結帳 排班表 掃碼打卡 預約管理 預約管理 單日預約紀錄 單週預約紀錄 報表及分析 報表…" at bounding box center [46, 103] width 84 height 148
click at [58, 58] on button "預約管理" at bounding box center [46, 68] width 84 height 24
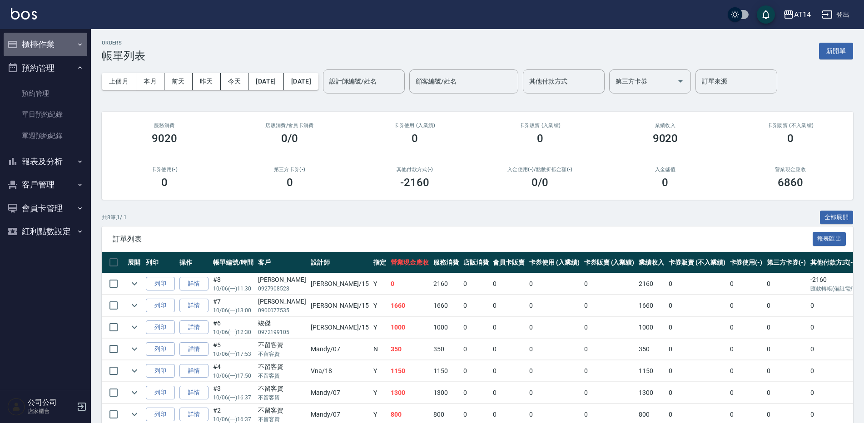
click at [59, 46] on button "櫃檯作業" at bounding box center [46, 45] width 84 height 24
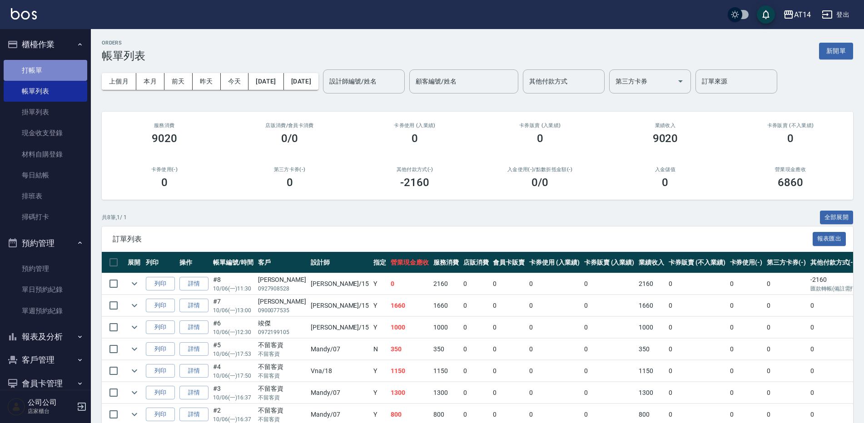
click at [58, 66] on link "打帳單" at bounding box center [46, 70] width 84 height 21
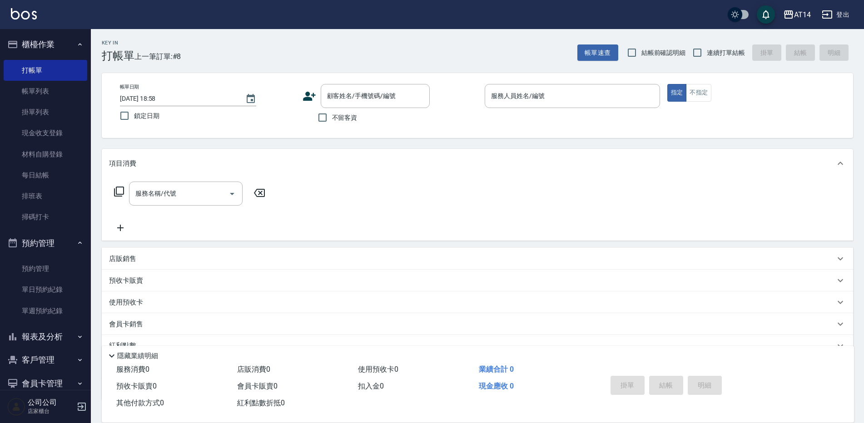
click at [334, 118] on span "不留客資" at bounding box center [344, 118] width 25 height 10
click at [332, 118] on input "不留客資" at bounding box center [322, 117] width 19 height 19
checkbox input "true"
click at [536, 100] on input "服務人員姓名/編號" at bounding box center [572, 96] width 167 height 16
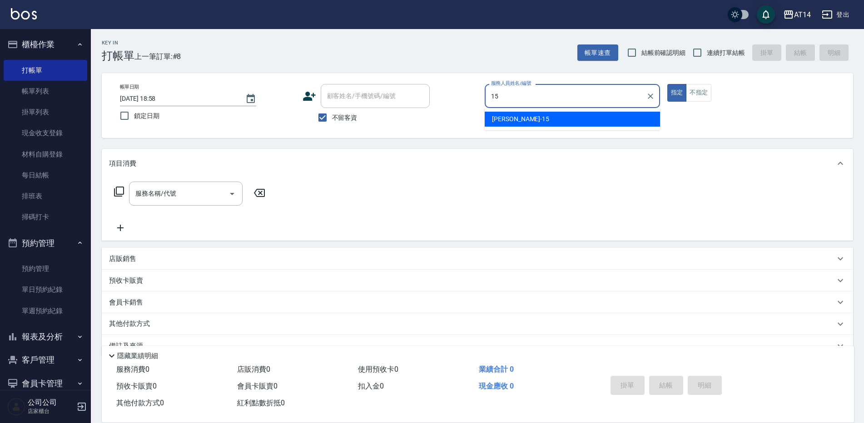
type input "Dora-15"
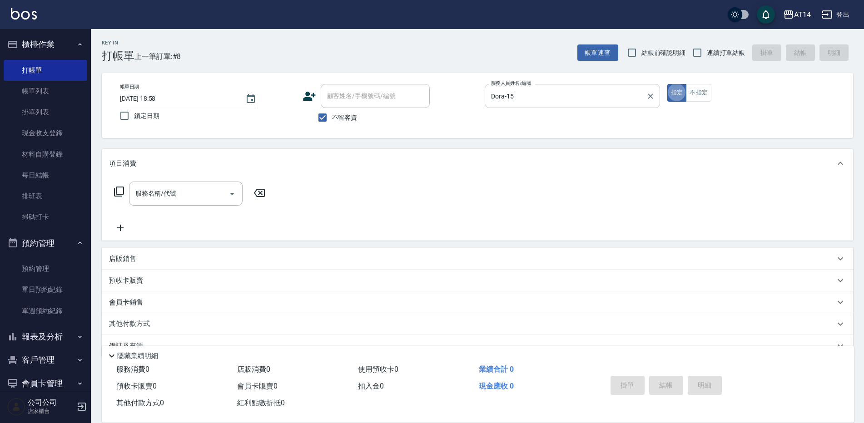
type button "true"
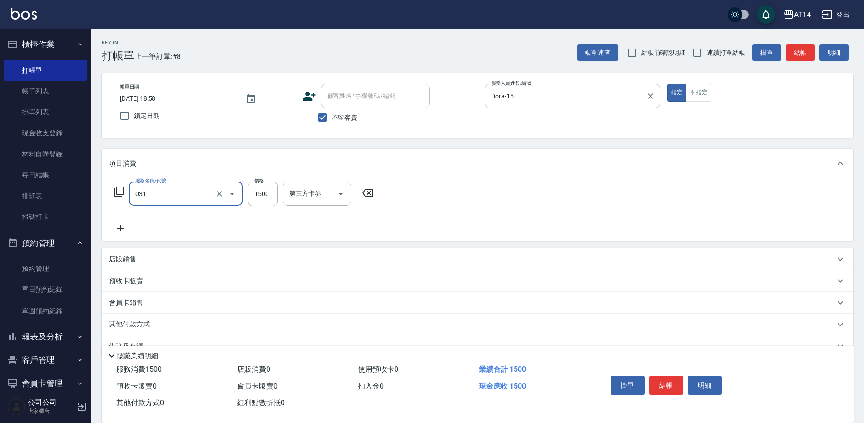
type input "燙髮(031)"
type input "1000"
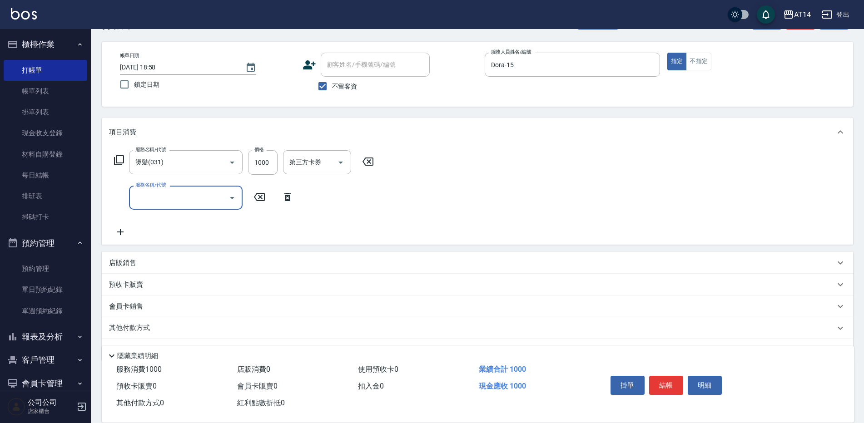
scroll to position [56, 0]
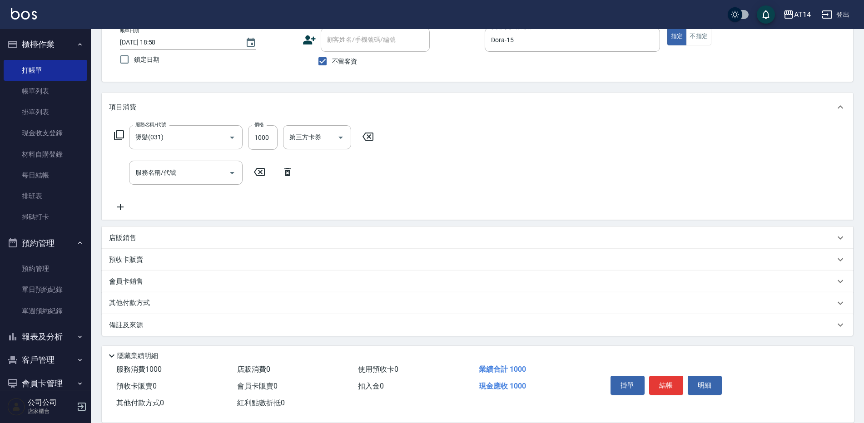
click at [179, 319] on div "備註及來源" at bounding box center [478, 325] width 752 height 22
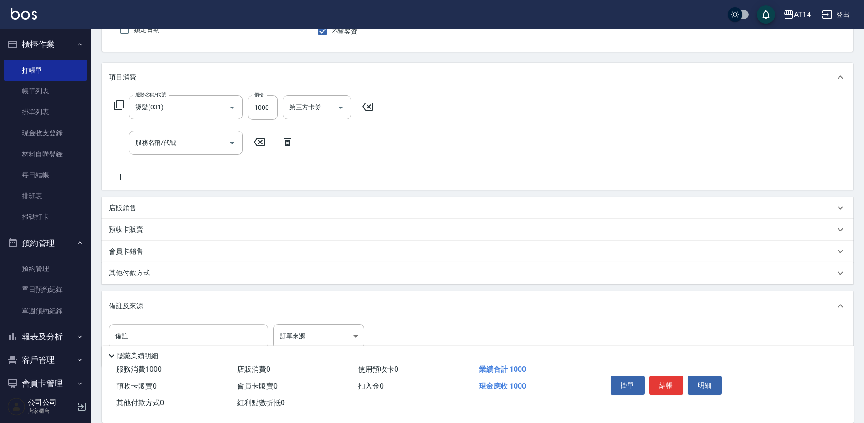
scroll to position [118, 0]
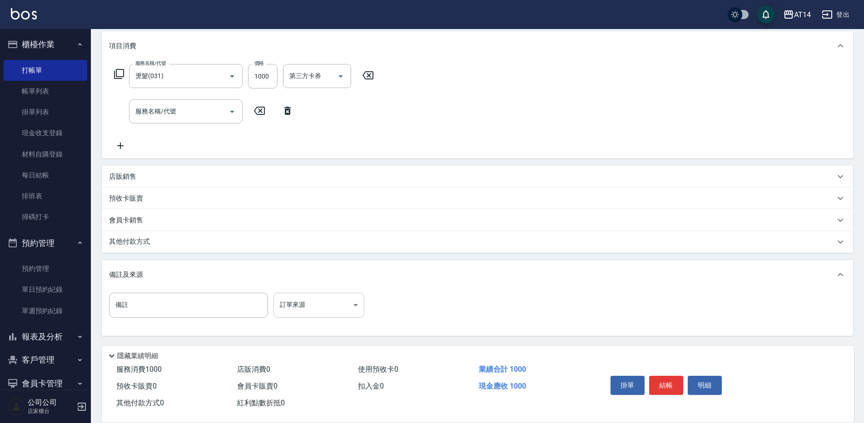
click at [326, 310] on body "AT14 登出 櫃檯作業 打帳單 帳單列表 掛單列表 現金收支登錄 材料自購登錄 每日結帳 排班表 掃碼打卡 預約管理 預約管理 單日預約紀錄 單週預約紀錄 …" at bounding box center [432, 152] width 864 height 541
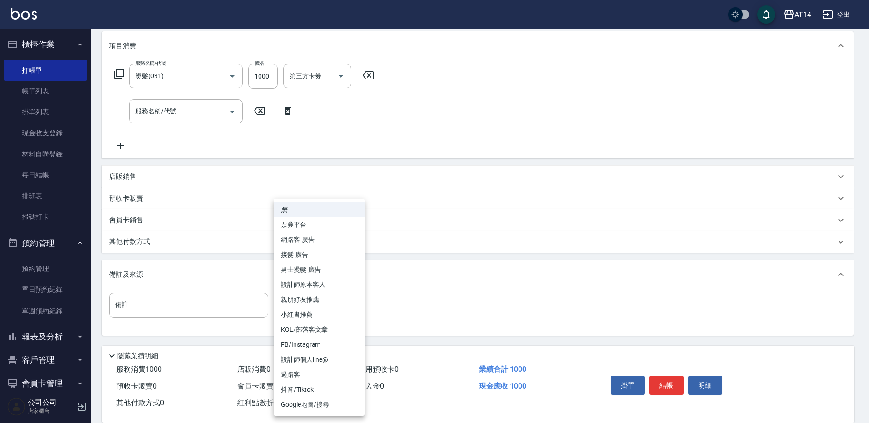
drag, startPoint x: 336, startPoint y: 287, endPoint x: 341, endPoint y: 290, distance: 6.3
click at [336, 288] on li "設計師原本客人" at bounding box center [319, 285] width 91 height 15
type input "設計師原本客人"
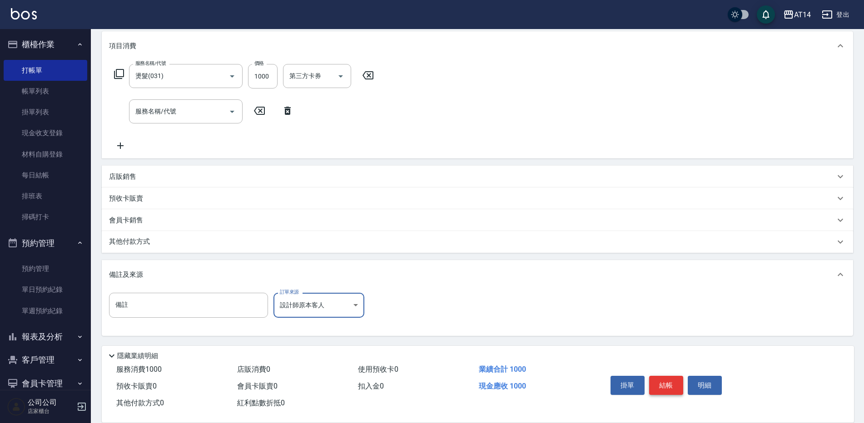
click at [665, 380] on button "結帳" at bounding box center [666, 385] width 34 height 19
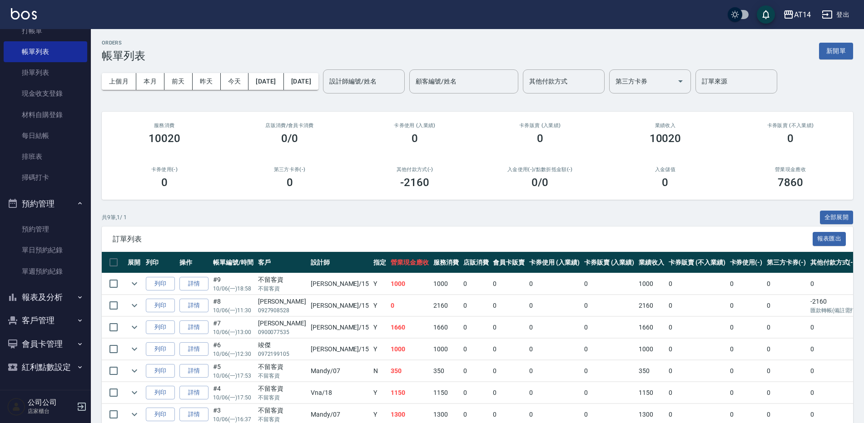
click at [62, 300] on button "報表及分析" at bounding box center [46, 298] width 84 height 24
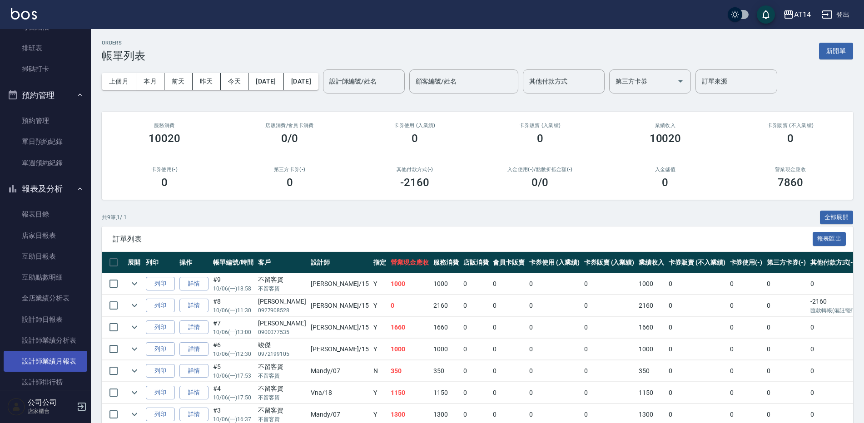
scroll to position [176, 0]
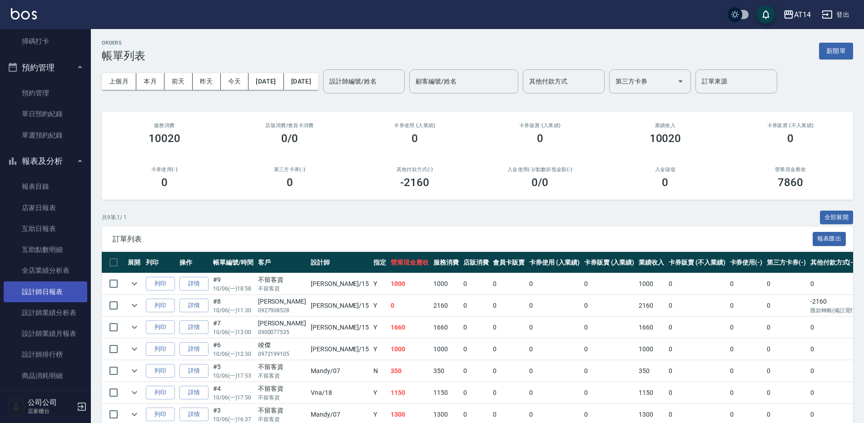
click at [70, 289] on link "設計師日報表" at bounding box center [46, 292] width 84 height 21
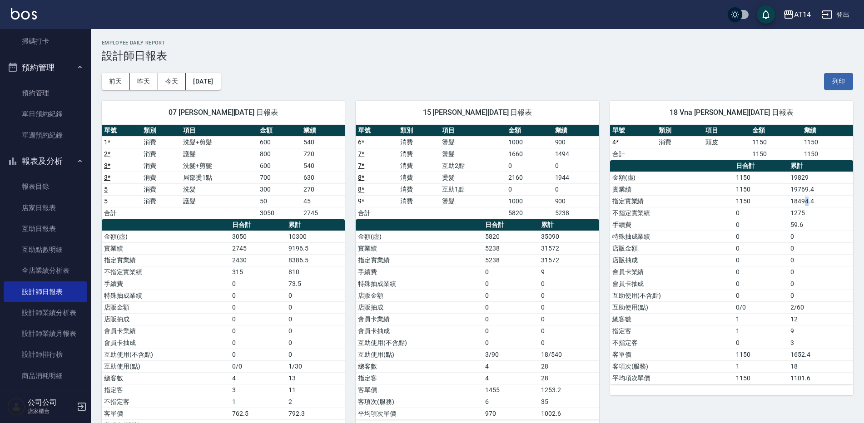
click at [808, 200] on td "18494.4" at bounding box center [820, 201] width 65 height 12
drag, startPoint x: 808, startPoint y: 200, endPoint x: 803, endPoint y: 202, distance: 5.6
click at [803, 202] on td "18494.4" at bounding box center [820, 201] width 65 height 12
click at [799, 203] on td "18494.4" at bounding box center [820, 201] width 65 height 12
click at [796, 202] on td "18494.4" at bounding box center [820, 201] width 65 height 12
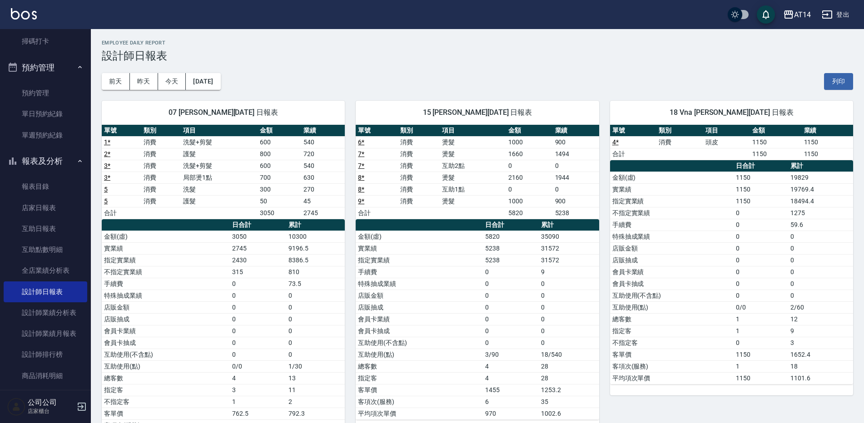
click at [792, 200] on td "18494.4" at bounding box center [820, 201] width 65 height 12
click at [497, 262] on td "5238" at bounding box center [511, 260] width 56 height 12
click at [556, 259] on td "31572" at bounding box center [569, 260] width 60 height 12
click at [552, 261] on td "31572" at bounding box center [569, 260] width 60 height 12
click at [550, 261] on td "31572" at bounding box center [569, 260] width 60 height 12
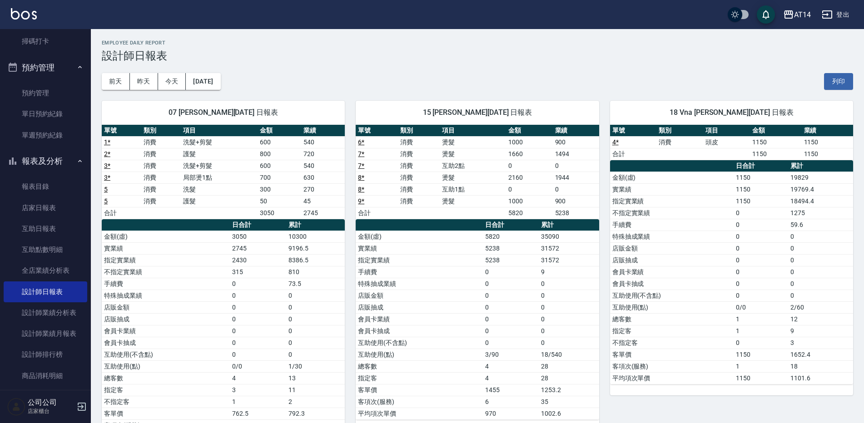
click at [546, 261] on td "31572" at bounding box center [569, 260] width 60 height 12
click at [536, 260] on td "5238" at bounding box center [511, 260] width 56 height 12
click at [145, 80] on button "昨天" at bounding box center [144, 81] width 28 height 17
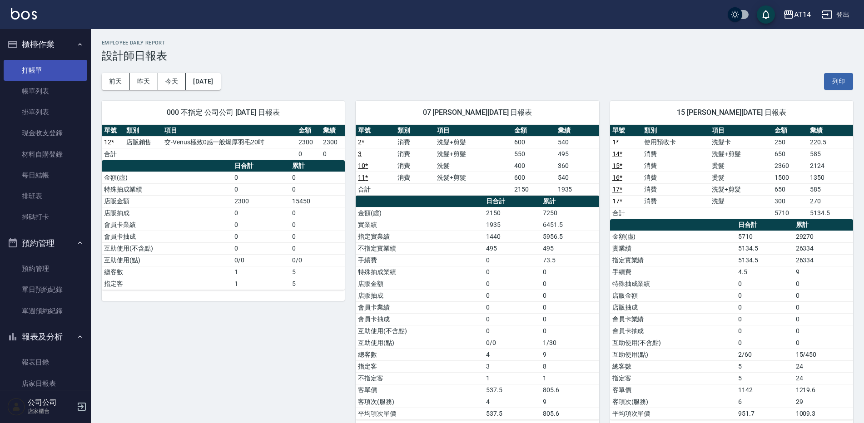
click at [47, 69] on link "打帳單" at bounding box center [46, 70] width 84 height 21
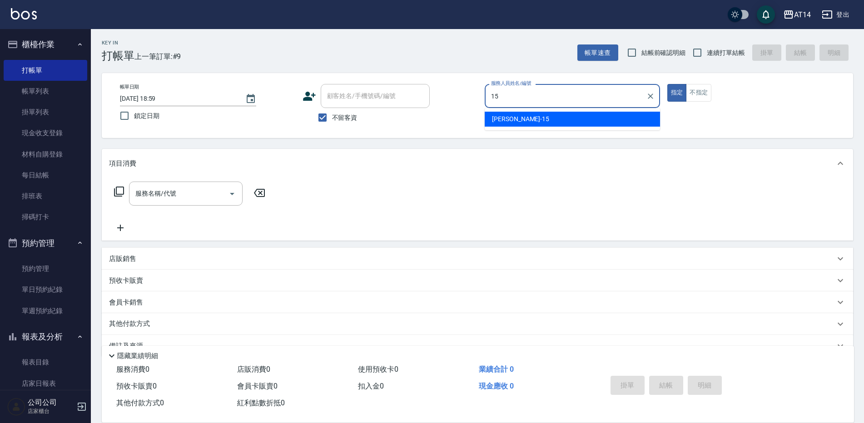
type input "Dora-15"
type button "true"
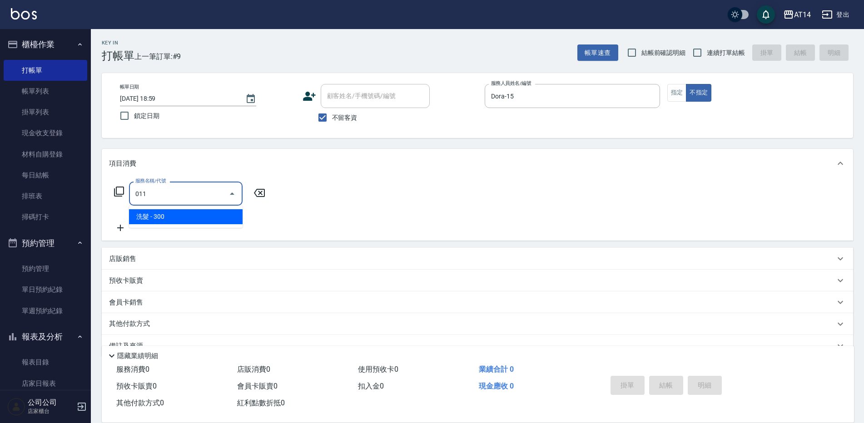
type input "洗髮(011)"
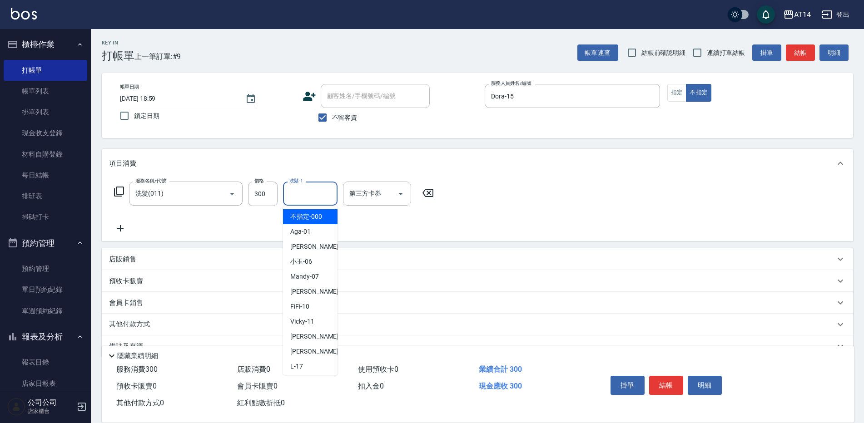
click at [303, 200] on input "洗髮-1" at bounding box center [310, 194] width 46 height 16
click at [305, 218] on span "趙苡晴 -67" at bounding box center [304, 217] width 28 height 10
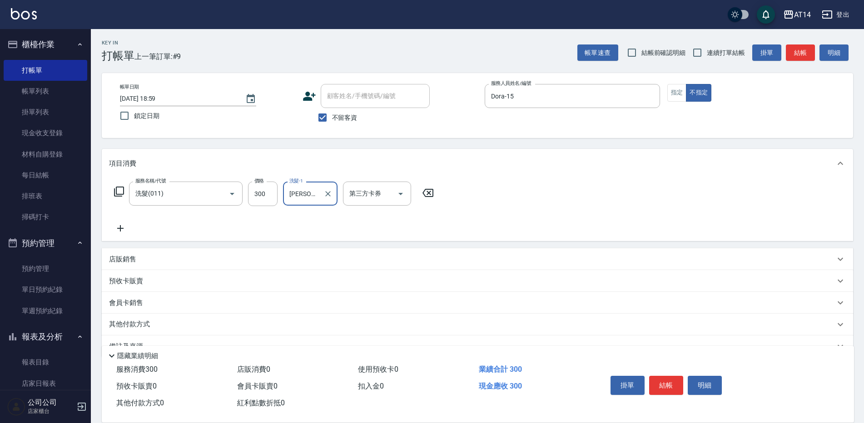
type input "趙苡晴-67"
drag, startPoint x: 719, startPoint y: 49, endPoint x: 746, endPoint y: 54, distance: 27.7
click at [719, 49] on span "連續打單結帳" at bounding box center [726, 53] width 38 height 10
click at [707, 49] on input "連續打單結帳" at bounding box center [697, 52] width 19 height 19
checkbox input "true"
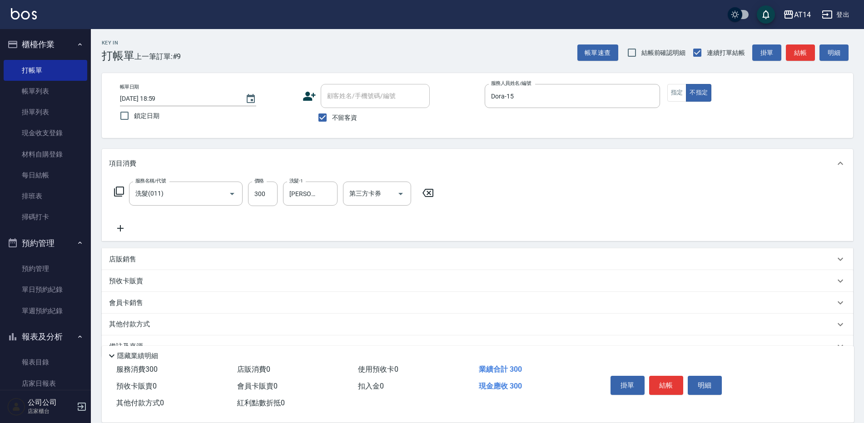
click at [798, 46] on button "結帳" at bounding box center [800, 53] width 29 height 17
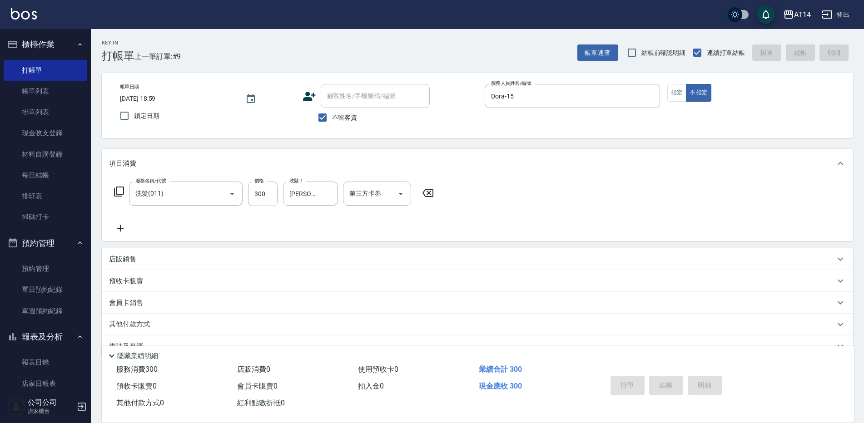
type input "2025/10/06 19:24"
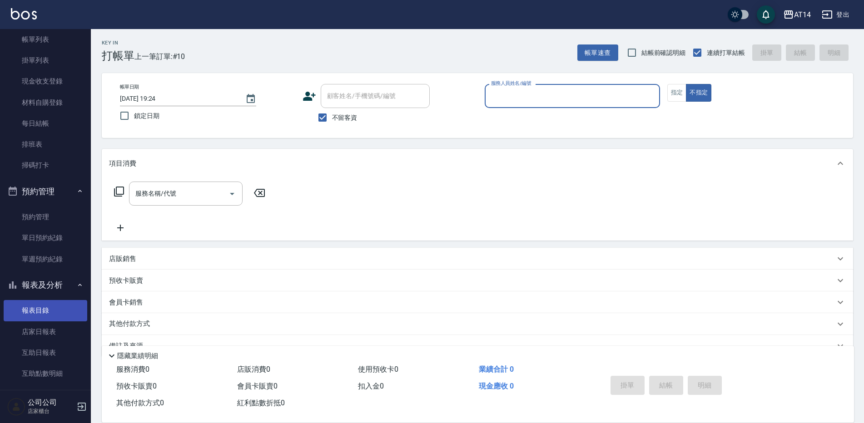
scroll to position [45, 0]
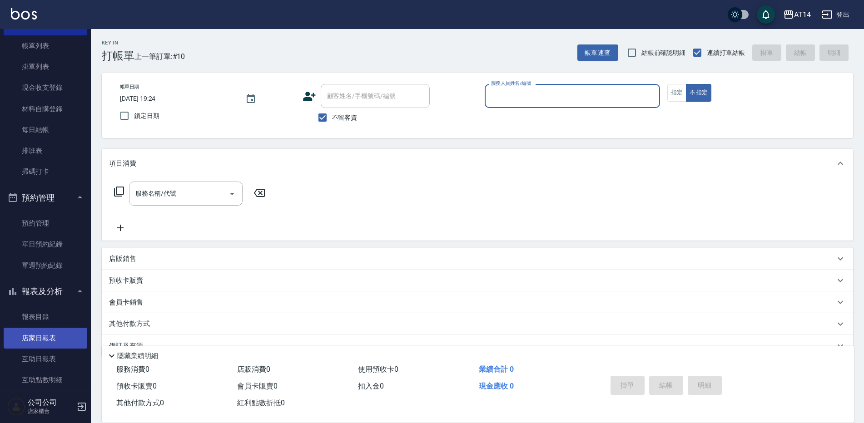
click at [51, 348] on link "店家日報表" at bounding box center [46, 338] width 84 height 21
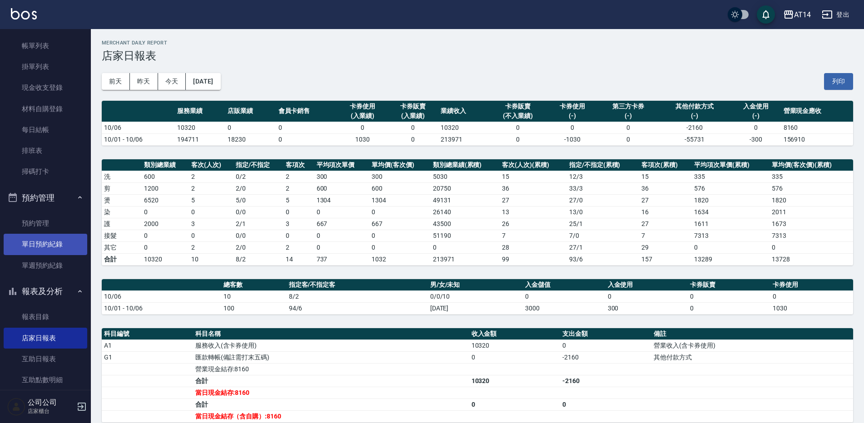
click at [39, 246] on link "單日預約紀錄" at bounding box center [46, 244] width 84 height 21
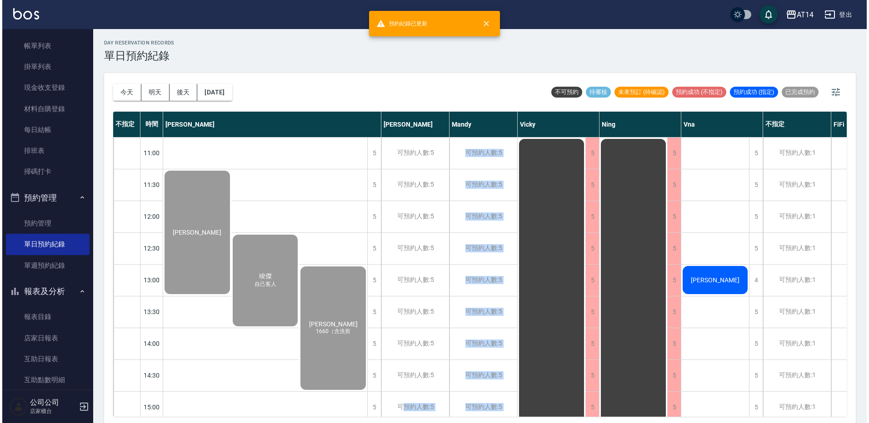
scroll to position [3, 0]
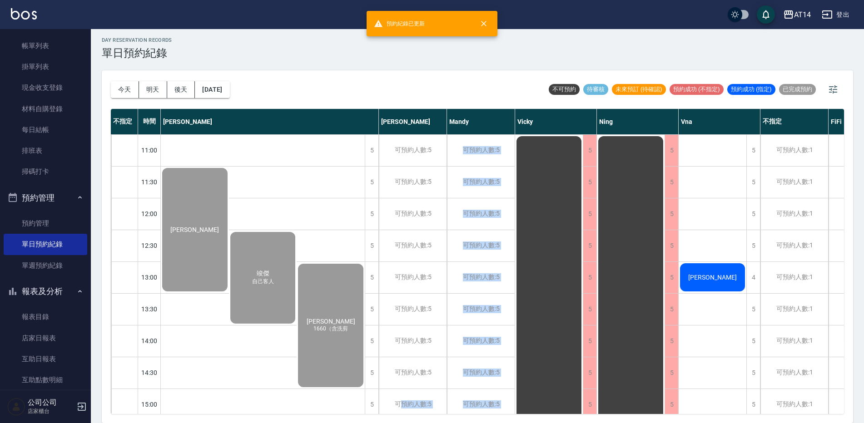
drag, startPoint x: 399, startPoint y: 417, endPoint x: 491, endPoint y: 431, distance: 92.9
click at [491, 423] on html "預約紀錄已更新 AT14 登出 櫃檯作業 打帳單 帳單列表 掛單列表 現金收支登錄 材料自購登錄 每日結帳 排班表 掃碼打卡 預約管理 預約管理 單日預約紀錄…" at bounding box center [432, 210] width 864 height 426
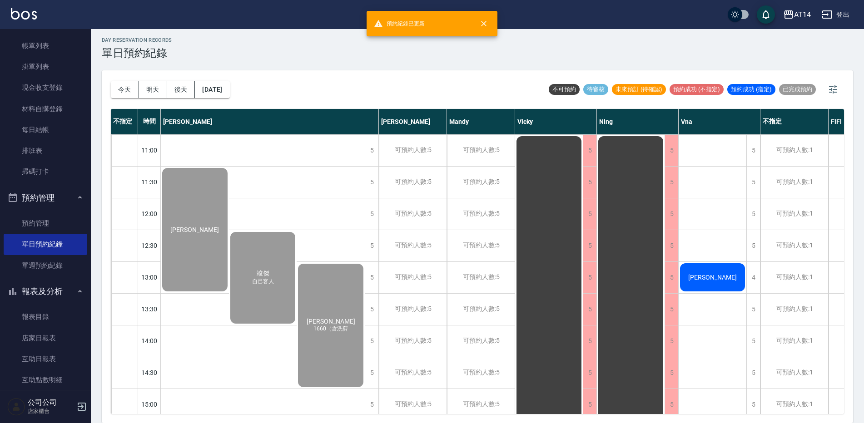
click at [710, 277] on span "[PERSON_NAME]" at bounding box center [713, 277] width 52 height 7
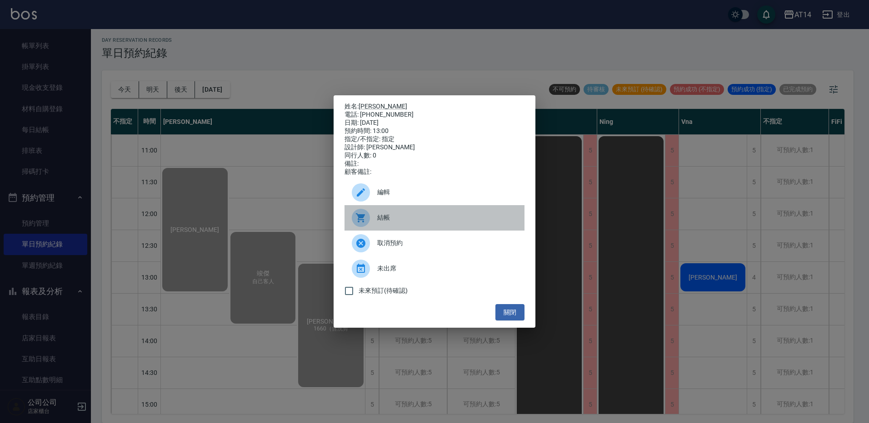
click at [407, 219] on span "結帳" at bounding box center [447, 218] width 140 height 10
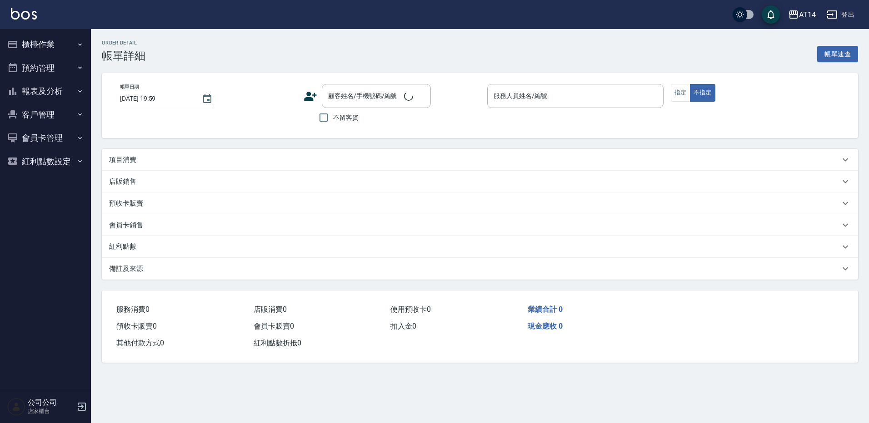
type input "[DATE] 13:00"
type input "Vna-18"
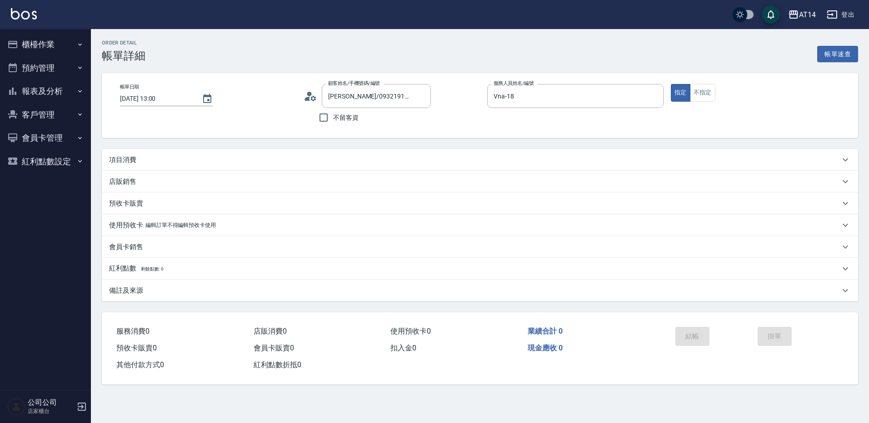
type input "[PERSON_NAME]/0932191926/null"
click at [310, 93] on circle at bounding box center [309, 94] width 5 height 5
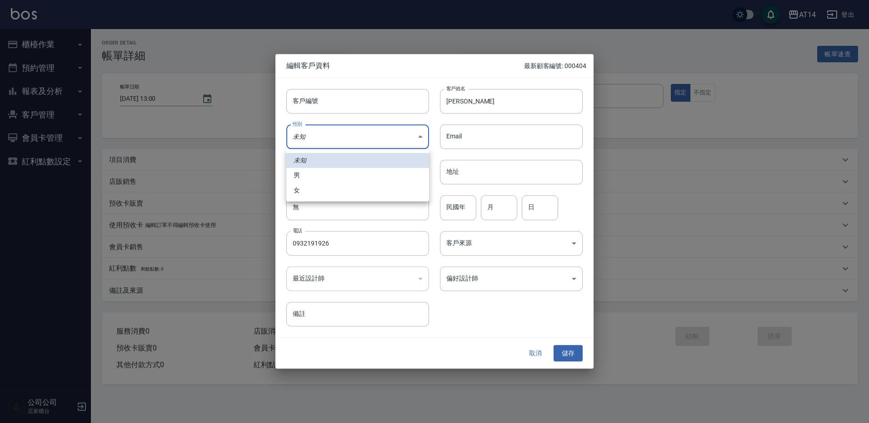
click at [315, 128] on body "AT14 登出 櫃檯作業 打帳單 帳單列表 掛單列表 現金收支登錄 材料自購登錄 每日結帳 排班表 掃碼打卡 預約管理 預約管理 單日預約紀錄 單週預約紀錄 …" at bounding box center [434, 211] width 869 height 423
click at [314, 189] on li "女" at bounding box center [357, 190] width 143 height 15
type input "[DEMOGRAPHIC_DATA]"
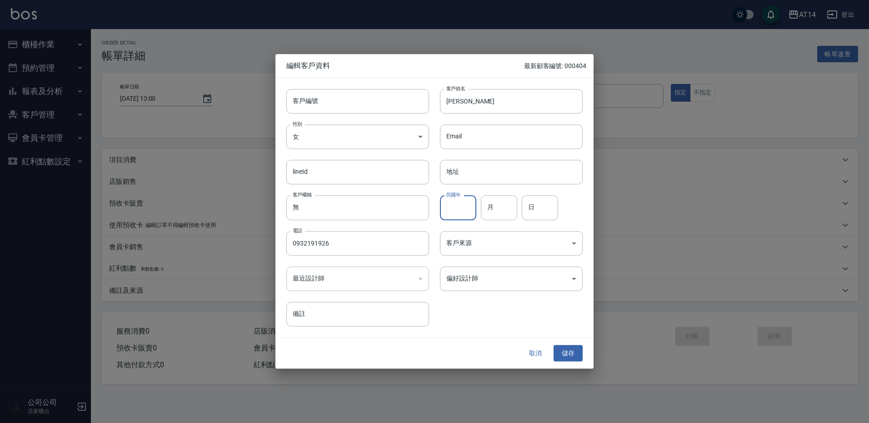
click at [468, 208] on input "民國年" at bounding box center [458, 208] width 36 height 25
type input "81"
type input "3"
type input "20"
click at [465, 249] on body "AT14 登出 櫃檯作業 打帳單 帳單列表 掛單列表 現金收支登錄 材料自購登錄 每日結帳 排班表 掃碼打卡 預約管理 預約管理 單日預約紀錄 單週預約紀錄 …" at bounding box center [434, 211] width 869 height 423
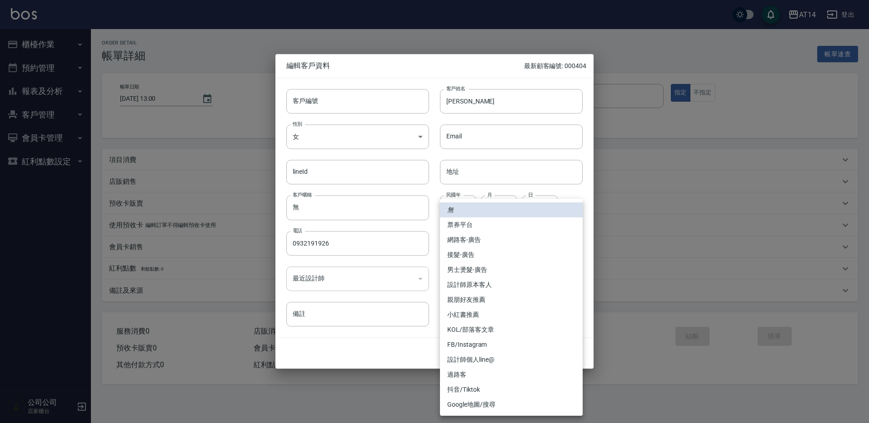
click at [467, 243] on li "網路客-廣告" at bounding box center [511, 240] width 143 height 15
type input "網路客-廣告"
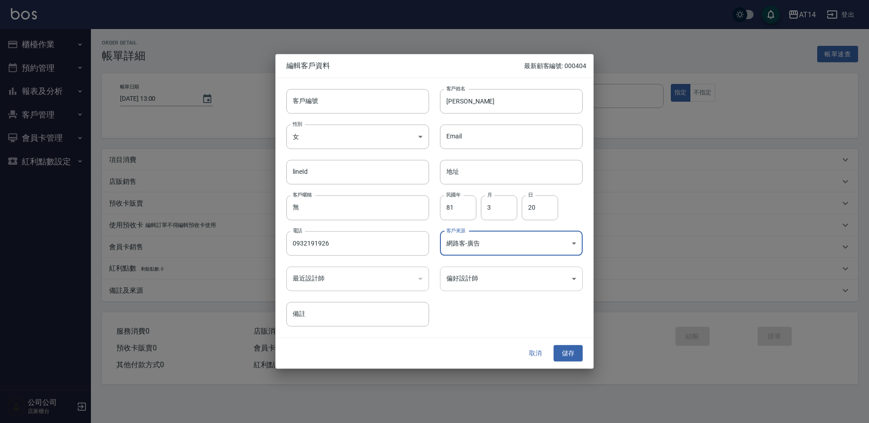
click at [467, 273] on body "AT14 登出 櫃檯作業 打帳單 帳單列表 掛單列表 現金收支登錄 材料自購登錄 每日結帳 排班表 掃碼打卡 預約管理 預約管理 單日預約紀錄 單週預約紀錄 …" at bounding box center [434, 211] width 869 height 423
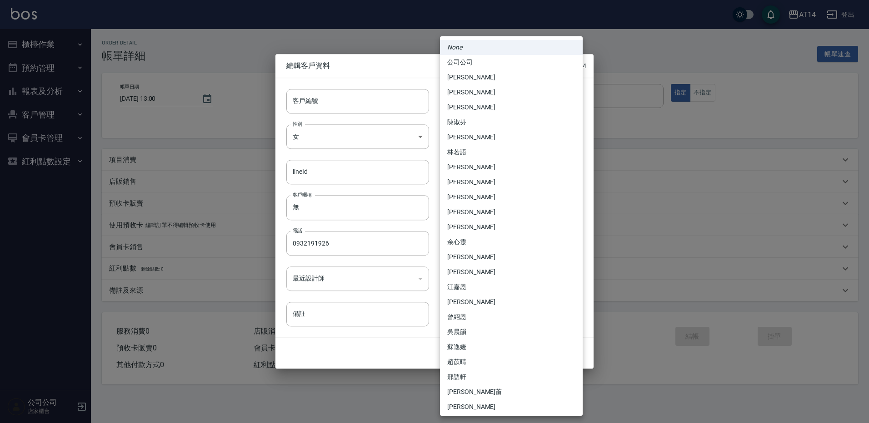
click at [458, 227] on li "[PERSON_NAME]" at bounding box center [511, 227] width 143 height 15
type input "a28628ff-da1c-4c39-97bc-07c072e98a5a"
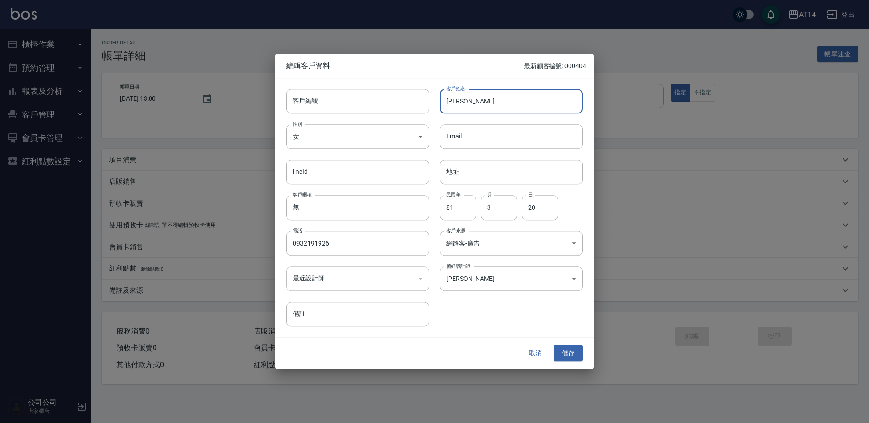
click at [446, 98] on input "[PERSON_NAME]" at bounding box center [511, 101] width 143 height 25
paste input "♓"
type input "♓[PERSON_NAME]"
click at [561, 352] on button "儲存" at bounding box center [567, 353] width 29 height 17
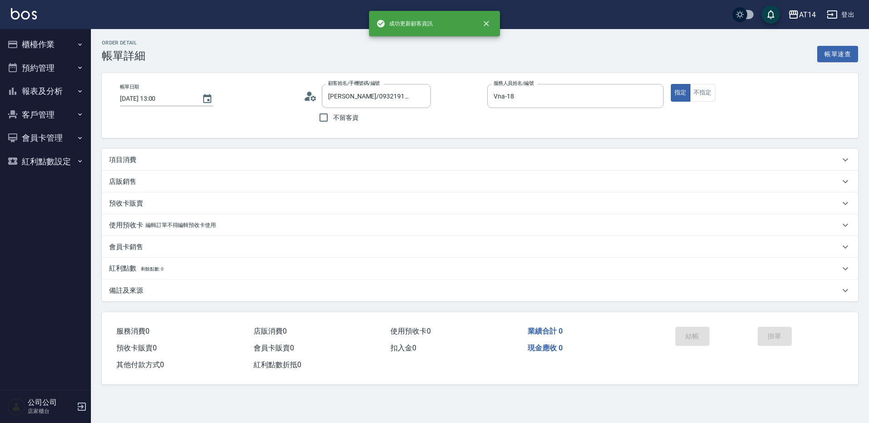
type input "♓[PERSON_NAME]/0932191926/"
click at [191, 153] on div "項目消費" at bounding box center [480, 160] width 756 height 22
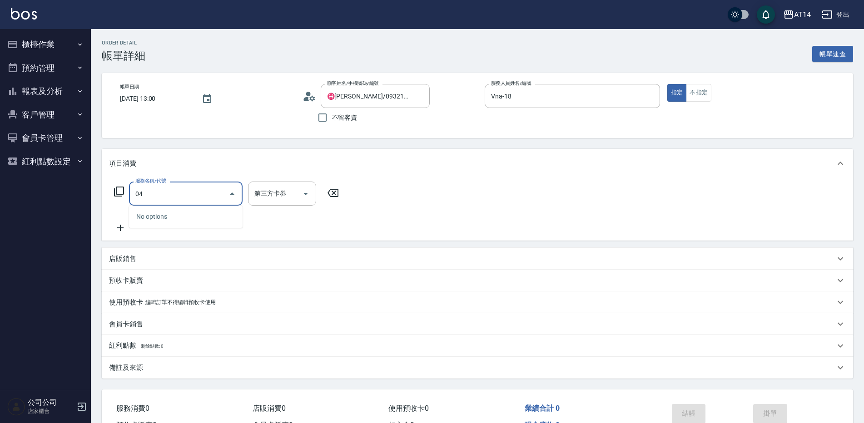
type input "041"
click at [177, 218] on span "染髮 - 1500" at bounding box center [186, 216] width 114 height 15
type input "3"
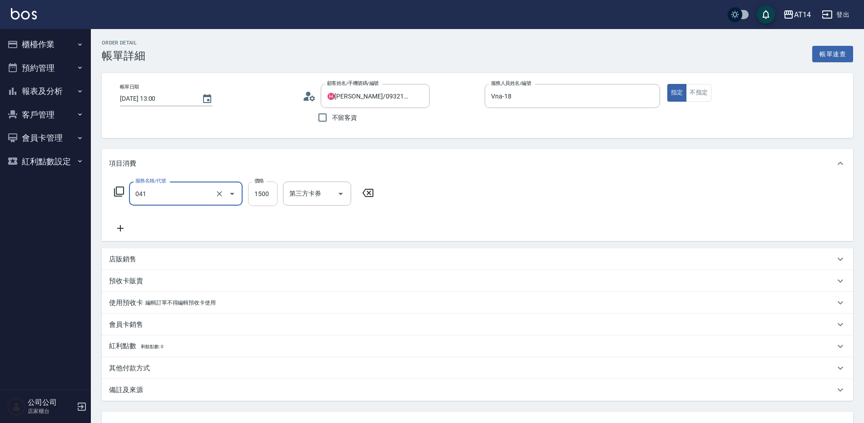
type input "染髮(041)"
click at [269, 201] on input "1500" at bounding box center [263, 194] width 30 height 25
type input "16"
type input "0"
type input "1699"
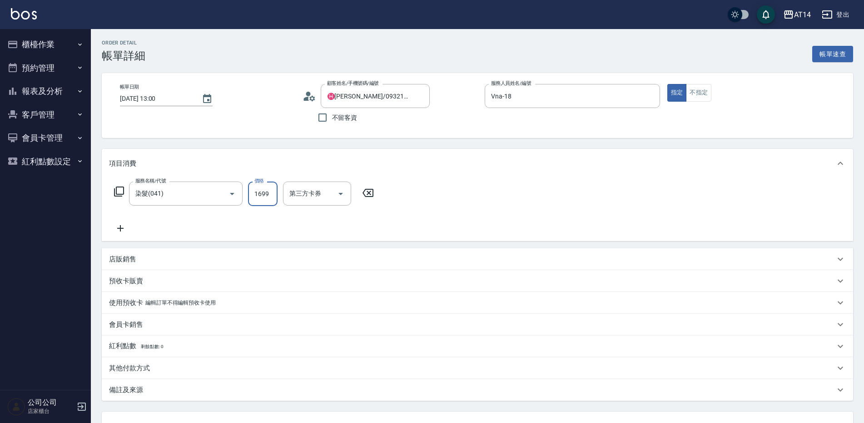
type input "3"
type input "1699"
click at [150, 397] on div "備註及來源" at bounding box center [478, 390] width 752 height 22
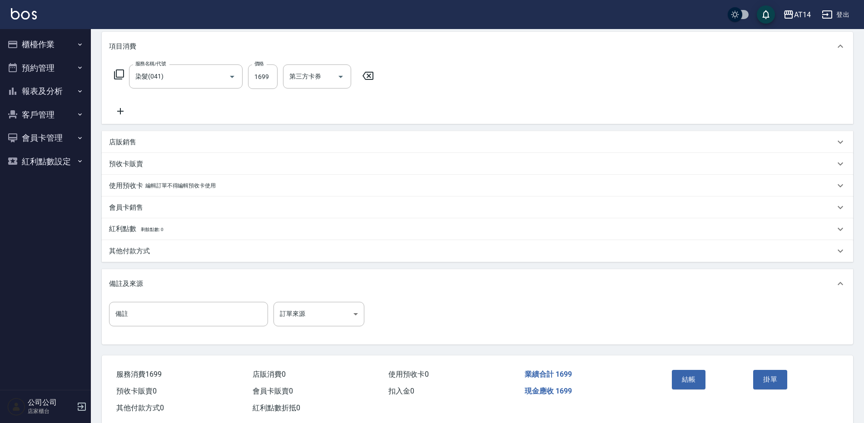
scroll to position [137, 0]
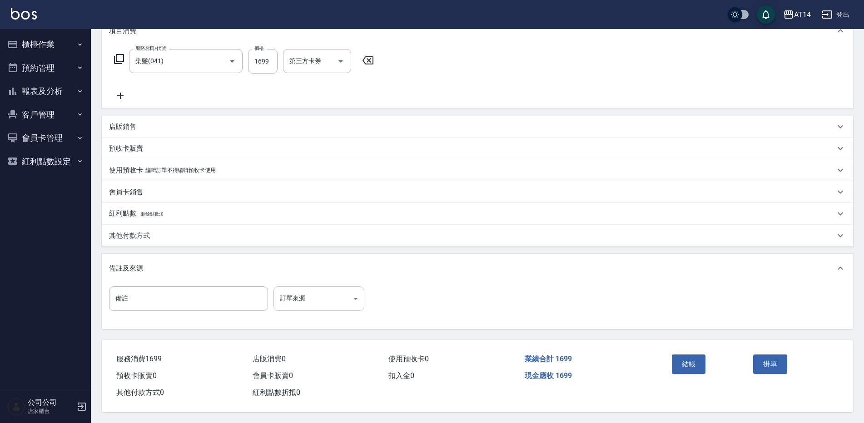
click at [294, 298] on body "AT14 登出 櫃檯作業 打帳單 帳單列表 掛單列表 現金收支登錄 材料自購登錄 每日結帳 排班表 掃碼打卡 預約管理 預約管理 單日預約紀錄 單週預約紀錄 …" at bounding box center [432, 145] width 864 height 556
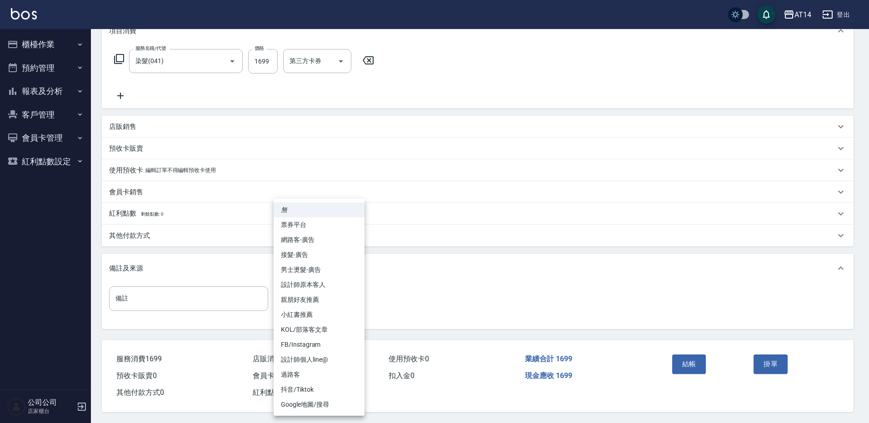
click at [305, 241] on li "網路客-廣告" at bounding box center [319, 240] width 91 height 15
type input "網路客-廣告"
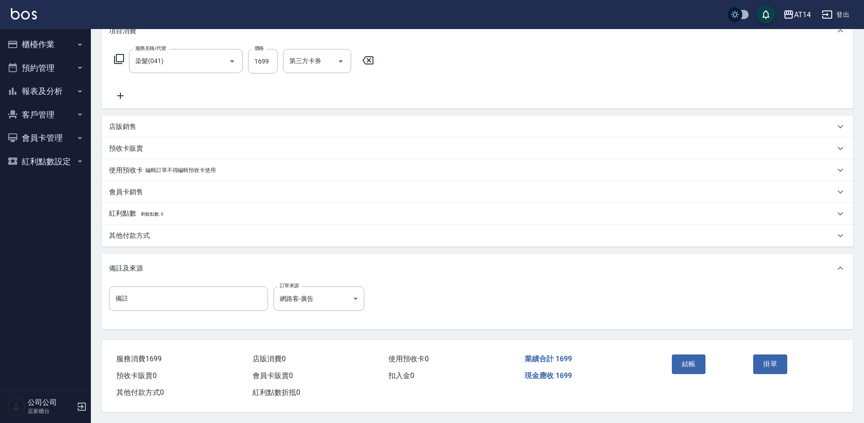
click at [183, 225] on div "其他付款方式" at bounding box center [478, 236] width 752 height 22
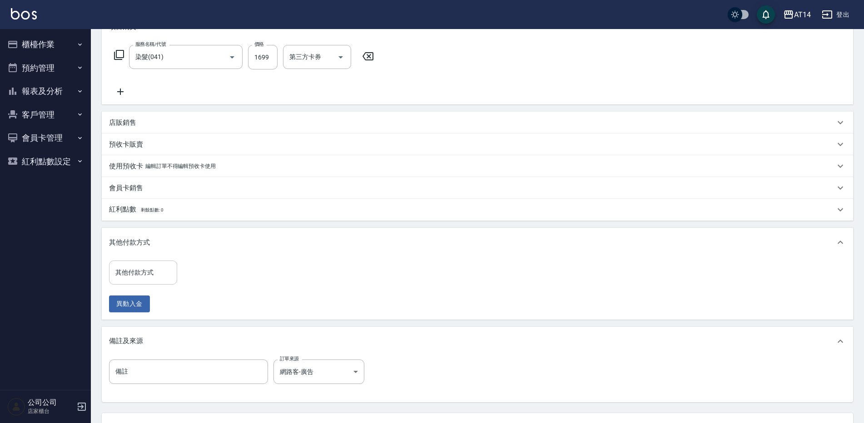
click at [156, 262] on div "其他付款方式" at bounding box center [143, 273] width 68 height 24
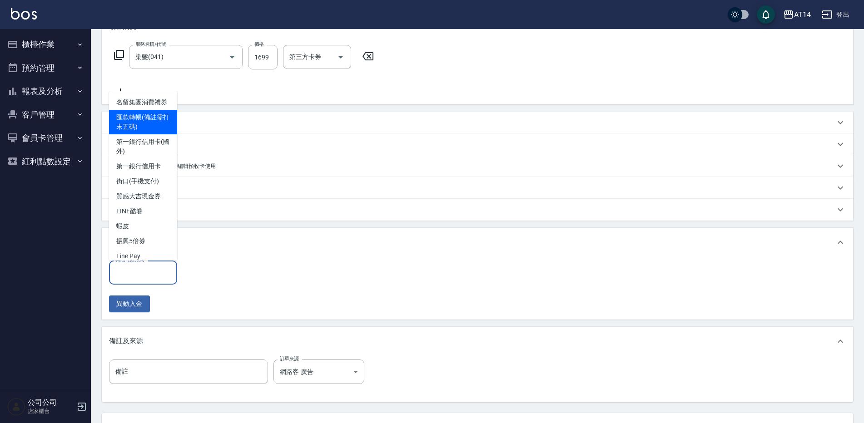
click at [141, 120] on span "匯款轉帳(備註需打末五碼)" at bounding box center [143, 122] width 68 height 25
type input "匯款轉帳(備註需打末五碼)"
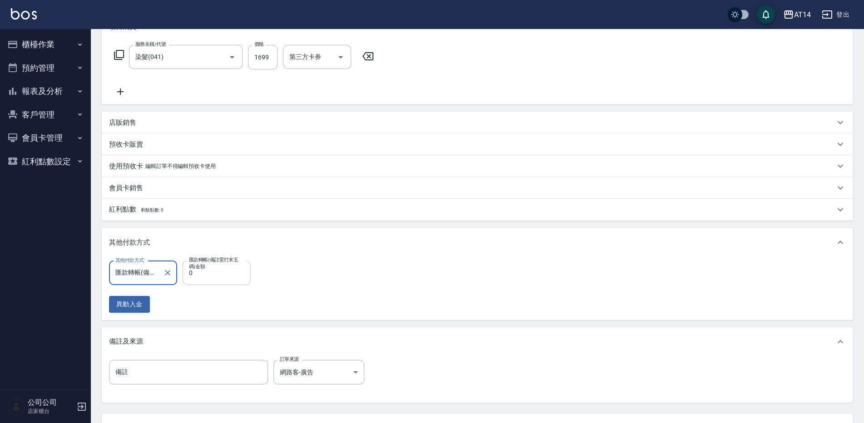
click at [234, 279] on input "0" at bounding box center [217, 273] width 68 height 25
type input "1699"
type input "0"
type input "1699"
click at [212, 383] on input "備註" at bounding box center [188, 372] width 159 height 25
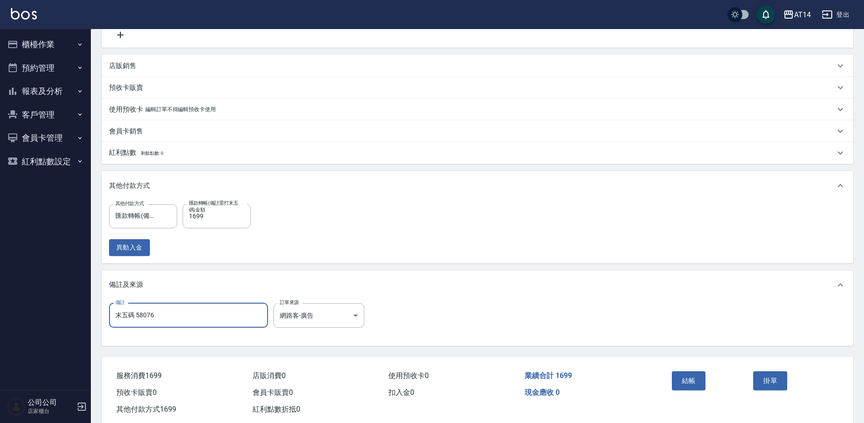
scroll to position [214, 0]
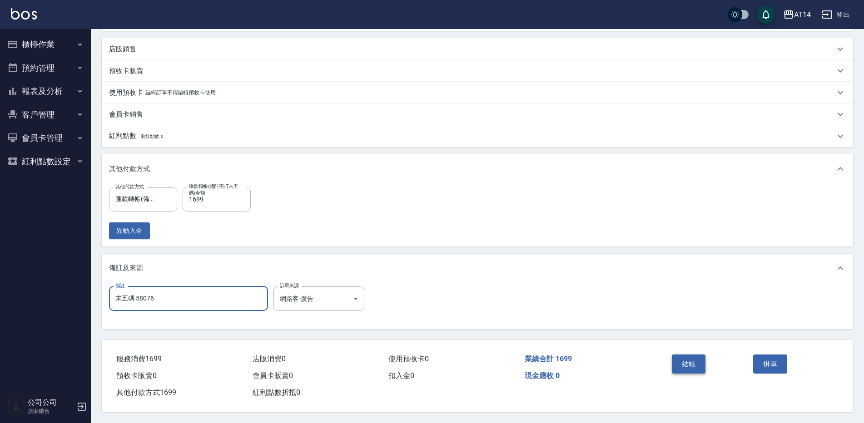
type input "末五碼 58076"
click at [692, 366] on button "結帳" at bounding box center [689, 364] width 34 height 19
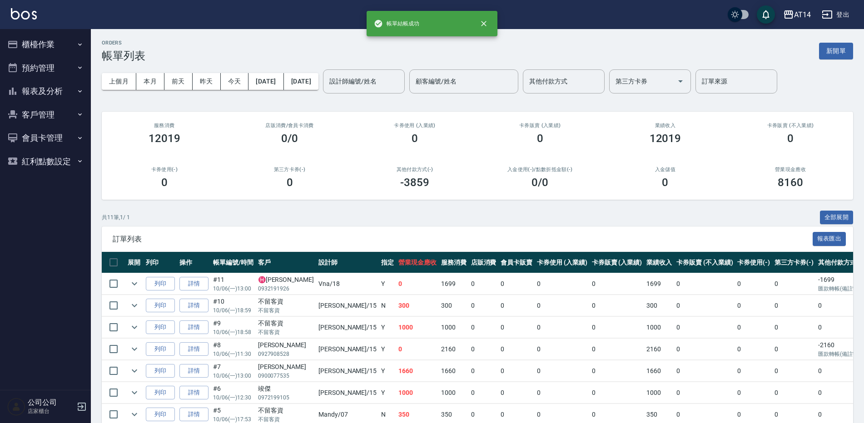
click at [28, 45] on button "櫃檯作業" at bounding box center [46, 45] width 84 height 24
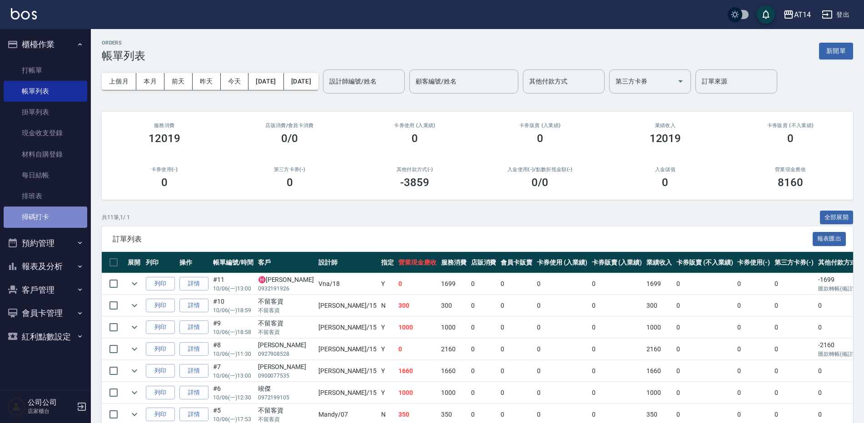
click at [55, 214] on link "掃碼打卡" at bounding box center [46, 217] width 84 height 21
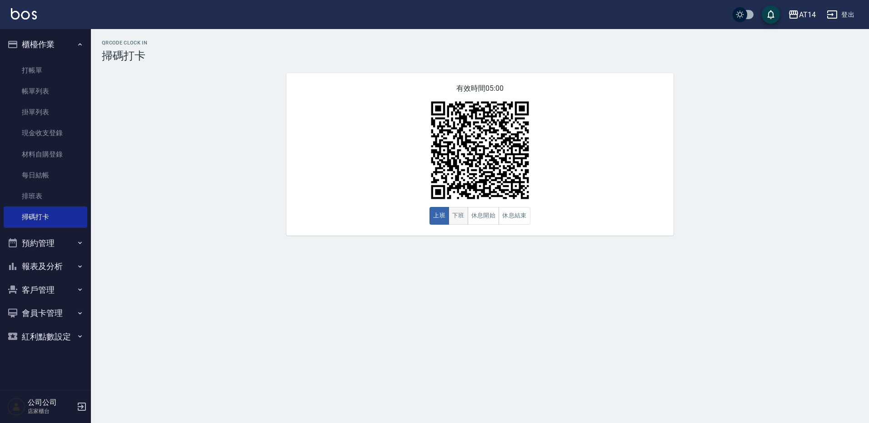
click at [458, 213] on button "下班" at bounding box center [458, 216] width 20 height 18
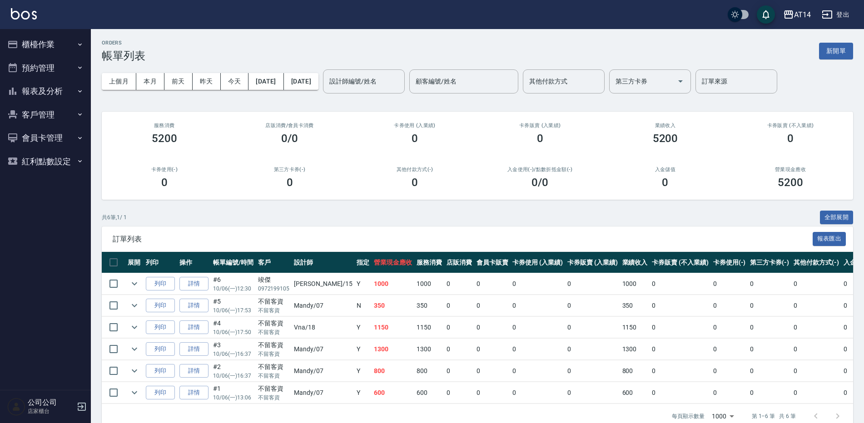
click at [47, 46] on button "櫃檯作業" at bounding box center [46, 45] width 84 height 24
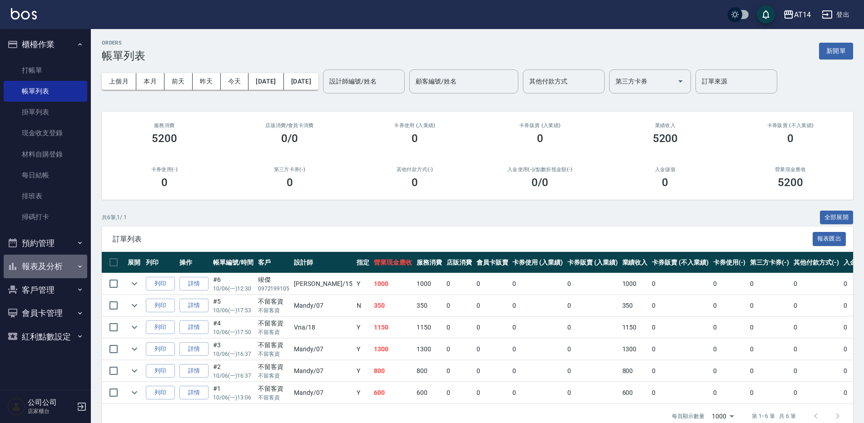
click at [54, 259] on button "報表及分析" at bounding box center [46, 267] width 84 height 24
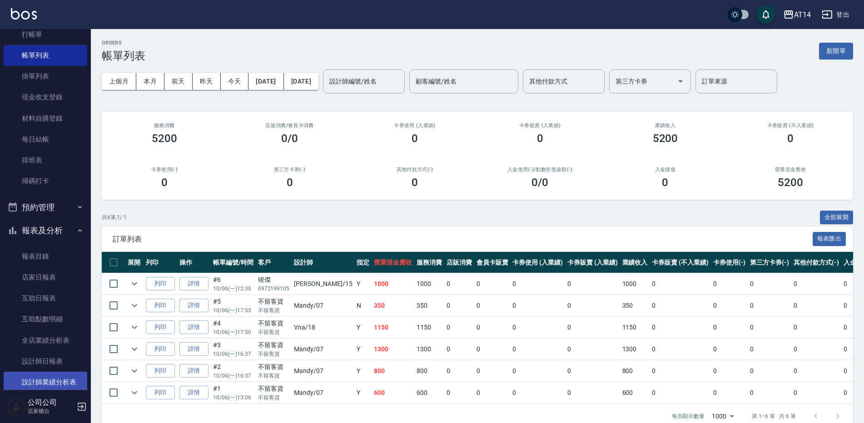
scroll to position [91, 0]
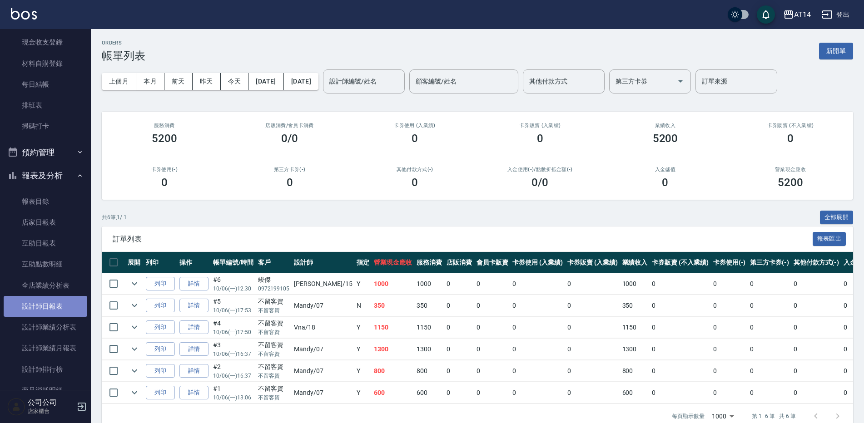
click at [66, 303] on link "設計師日報表" at bounding box center [46, 306] width 84 height 21
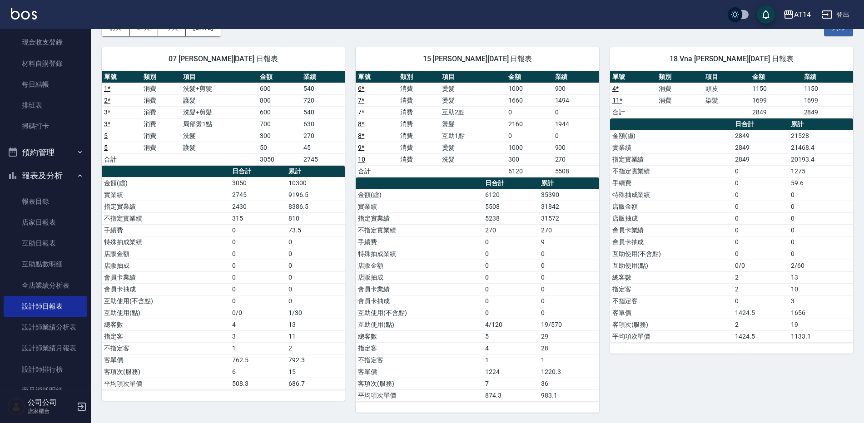
scroll to position [54, 0]
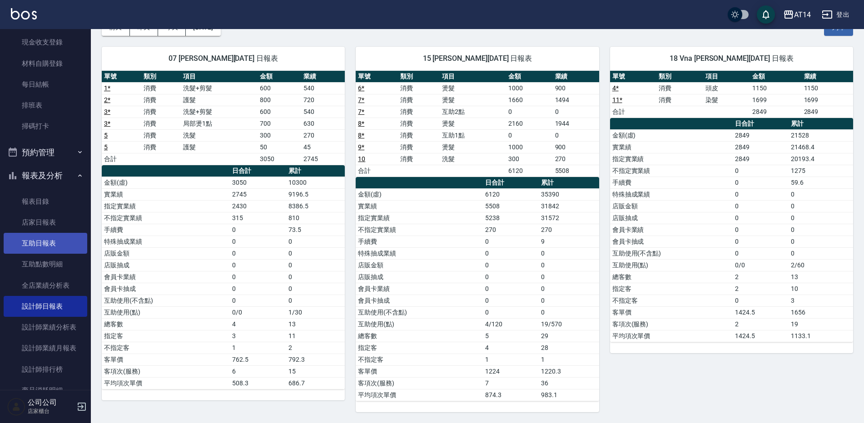
click at [49, 242] on link "互助日報表" at bounding box center [46, 243] width 84 height 21
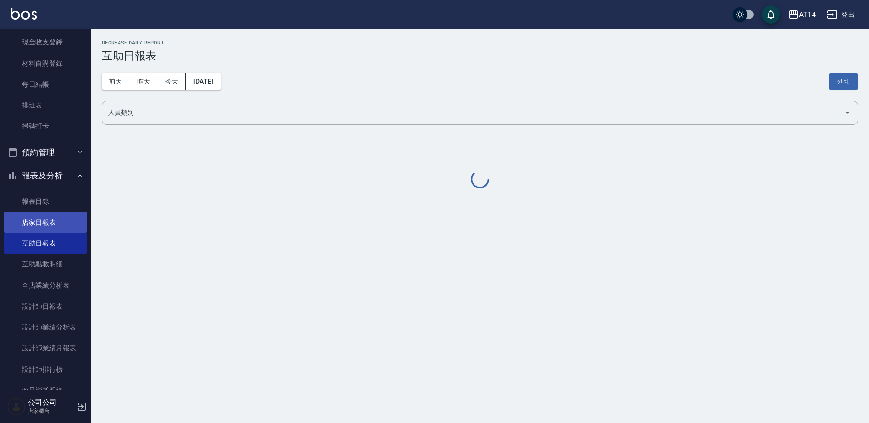
click at [61, 222] on link "店家日報表" at bounding box center [46, 222] width 84 height 21
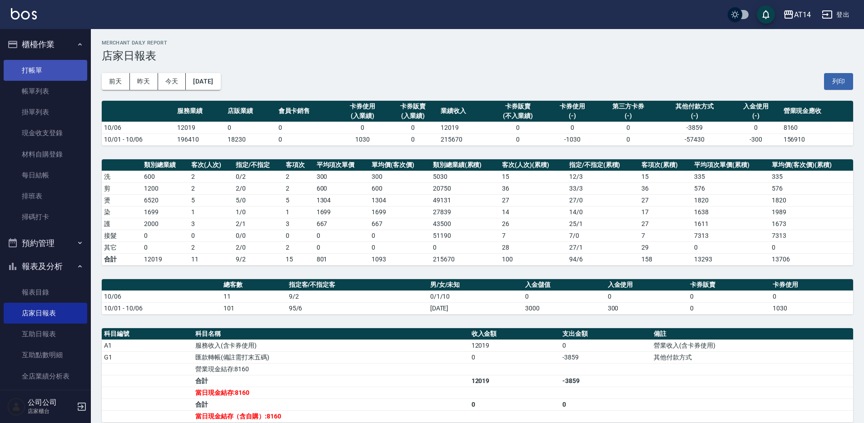
click at [47, 75] on link "打帳單" at bounding box center [46, 70] width 84 height 21
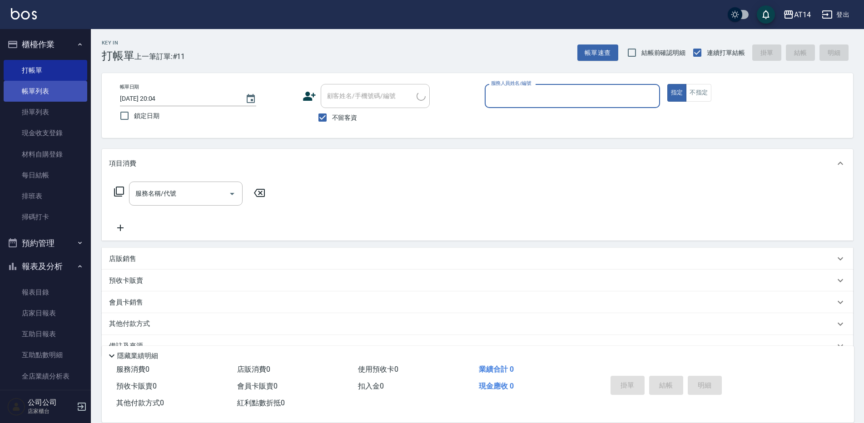
click at [57, 89] on link "帳單列表" at bounding box center [46, 91] width 84 height 21
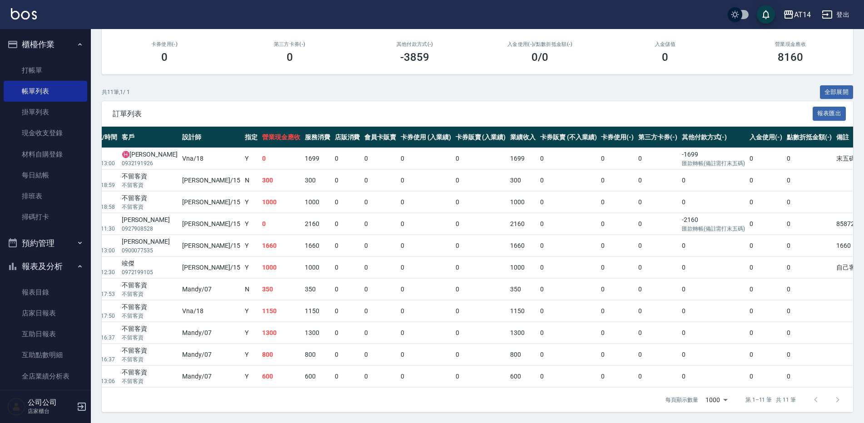
scroll to position [0, 155]
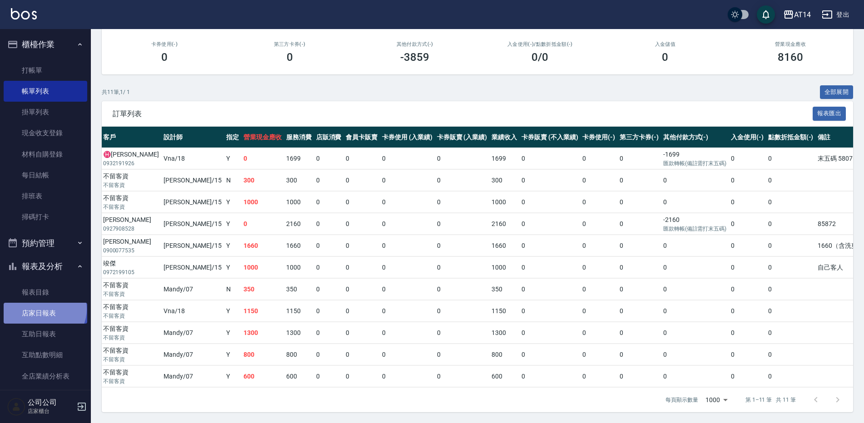
click at [44, 309] on link "店家日報表" at bounding box center [46, 313] width 84 height 21
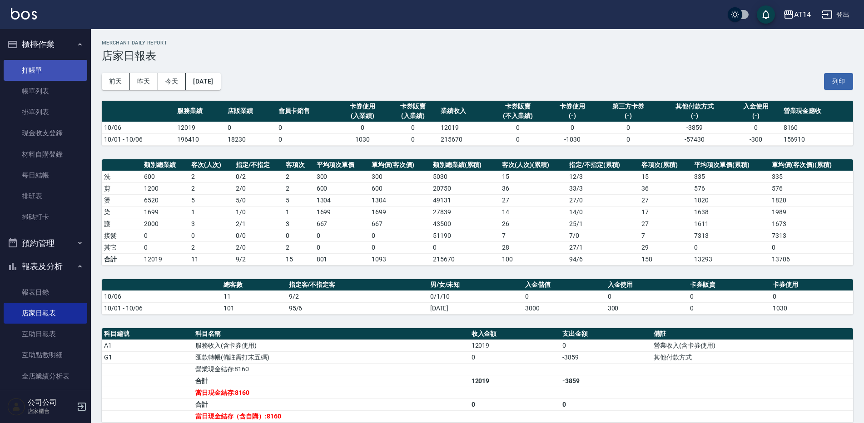
click at [18, 70] on link "打帳單" at bounding box center [46, 70] width 84 height 21
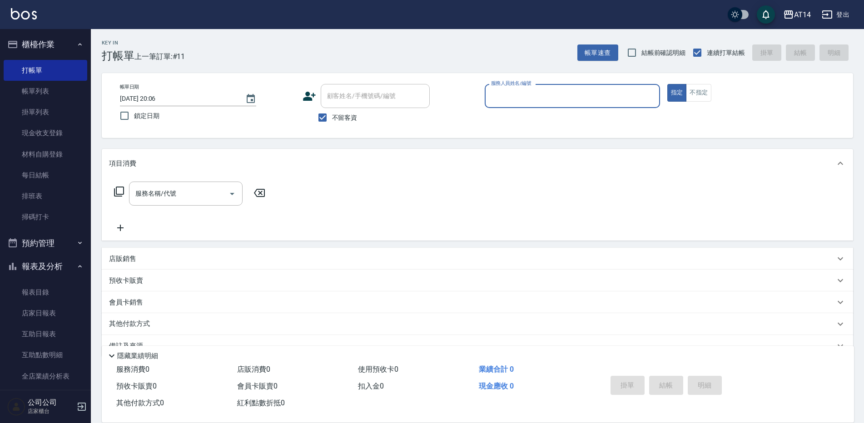
click at [334, 119] on span "不留客資" at bounding box center [344, 118] width 25 height 10
click at [332, 119] on input "不留客資" at bounding box center [322, 117] width 19 height 19
checkbox input "false"
click at [353, 82] on div "帳單日期 2025/10/06 20:06 鎖定日期 顧客姓名/手機號碼/編號 顧客姓名/手機號碼/編號 不留客資 服務人員姓名/編號 服務人員姓名/編號 指…" at bounding box center [478, 105] width 752 height 65
click at [366, 97] on div "顧客姓名/手機號碼/編號 顧客姓名/手機號碼/編號" at bounding box center [375, 96] width 109 height 24
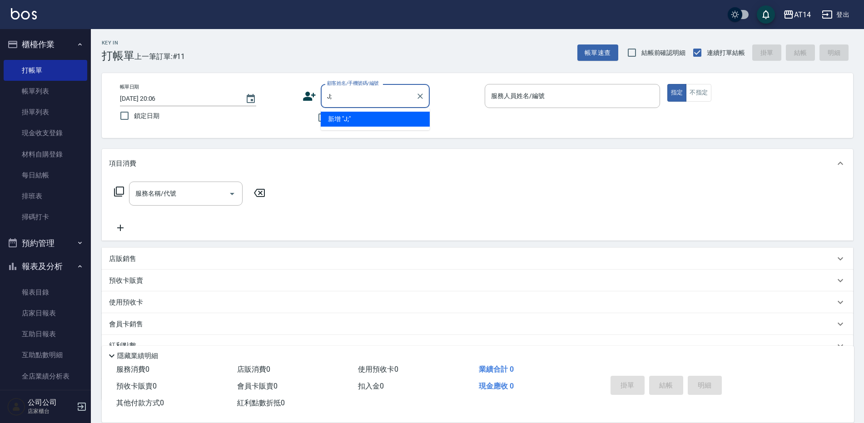
type input "J"
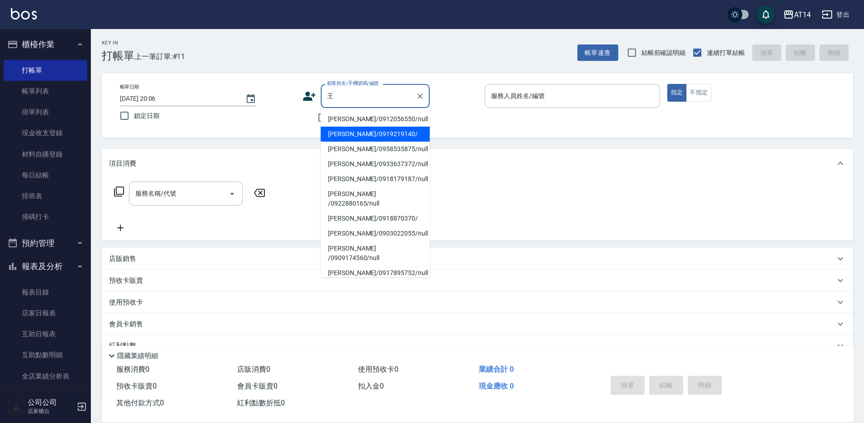
click at [371, 133] on li "王玟方/0919219140/" at bounding box center [375, 134] width 109 height 15
type input "王玟方/0919219140/"
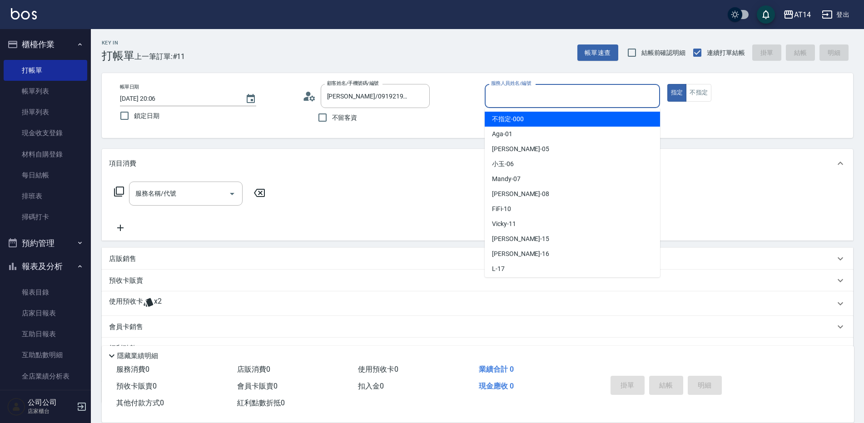
click at [502, 95] on input "服務人員姓名/編號" at bounding box center [572, 96] width 167 height 16
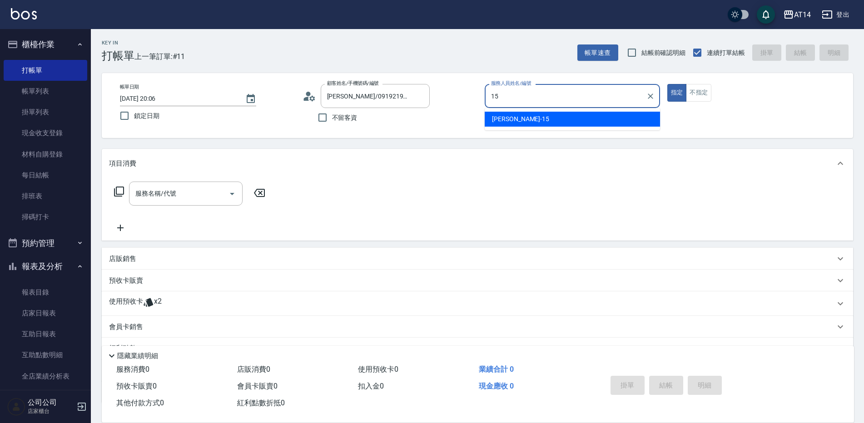
type input "Dora-15"
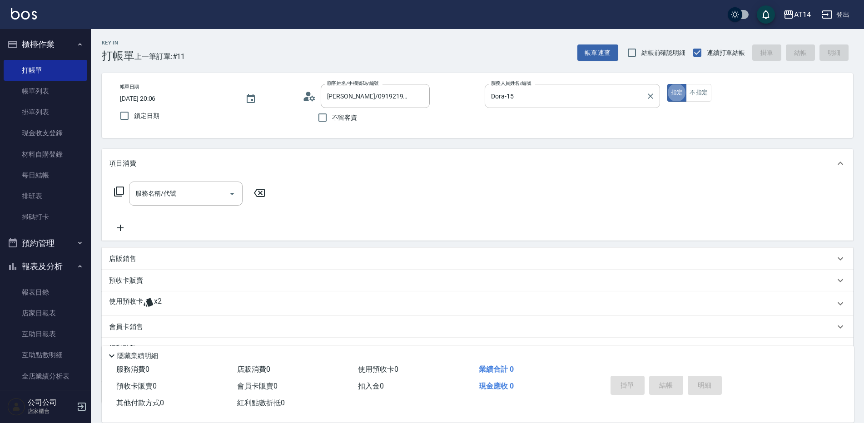
type button "true"
click at [186, 301] on div "使用預收卡 x2" at bounding box center [472, 304] width 726 height 14
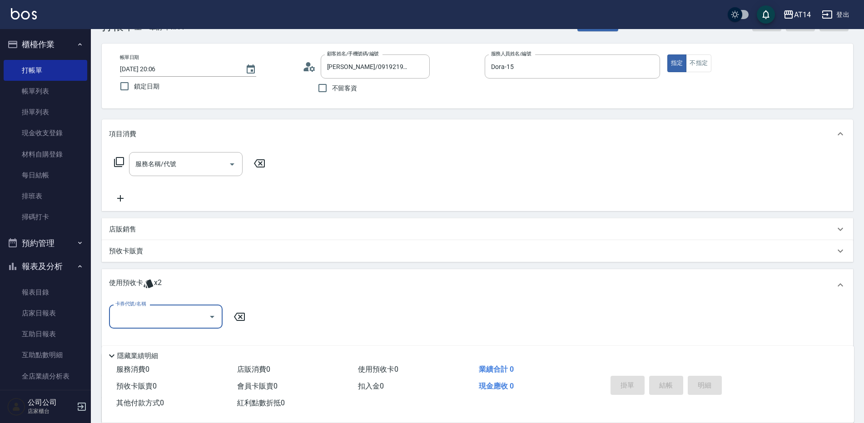
scroll to position [45, 0]
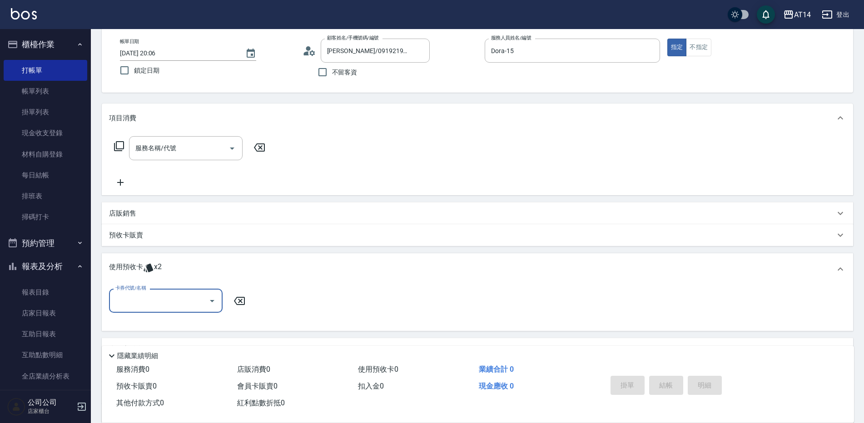
click at [181, 305] on input "卡券代號/名稱" at bounding box center [159, 301] width 92 height 16
click at [191, 325] on div "洗髮卡 剩餘2張" at bounding box center [166, 324] width 114 height 15
type input "洗髮卡"
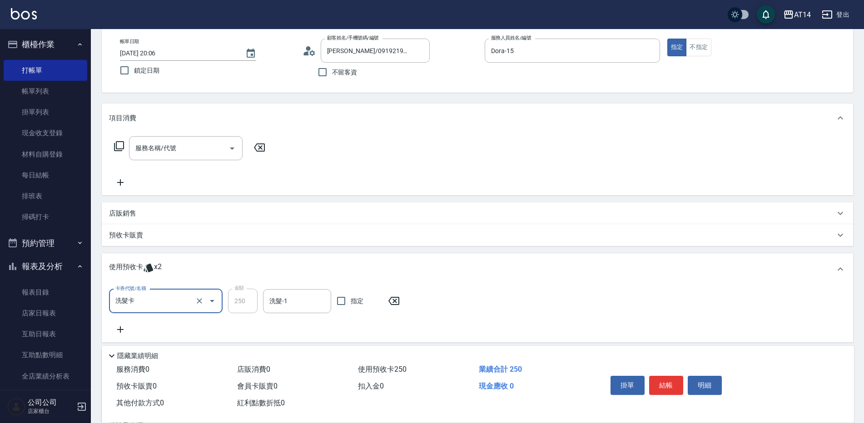
click at [139, 216] on div "店販銷售" at bounding box center [472, 214] width 726 height 10
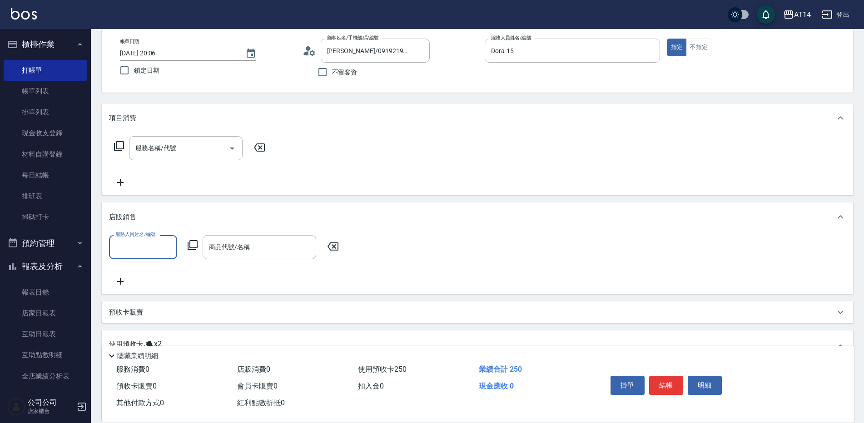
scroll to position [0, 0]
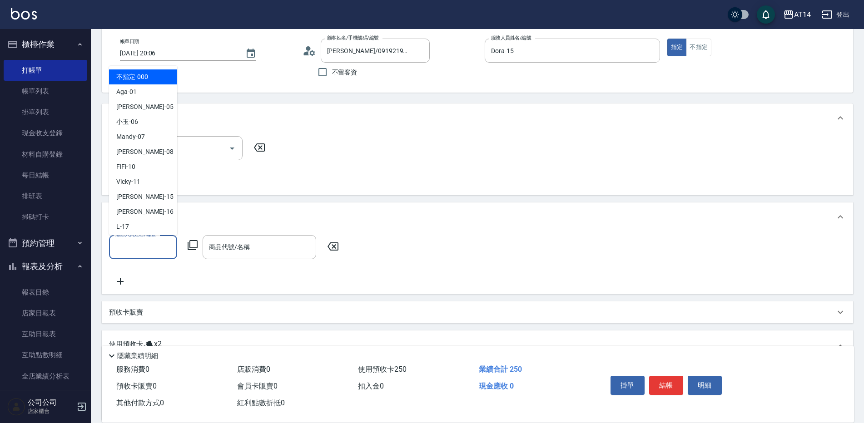
click at [149, 251] on input "服務人員姓名/編號" at bounding box center [143, 247] width 60 height 16
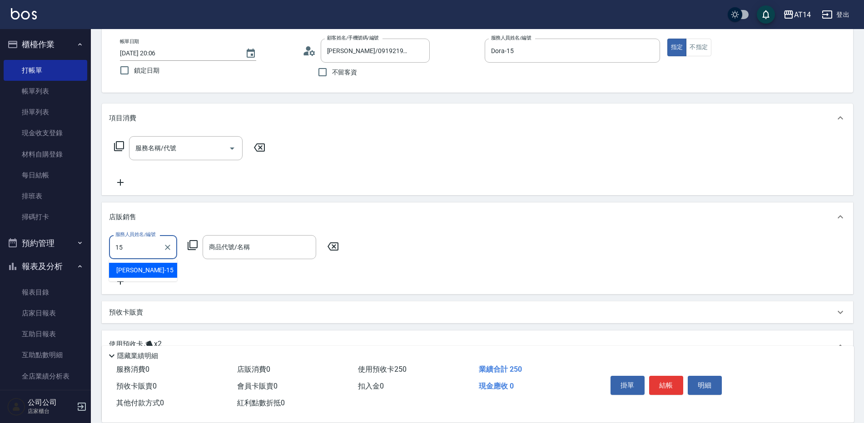
type input "Dora-15"
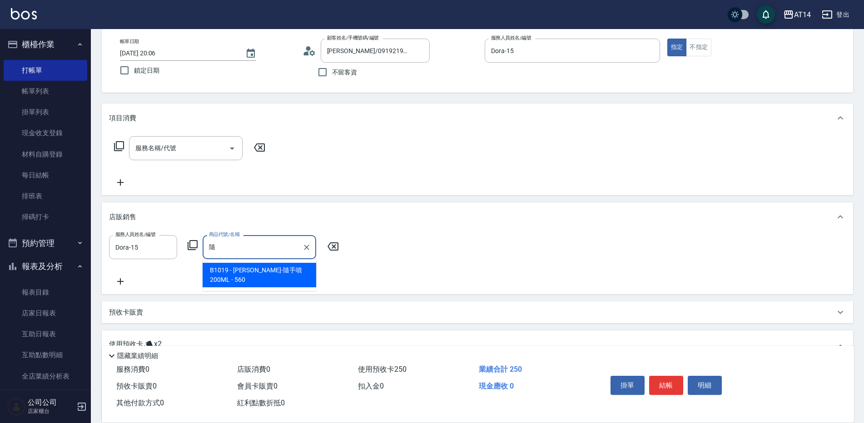
click at [267, 272] on span "B1019 - 華旭-隨手噴200ML - 560" at bounding box center [260, 275] width 114 height 25
type input "[PERSON_NAME]-隨手噴200ML"
type input "1"
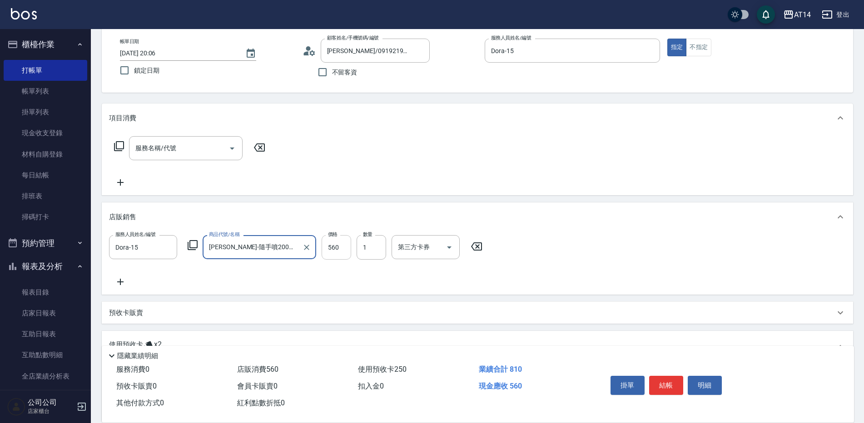
type input "[PERSON_NAME]-隨手噴200ML"
click at [348, 249] on input "560" at bounding box center [337, 247] width 30 height 25
type input "5"
type input "0"
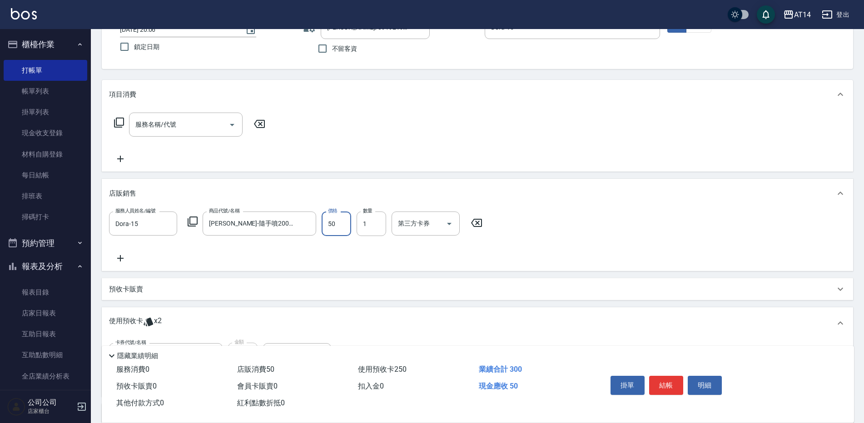
scroll to position [91, 0]
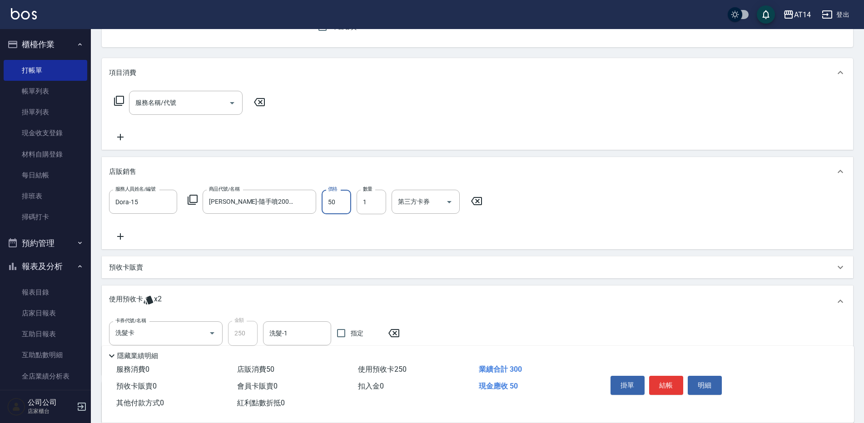
type input "500"
type input "1"
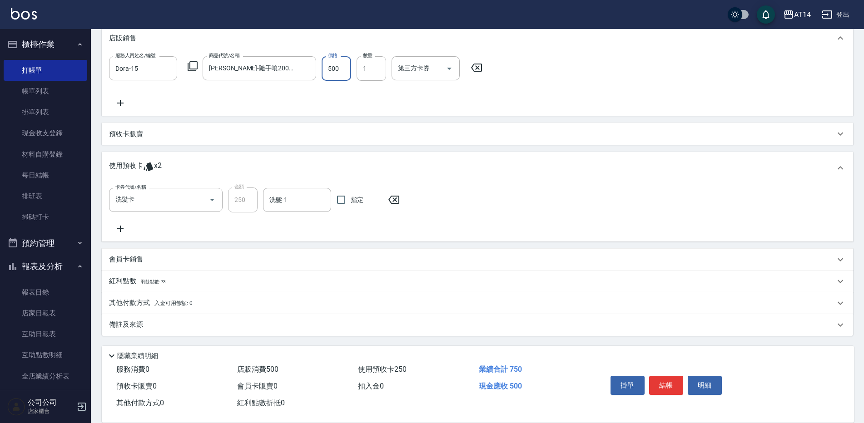
type input "500"
click at [342, 325] on div "備註及來源" at bounding box center [472, 325] width 726 height 10
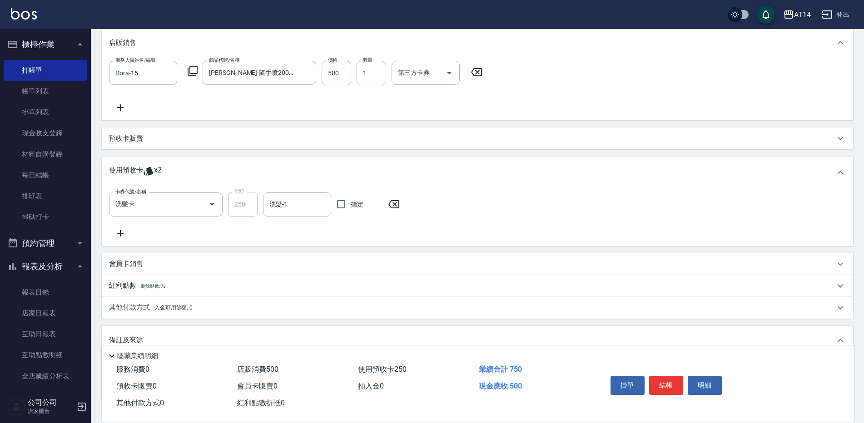
scroll to position [270, 0]
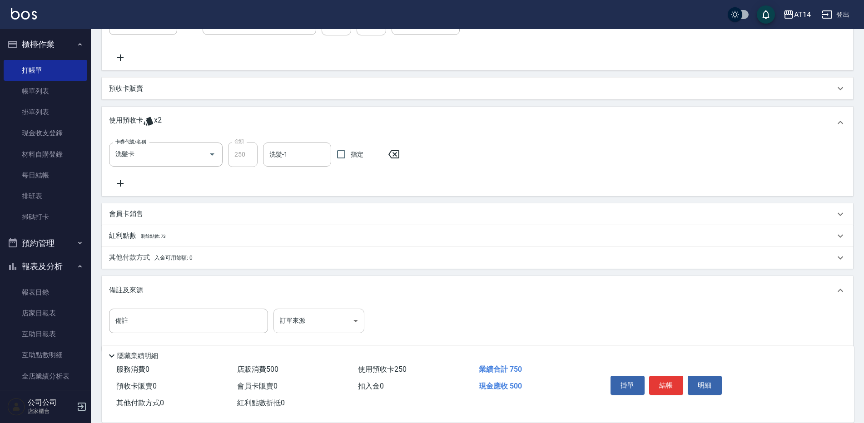
click at [342, 327] on body "AT14 登出 櫃檯作業 打帳單 帳單列表 掛單列表 現金收支登錄 材料自購登錄 每日結帳 排班表 掃碼打卡 預約管理 預約管理 單日預約紀錄 單週預約紀錄 …" at bounding box center [432, 84] width 864 height 709
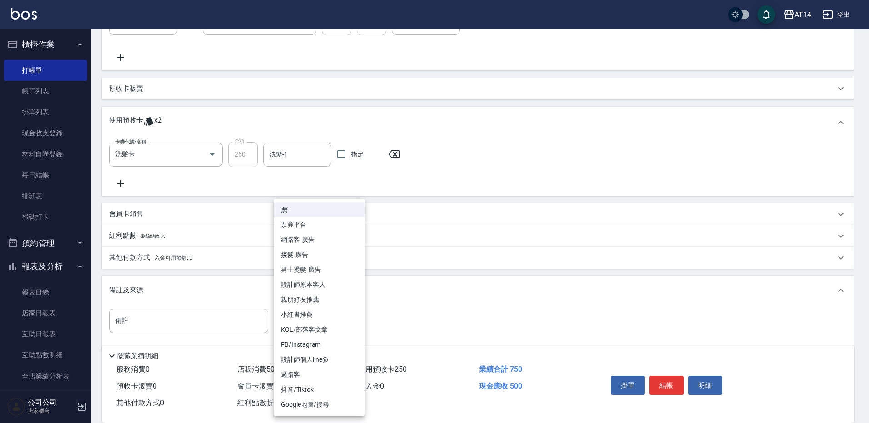
click at [340, 280] on li "設計師原本客人" at bounding box center [319, 285] width 91 height 15
type input "設計師原本客人"
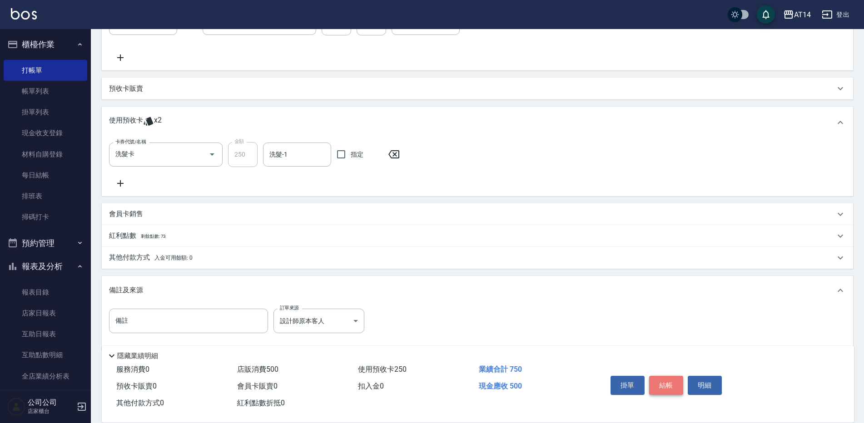
click at [670, 380] on button "結帳" at bounding box center [666, 385] width 34 height 19
type input "0"
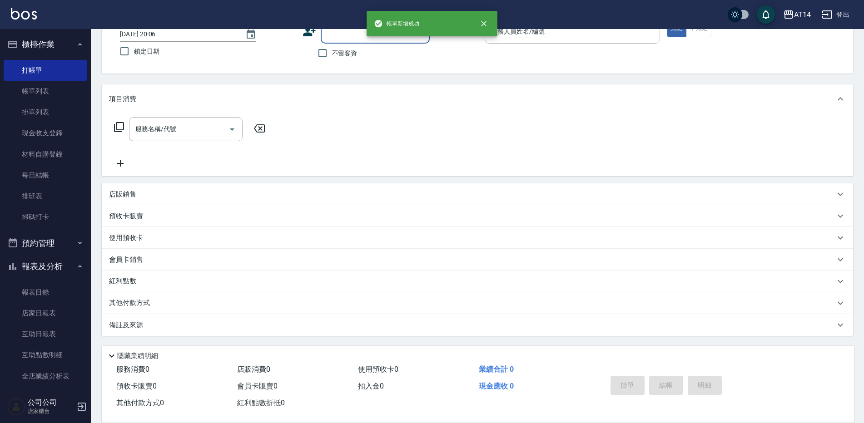
scroll to position [0, 0]
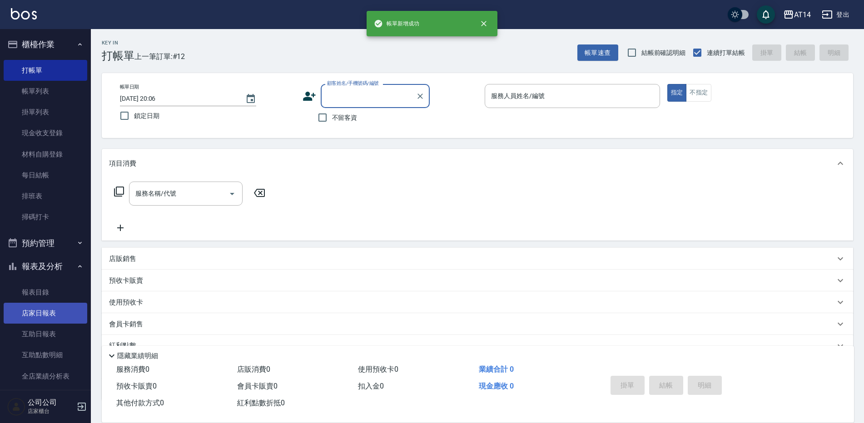
click at [25, 321] on link "店家日報表" at bounding box center [46, 313] width 84 height 21
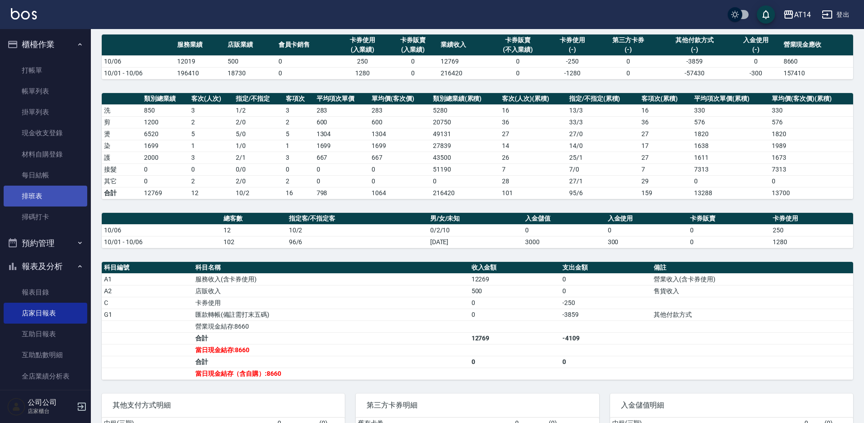
scroll to position [45, 0]
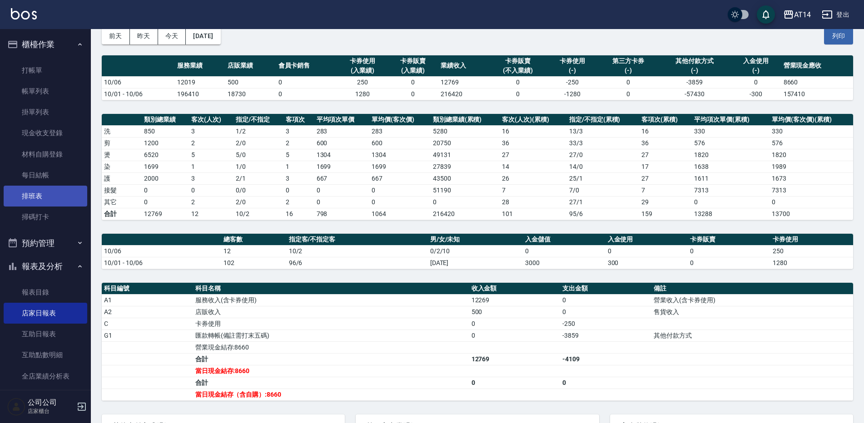
click at [45, 198] on link "排班表" at bounding box center [46, 196] width 84 height 21
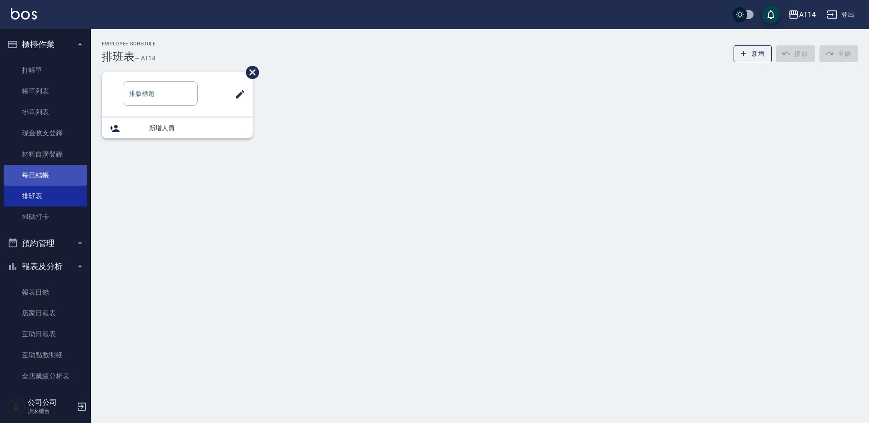
click at [72, 175] on link "每日結帳" at bounding box center [46, 175] width 84 height 21
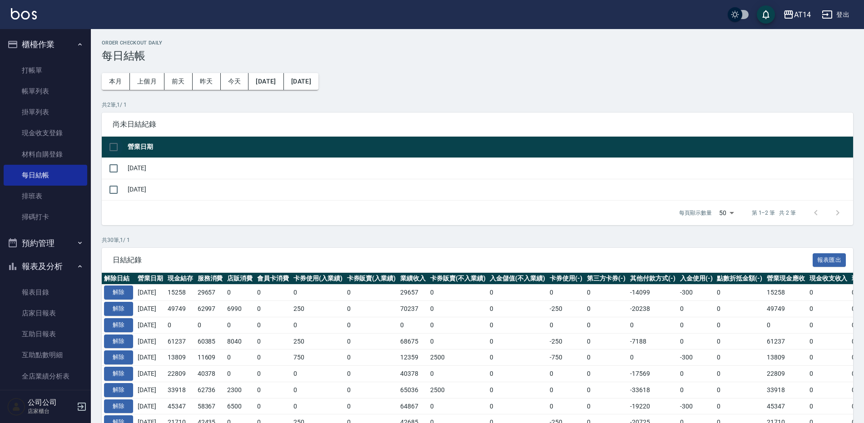
click at [111, 152] on input "checkbox" at bounding box center [113, 147] width 19 height 19
checkbox input "true"
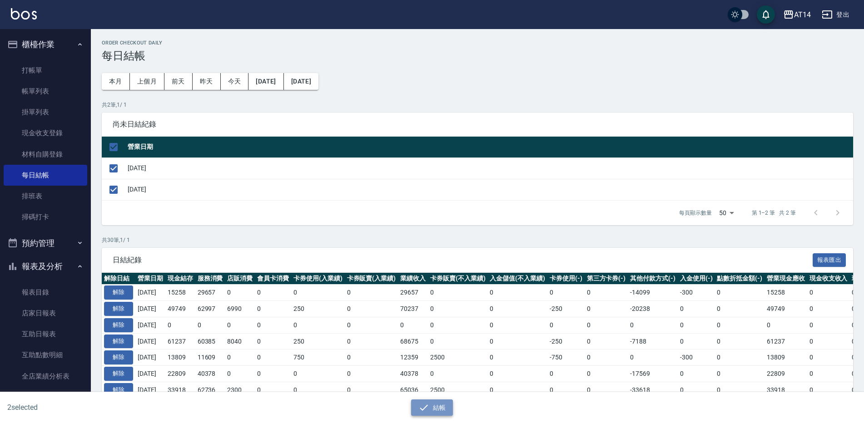
click at [429, 407] on button "結帳" at bounding box center [432, 408] width 42 height 17
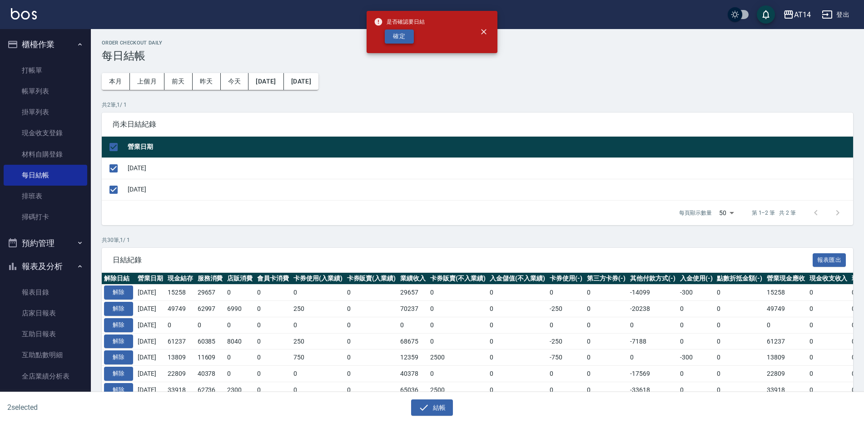
click at [398, 30] on button "確定" at bounding box center [399, 37] width 29 height 14
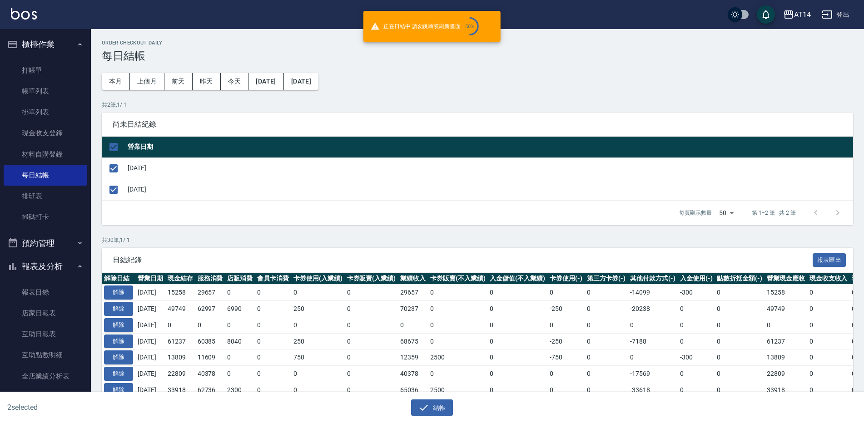
checkbox input "false"
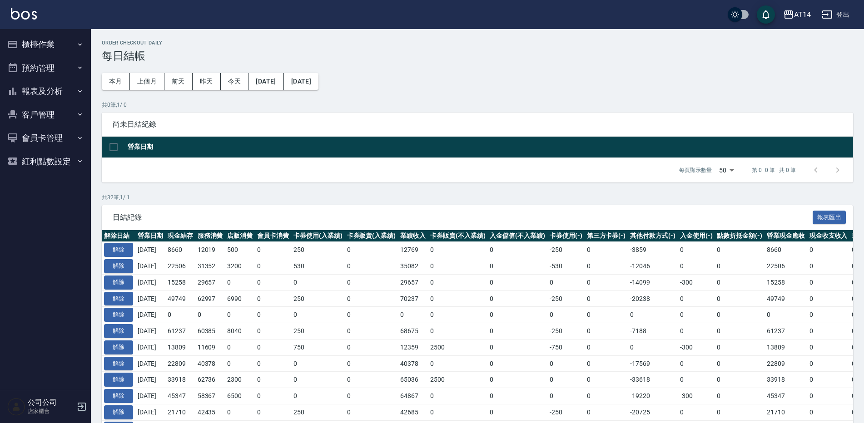
click at [23, 97] on button "報表及分析" at bounding box center [46, 92] width 84 height 24
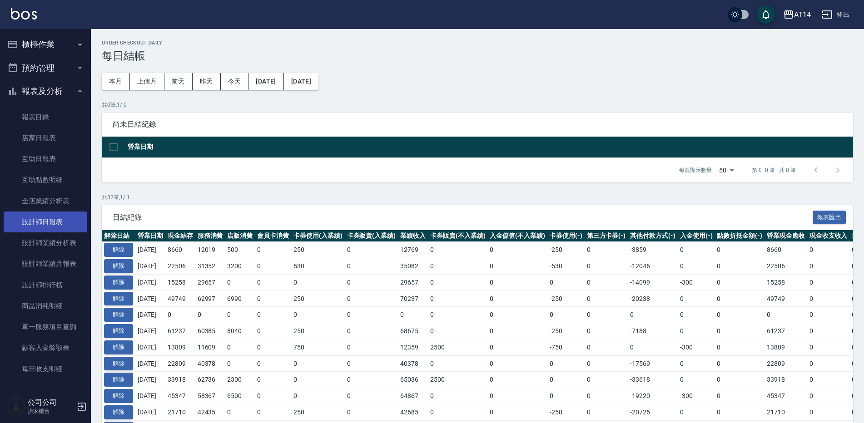
scroll to position [45, 0]
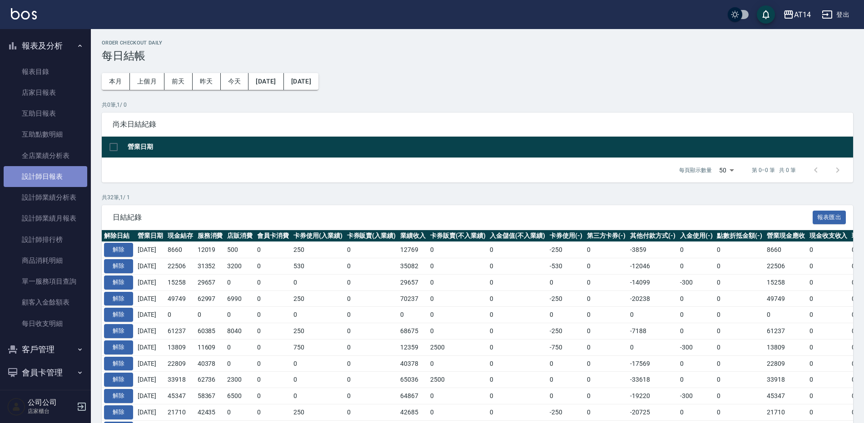
click at [59, 181] on link "設計師日報表" at bounding box center [46, 176] width 84 height 21
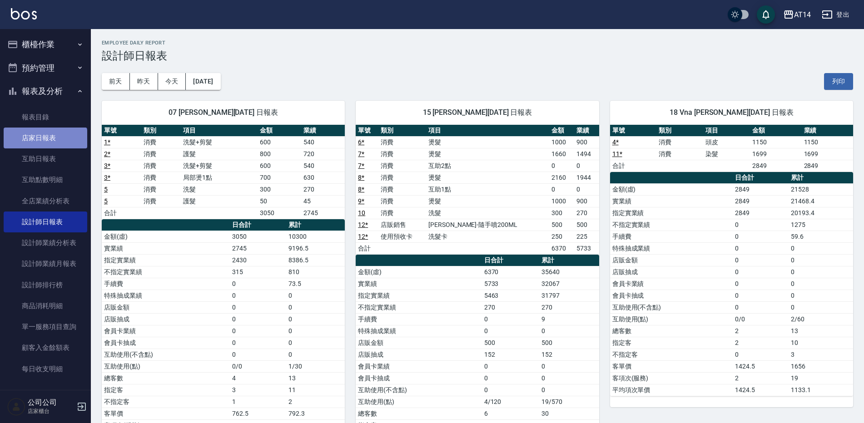
click at [45, 144] on link "店家日報表" at bounding box center [46, 138] width 84 height 21
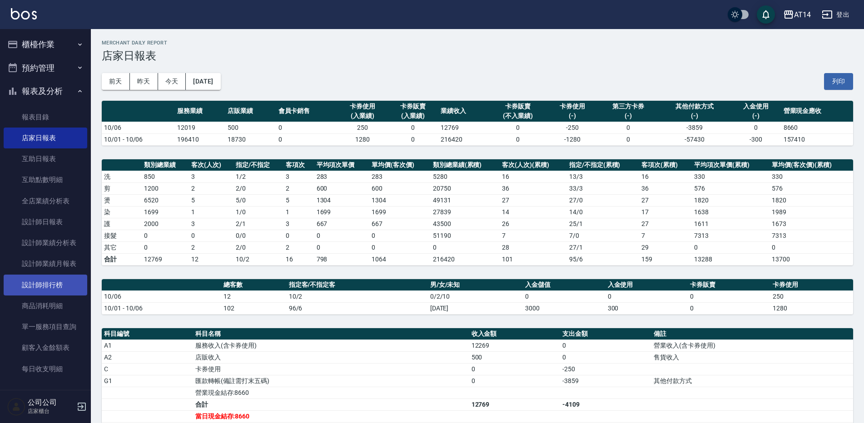
click at [55, 290] on link "設計師排行榜" at bounding box center [46, 285] width 84 height 21
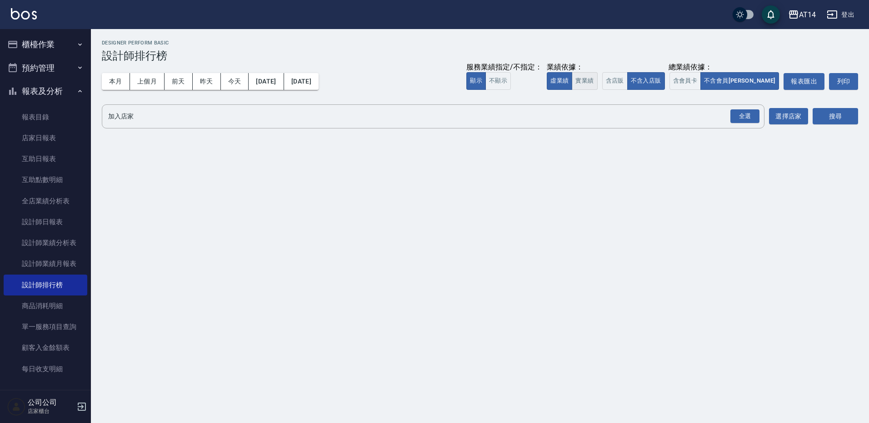
drag, startPoint x: 622, startPoint y: 78, endPoint x: 637, endPoint y: 80, distance: 15.2
click at [597, 78] on button "實業績" at bounding box center [584, 81] width 25 height 18
drag, startPoint x: 660, startPoint y: 81, endPoint x: 700, endPoint y: 84, distance: 39.6
click at [627, 81] on button "含店販" at bounding box center [614, 81] width 25 height 18
drag, startPoint x: 706, startPoint y: 84, endPoint x: 725, endPoint y: 85, distance: 18.7
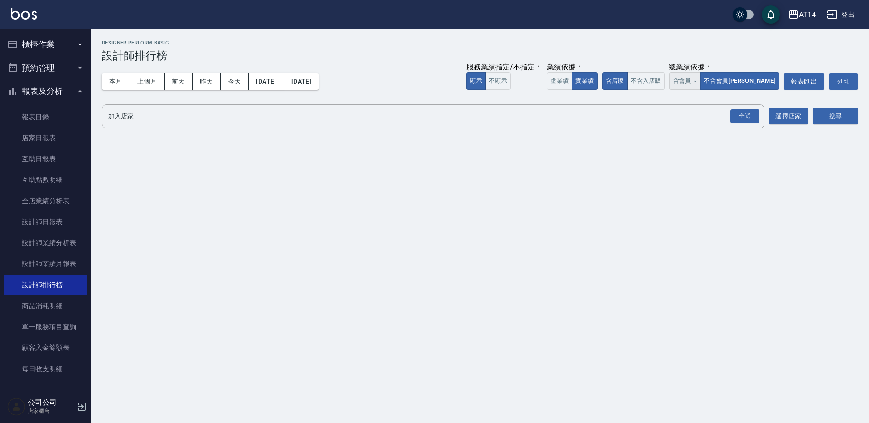
click at [713, 84] on div "含店販 不含入店販 含會員卡 不含會員卡" at bounding box center [690, 81] width 177 height 18
click at [701, 85] on button "含會員卡" at bounding box center [685, 81] width 32 height 18
drag, startPoint x: 747, startPoint y: 117, endPoint x: 811, endPoint y: 130, distance: 65.0
click at [749, 117] on div "全選" at bounding box center [744, 117] width 29 height 14
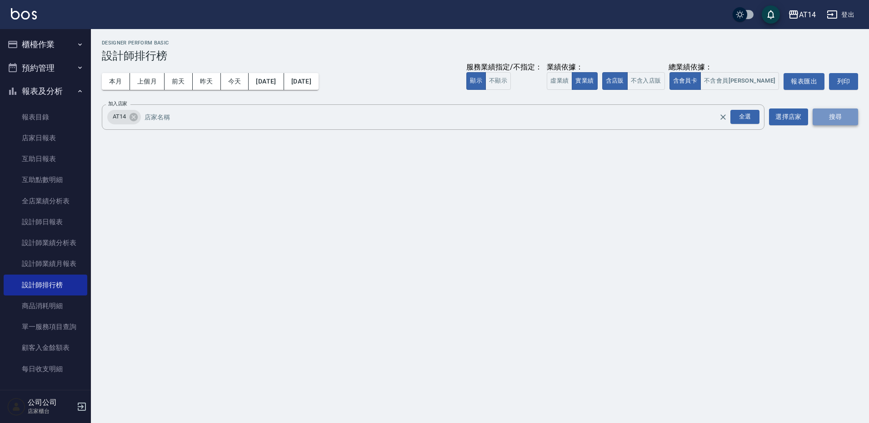
click at [841, 119] on button "搜尋" at bounding box center [834, 117] width 45 height 17
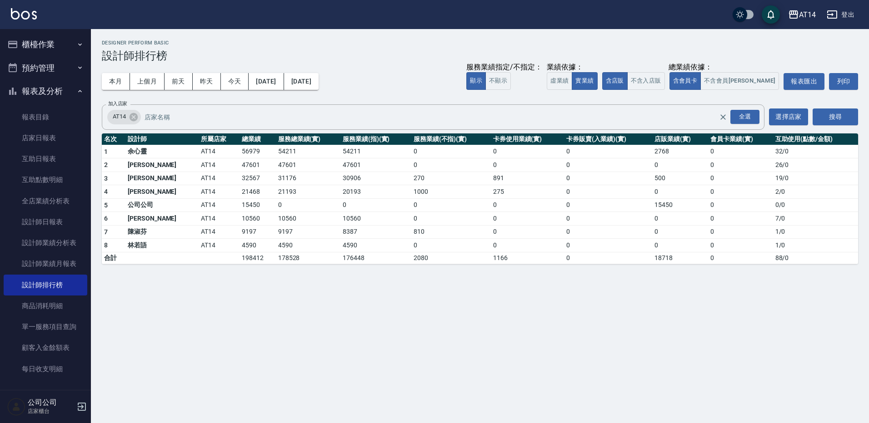
click at [261, 55] on h3 "設計師排行榜" at bounding box center [480, 56] width 756 height 13
click at [282, 82] on button "[DATE]" at bounding box center [266, 81] width 35 height 17
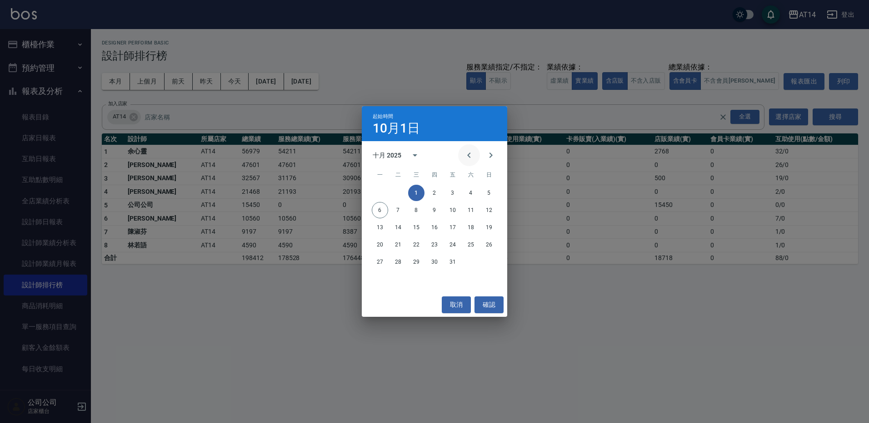
click at [468, 157] on icon "Previous month" at bounding box center [468, 155] width 11 height 11
click at [472, 194] on button "6" at bounding box center [471, 193] width 16 height 16
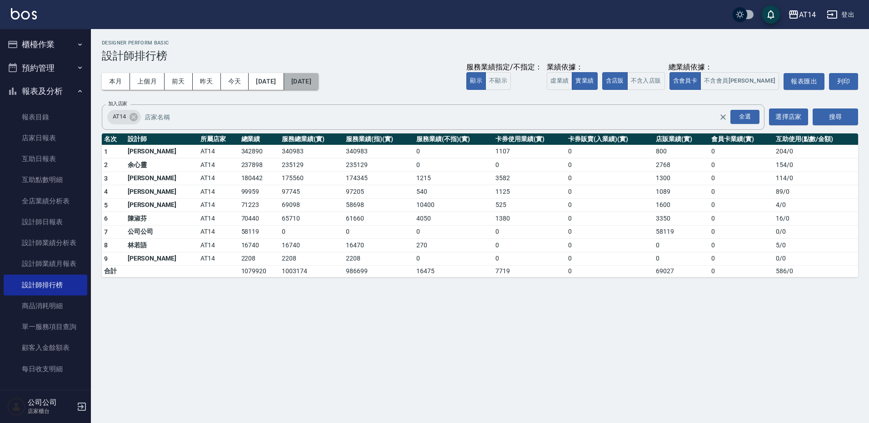
click at [319, 81] on button "[DATE]" at bounding box center [301, 81] width 35 height 17
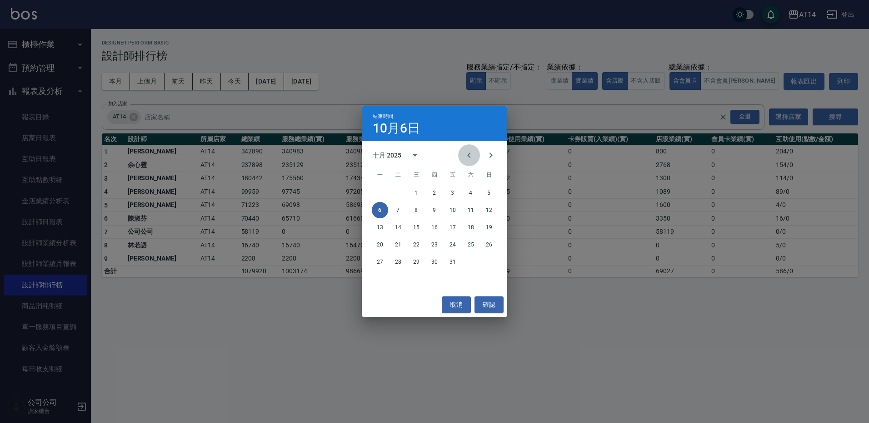
click at [468, 154] on icon "Previous month" at bounding box center [468, 155] width 11 height 11
click at [472, 192] on button "6" at bounding box center [471, 193] width 16 height 16
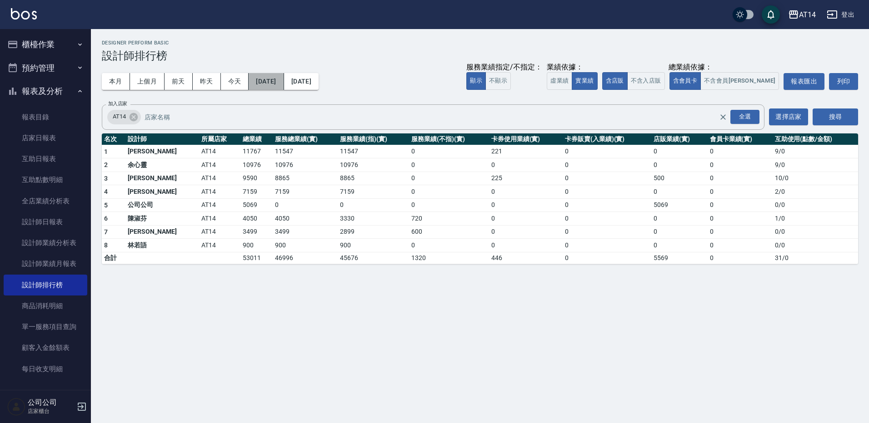
click at [283, 80] on button "[DATE]" at bounding box center [266, 81] width 35 height 17
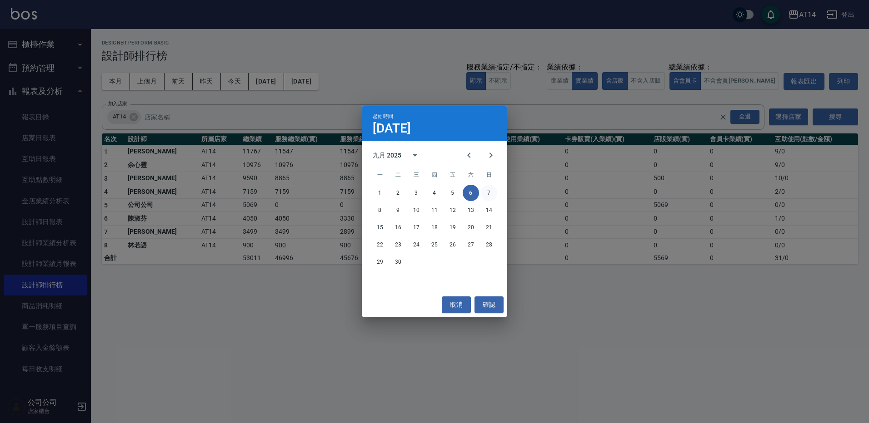
click at [487, 188] on button "7" at bounding box center [489, 193] width 16 height 16
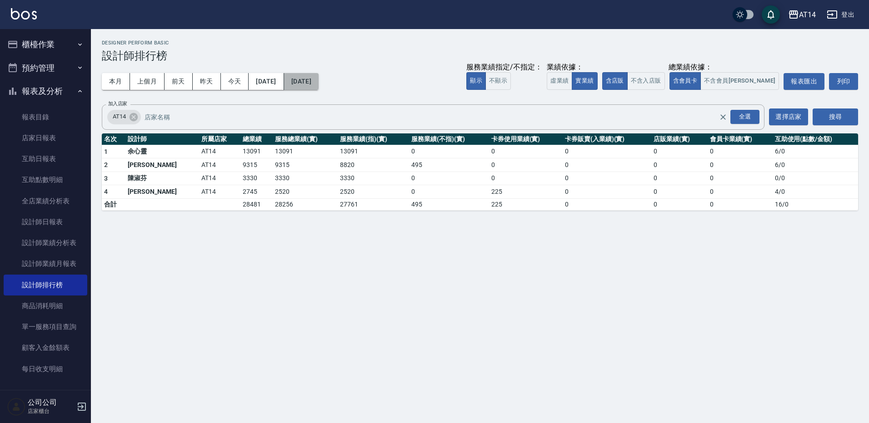
click at [319, 80] on button "[DATE]" at bounding box center [301, 81] width 35 height 17
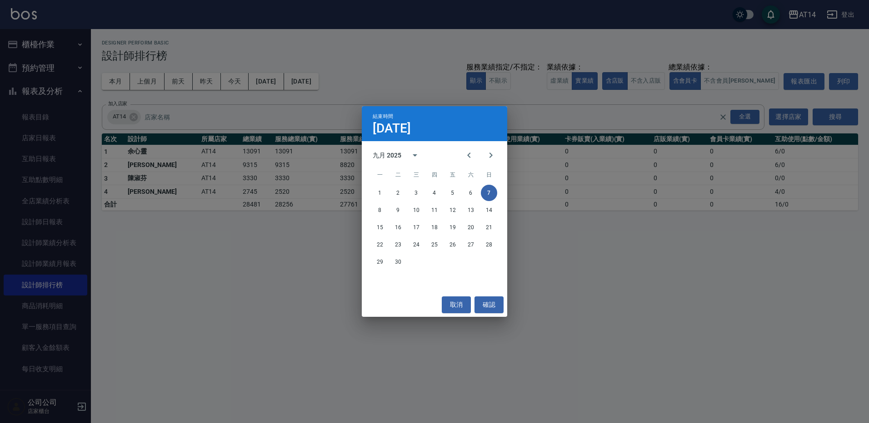
click at [406, 85] on div "結束時間 [DATE] 九月 2025 一 二 三 四 五 六 日 1 2 3 4 5 6 7 8 9 10 11 12 13 14 15 16 17 18 …" at bounding box center [434, 211] width 869 height 423
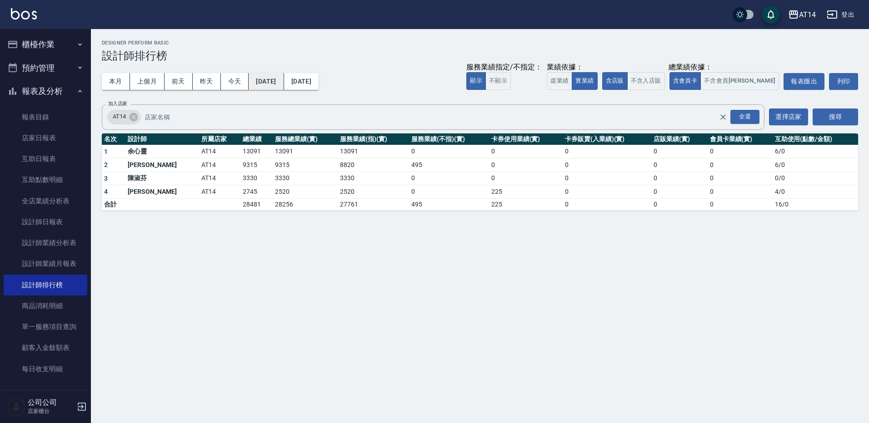
click at [266, 78] on button "[DATE]" at bounding box center [266, 81] width 35 height 17
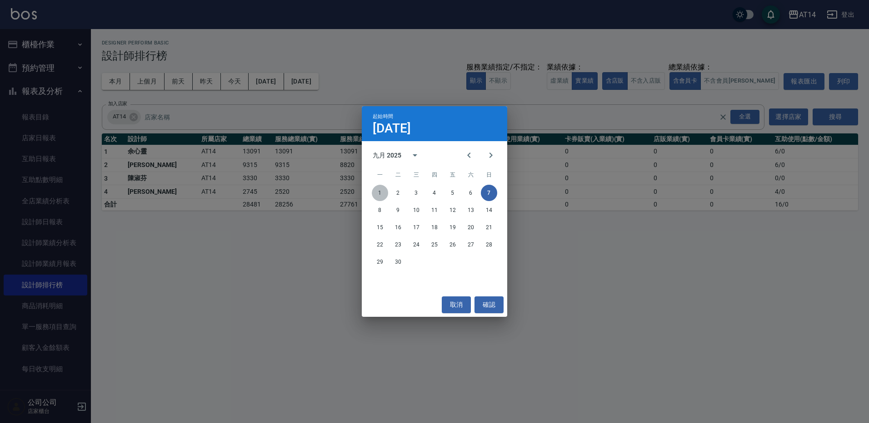
click at [387, 193] on button "1" at bounding box center [380, 193] width 16 height 16
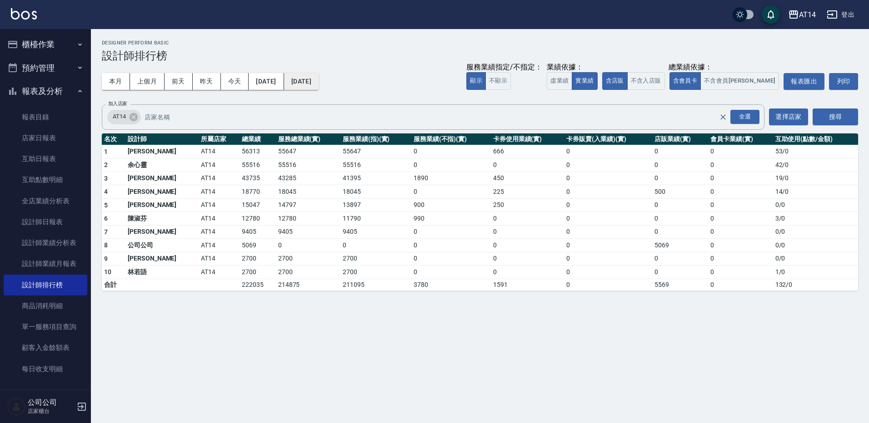
click at [319, 85] on button "[DATE]" at bounding box center [301, 81] width 35 height 17
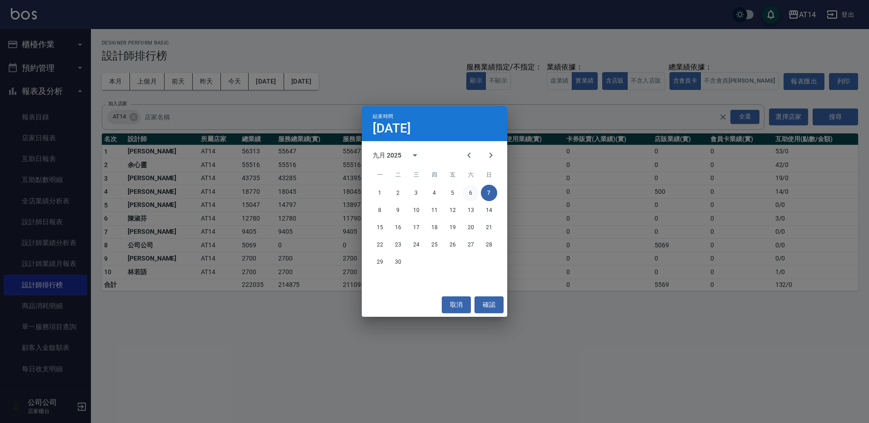
click at [463, 197] on button "6" at bounding box center [471, 193] width 16 height 16
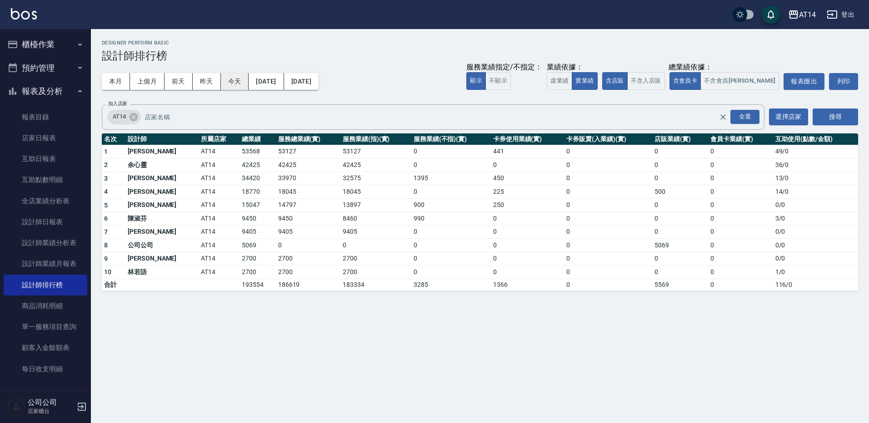
click at [223, 78] on button "今天" at bounding box center [235, 81] width 28 height 17
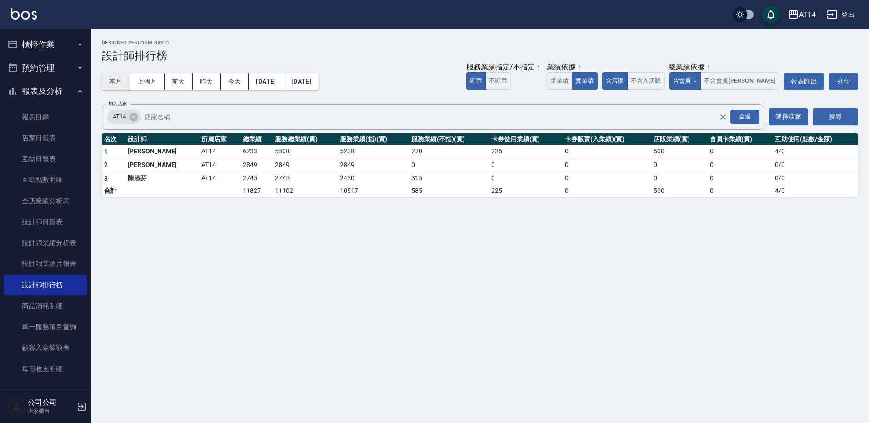
click at [117, 77] on button "本月" at bounding box center [116, 81] width 28 height 17
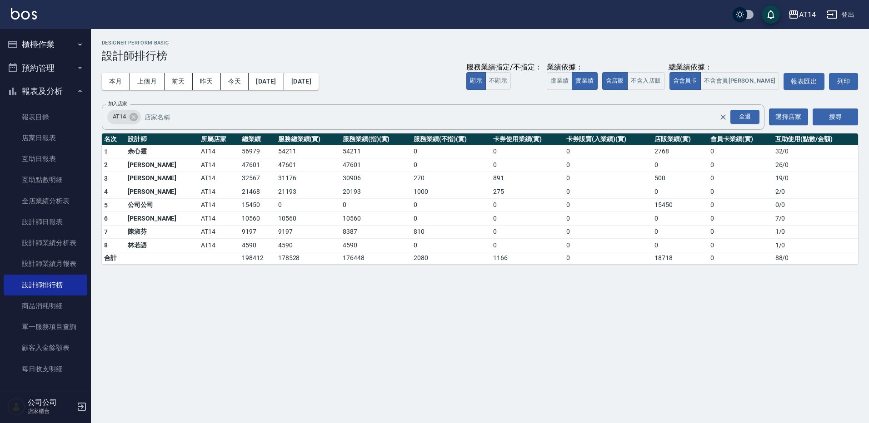
click at [61, 55] on button "櫃檯作業" at bounding box center [46, 45] width 84 height 24
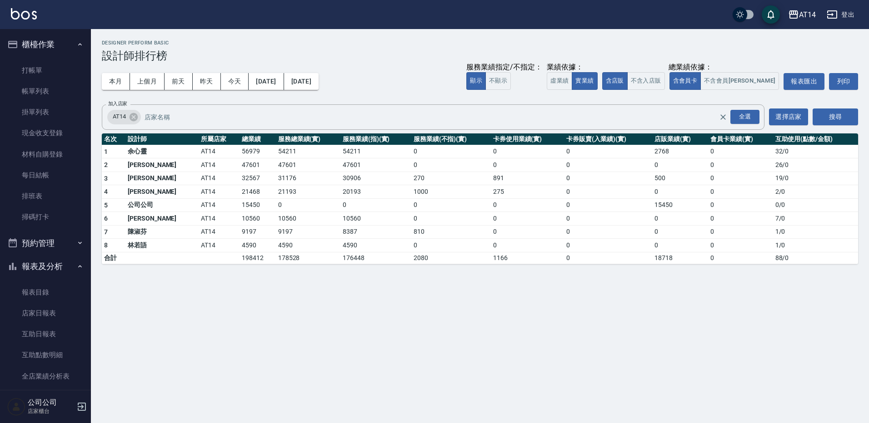
click at [65, 40] on button "櫃檯作業" at bounding box center [46, 45] width 84 height 24
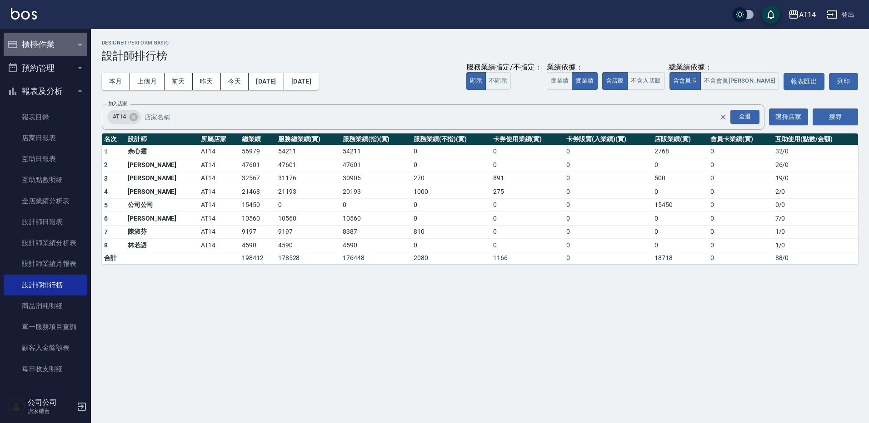
click at [65, 40] on button "櫃檯作業" at bounding box center [46, 45] width 84 height 24
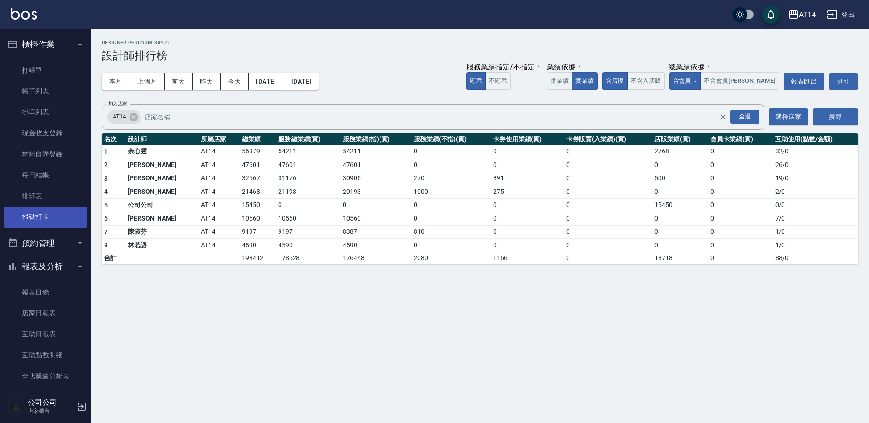
click at [55, 217] on link "掃碼打卡" at bounding box center [46, 217] width 84 height 21
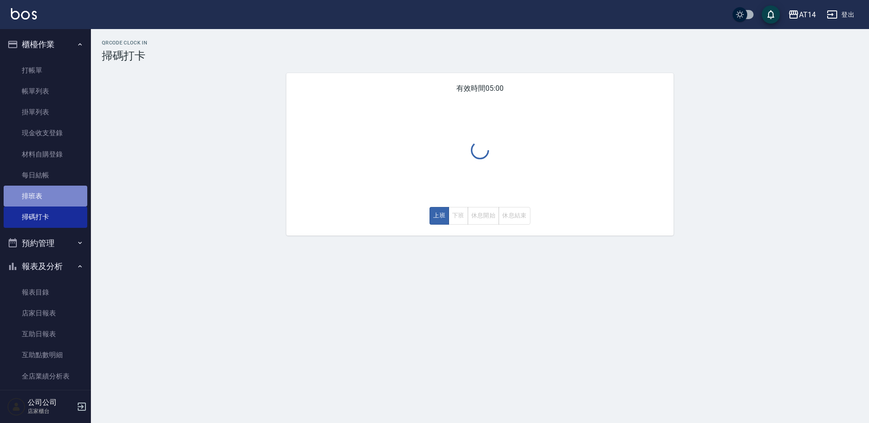
click at [53, 201] on link "排班表" at bounding box center [46, 196] width 84 height 21
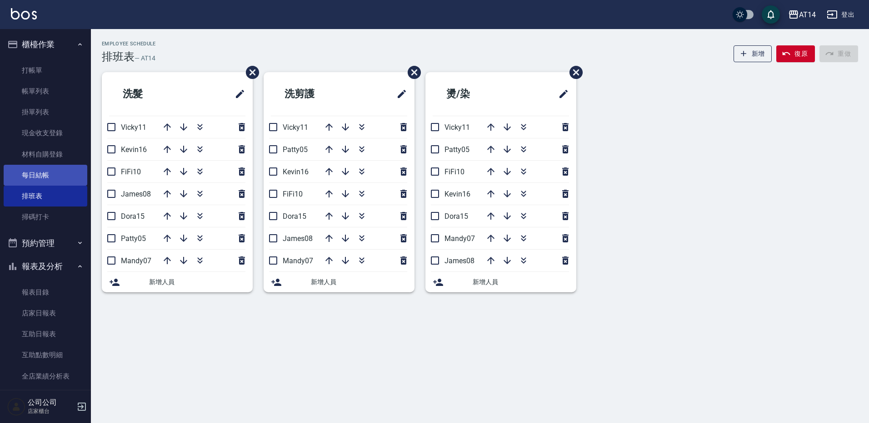
click at [65, 181] on link "每日結帳" at bounding box center [46, 175] width 84 height 21
